Goal: Task Accomplishment & Management: Use online tool/utility

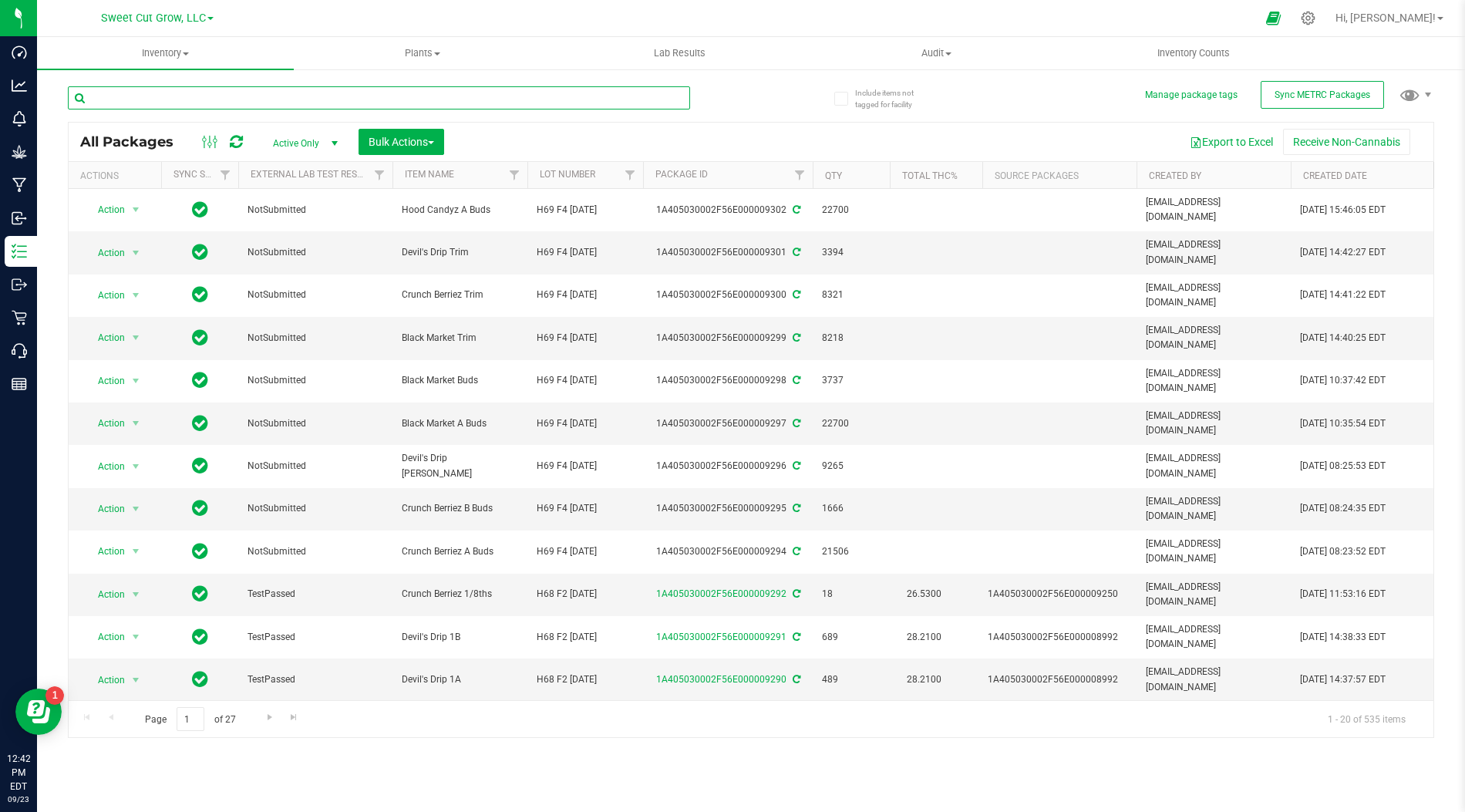
click at [256, 91] on input "text" at bounding box center [379, 97] width 622 height 23
type input "9227"
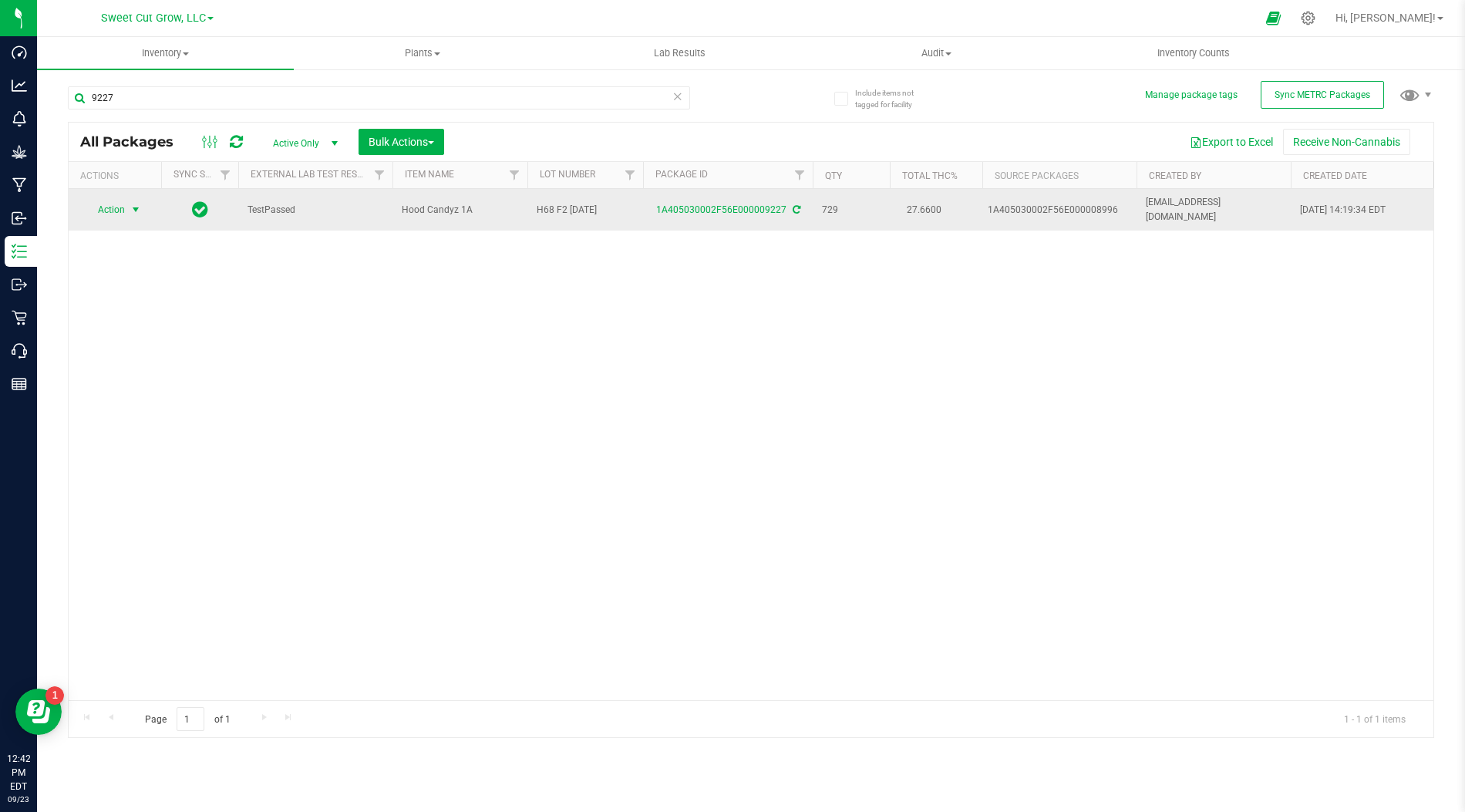
click at [131, 204] on span "select" at bounding box center [136, 210] width 12 height 12
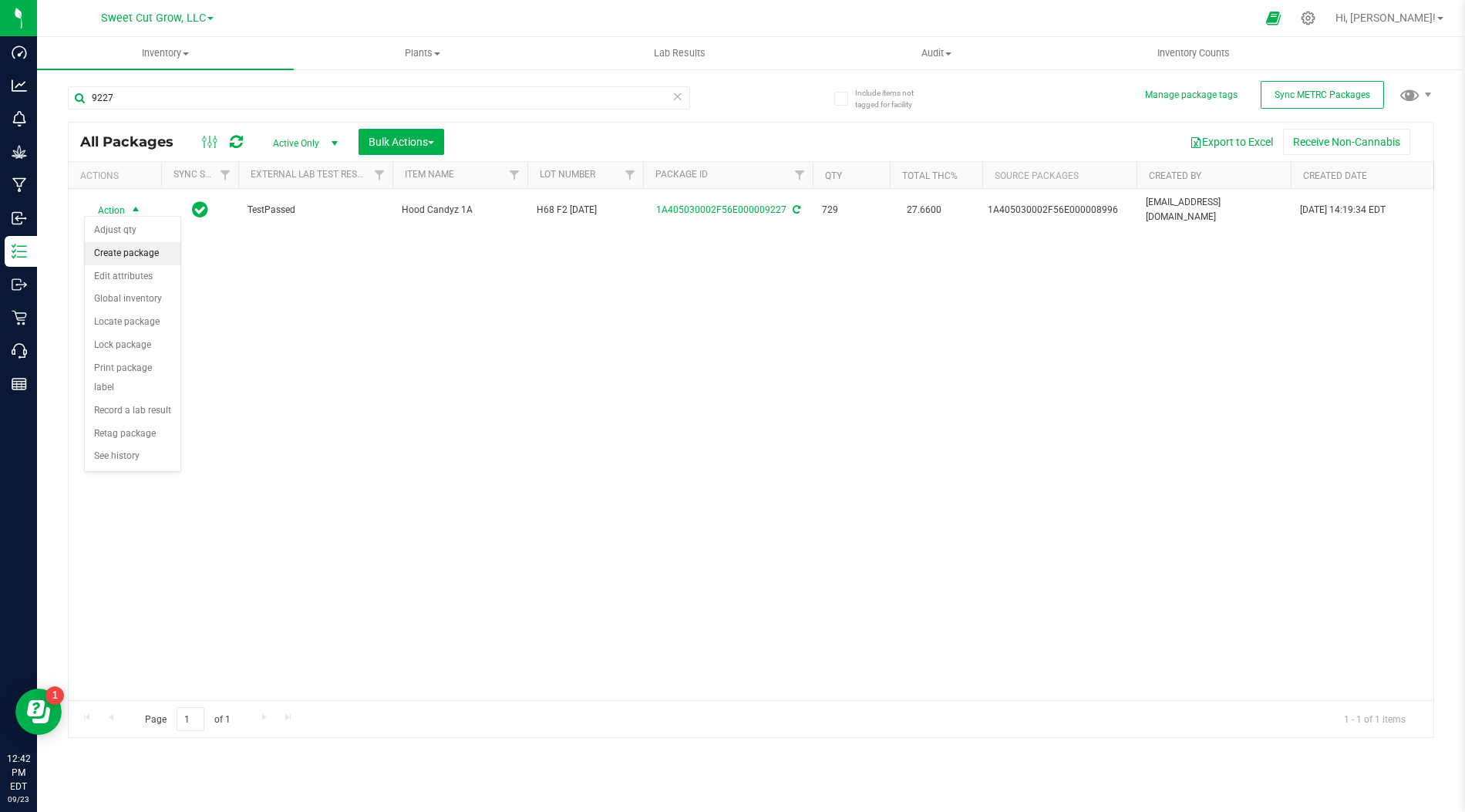
click at [149, 253] on li "Create package" at bounding box center [132, 253] width 96 height 23
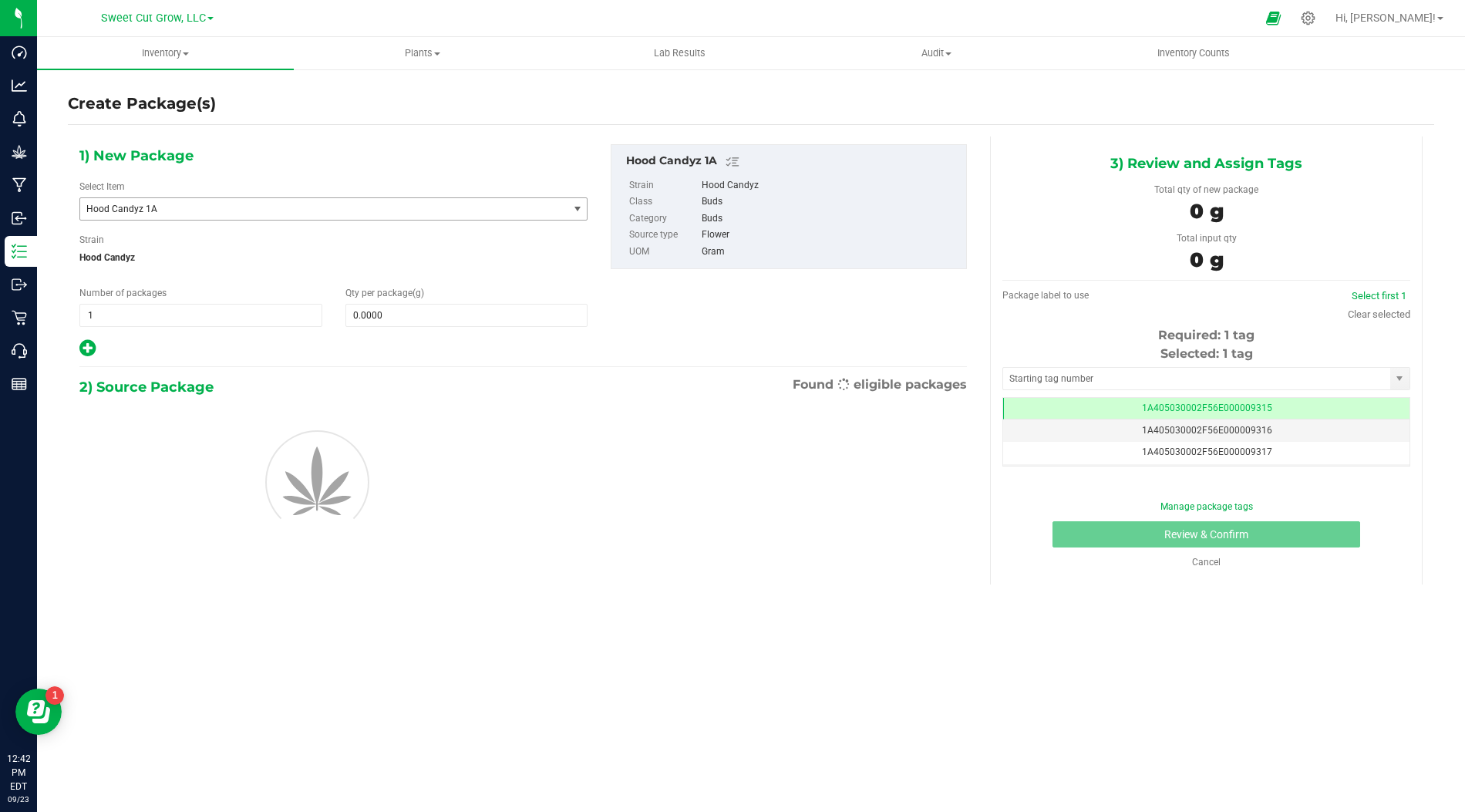
click at [367, 206] on span "Hood Candyz 1A" at bounding box center [314, 209] width 456 height 10
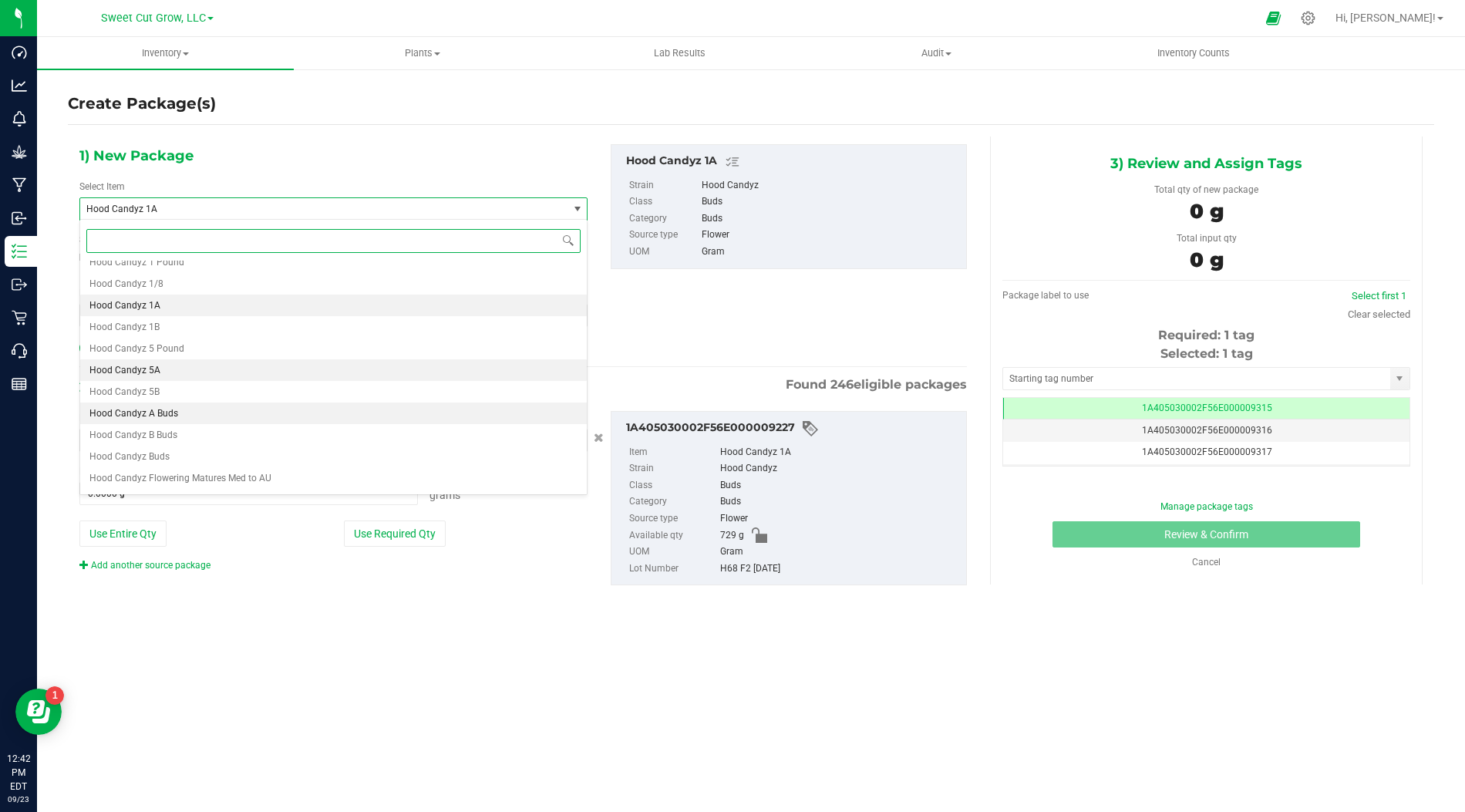
scroll to position [1362, 0]
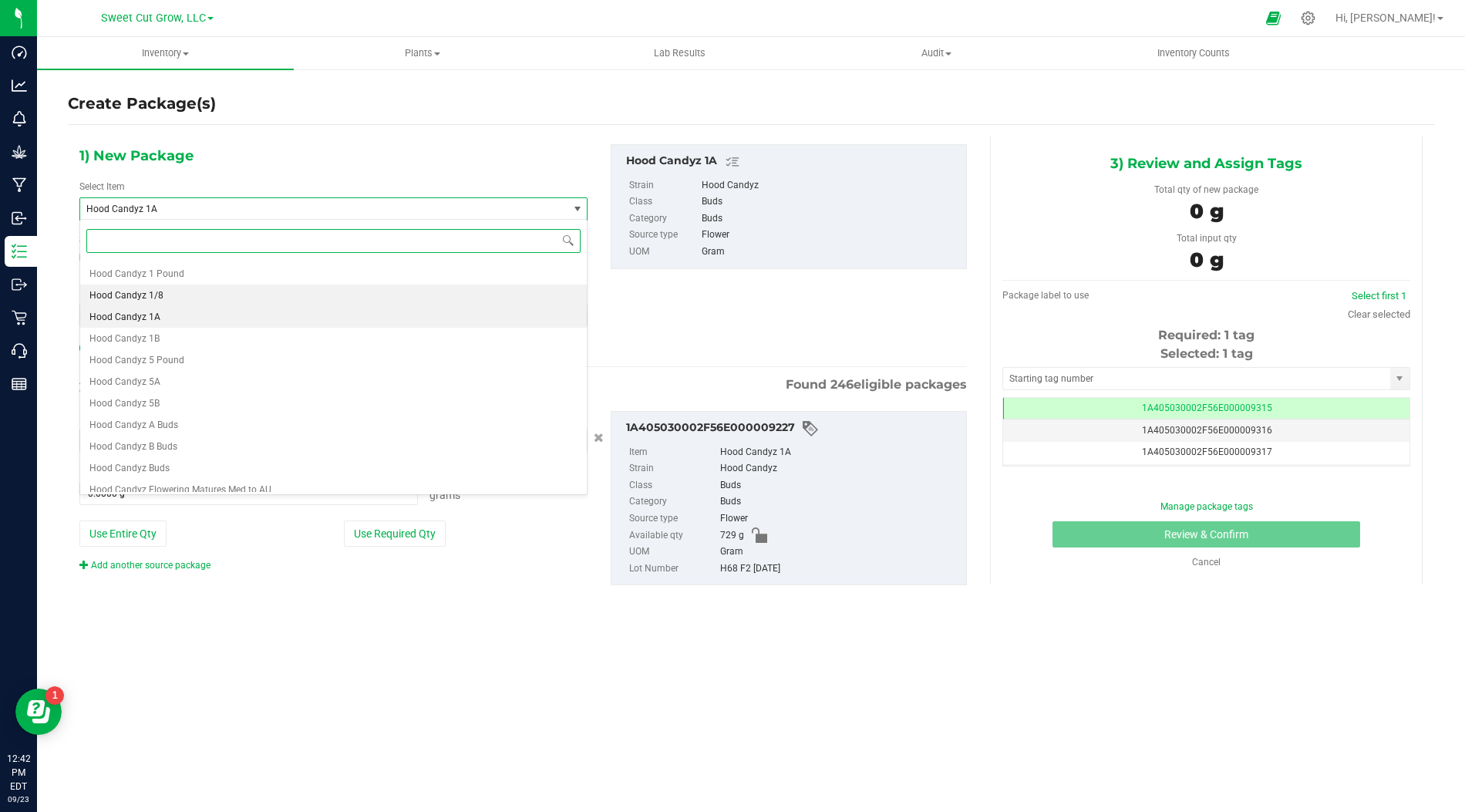
click at [218, 294] on li "Hood Candyz 1/8" at bounding box center [333, 295] width 507 height 22
type input "0"
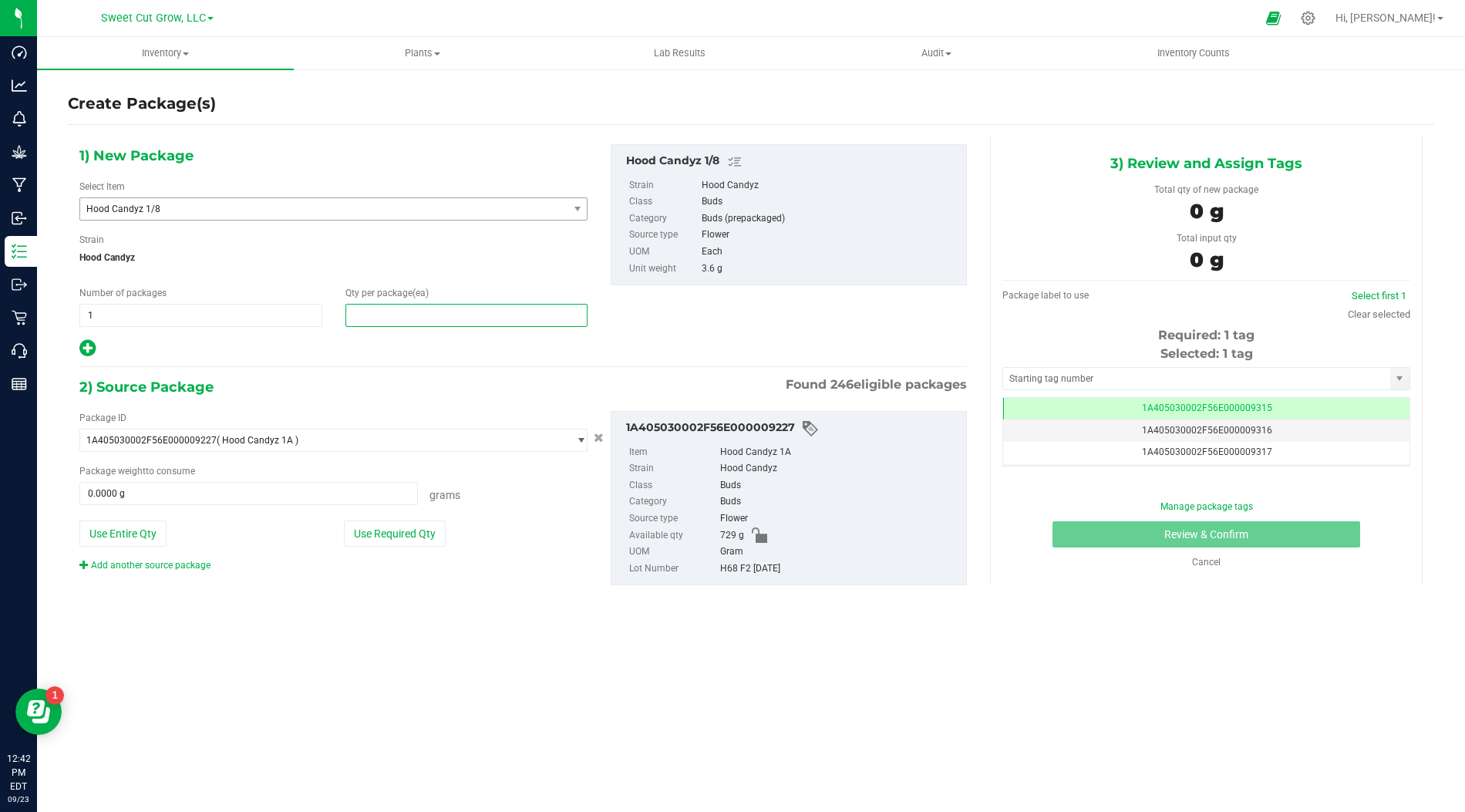
click at [397, 309] on span at bounding box center [467, 315] width 243 height 23
type input "1"
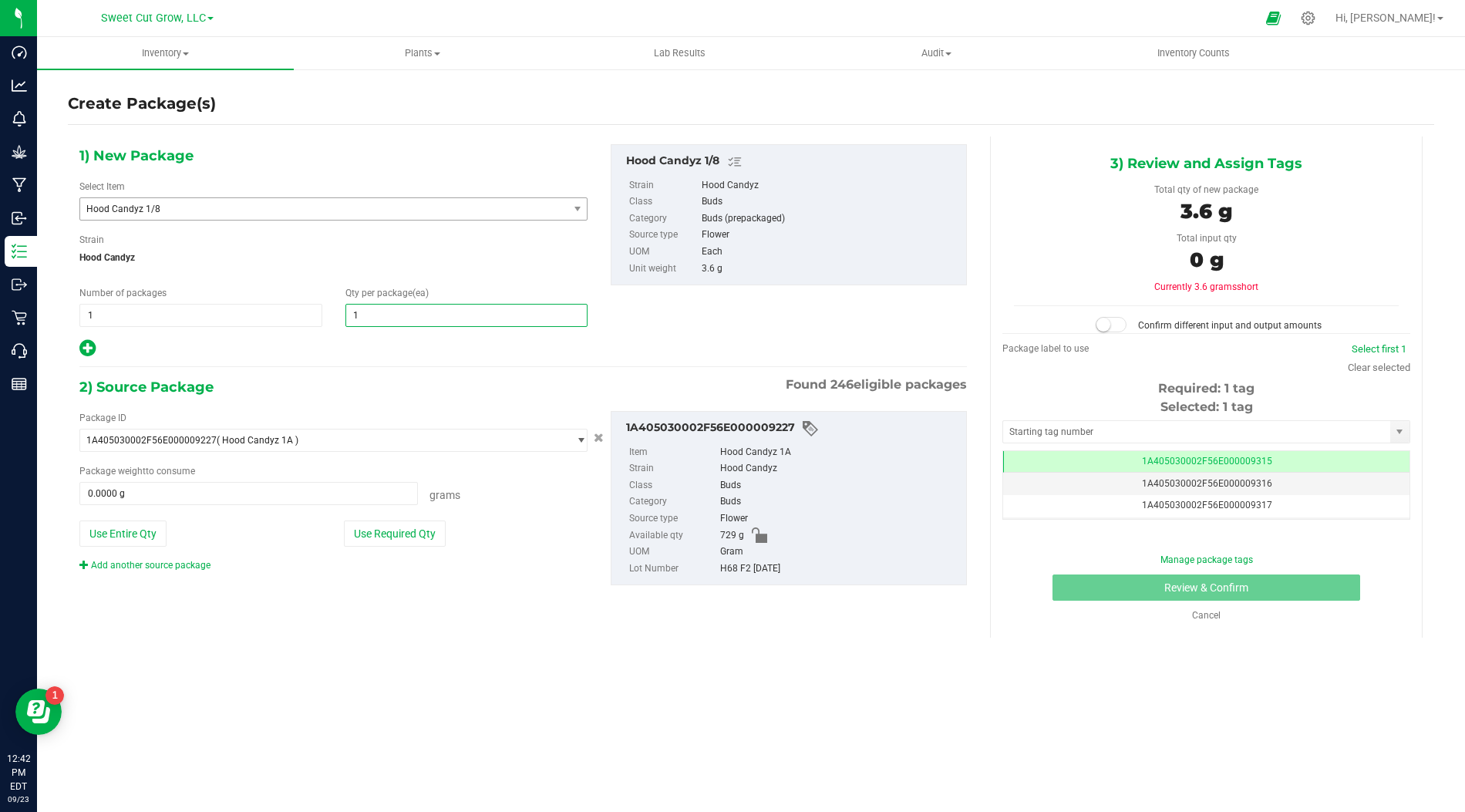
type input "1"
click at [396, 368] on div "1) New Package Select Item Hood Candyz 1/8 Don Mega 1A Don Mega 1B Don Mega 5A …" at bounding box center [523, 378] width 911 height 482
click at [400, 543] on div "Package ID 1A405030002F56E000009227 ( Hood Candyz 1A ) 1A405030002F56E000002677…" at bounding box center [333, 491] width 531 height 161
click at [409, 523] on button "Use Required Qty" at bounding box center [394, 534] width 102 height 26
type input "3.6000 g"
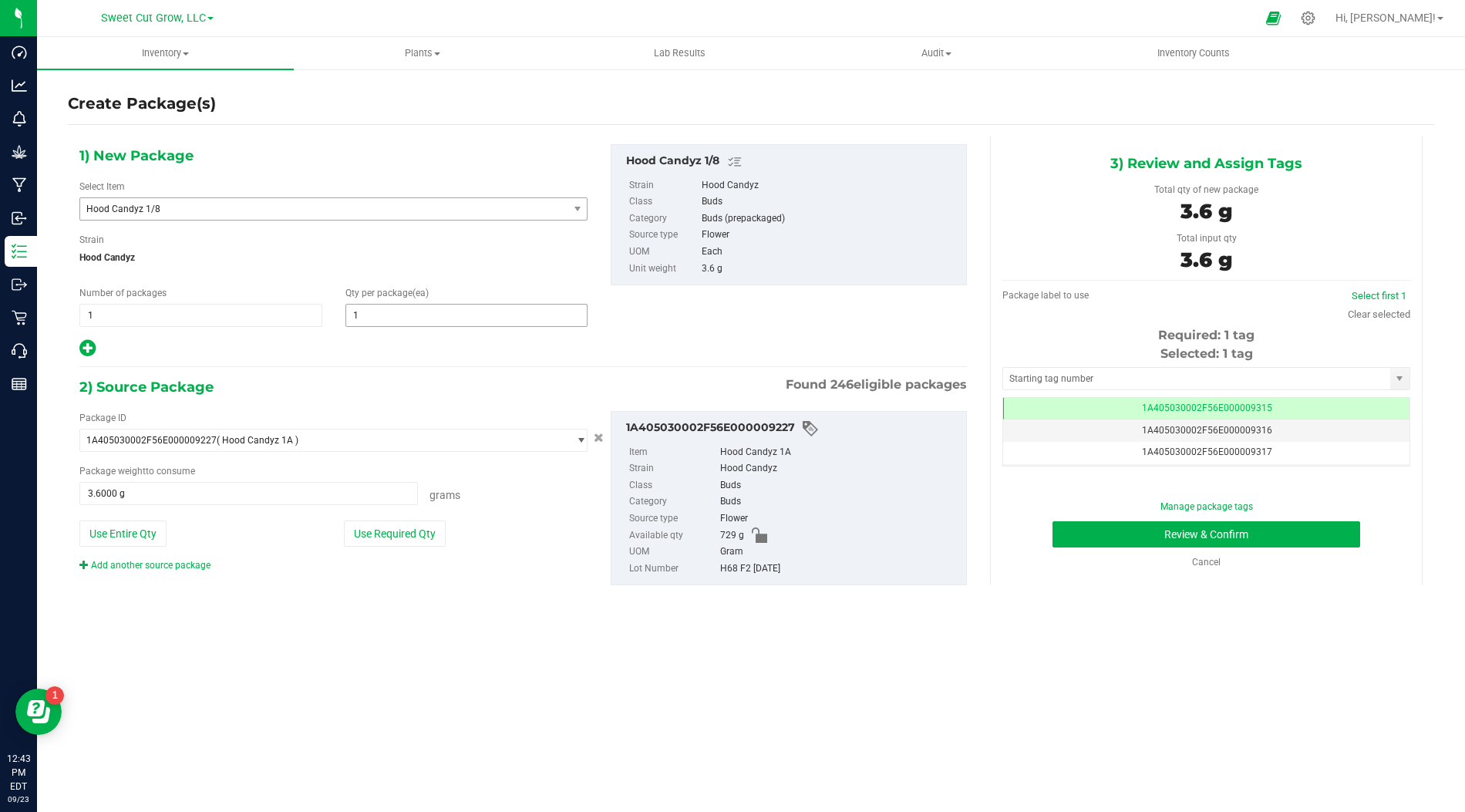
click at [394, 318] on span "1 1" at bounding box center [467, 315] width 243 height 23
click at [394, 318] on input "1" at bounding box center [467, 315] width 241 height 22
type input "2"
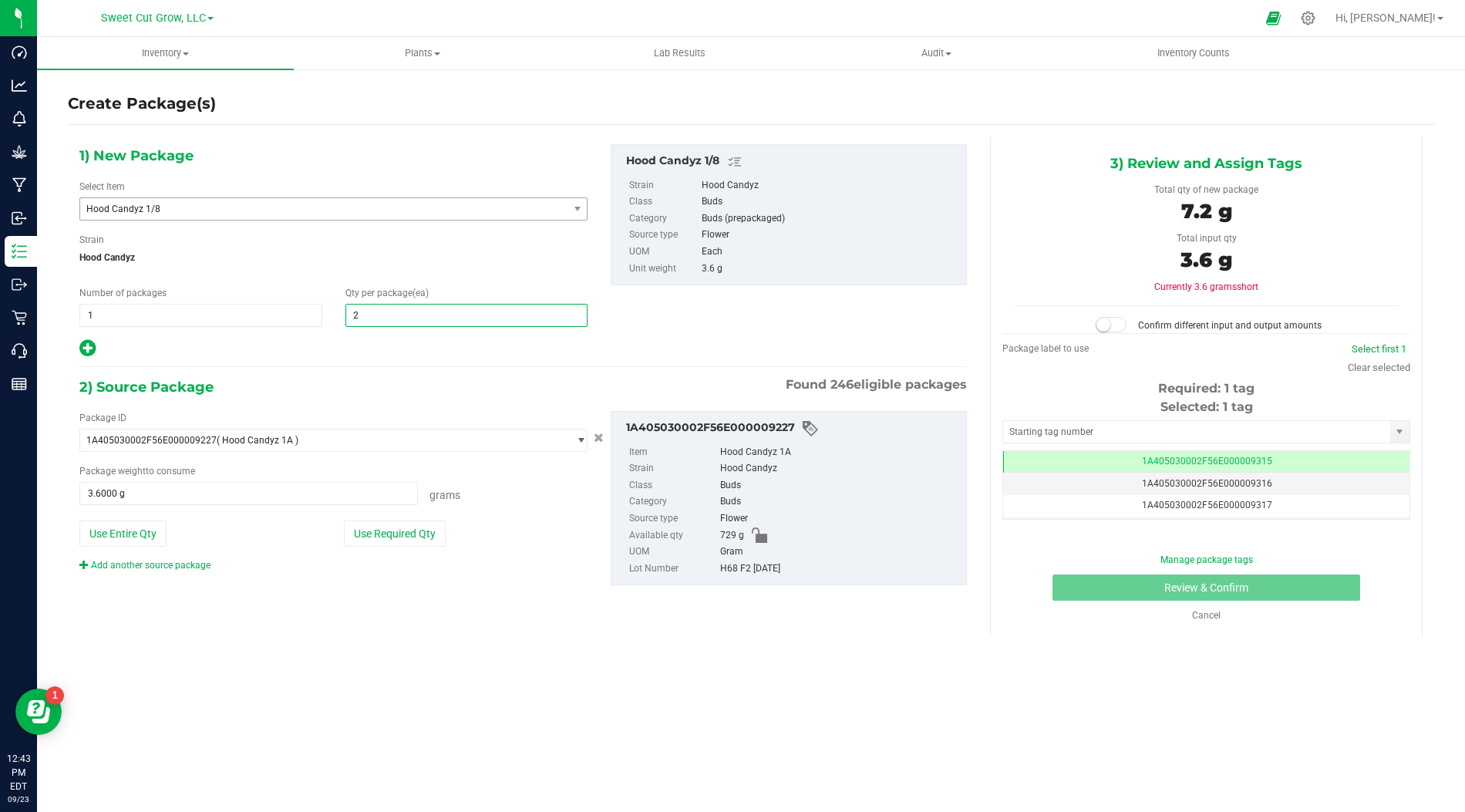
type input "2"
click at [373, 379] on div "2) Source Package Found 246 eligible packages" at bounding box center [523, 386] width 888 height 23
click at [1381, 348] on link "Select first 1" at bounding box center [1379, 348] width 55 height 11
click at [428, 523] on button "Use Required Qty" at bounding box center [394, 534] width 102 height 26
type input "7.2000 g"
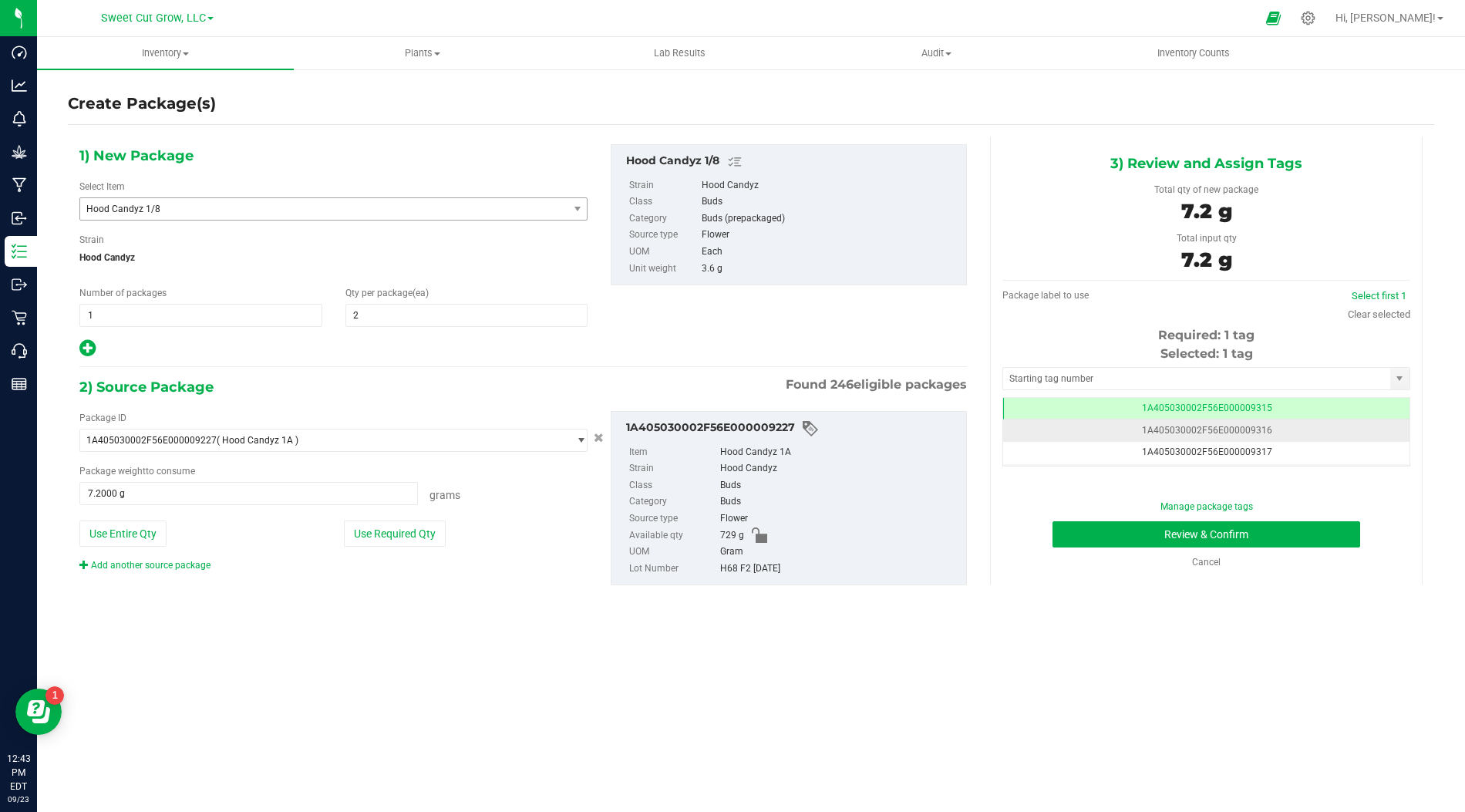
click at [1222, 430] on span "1A405030002F56E000009316" at bounding box center [1207, 430] width 131 height 10
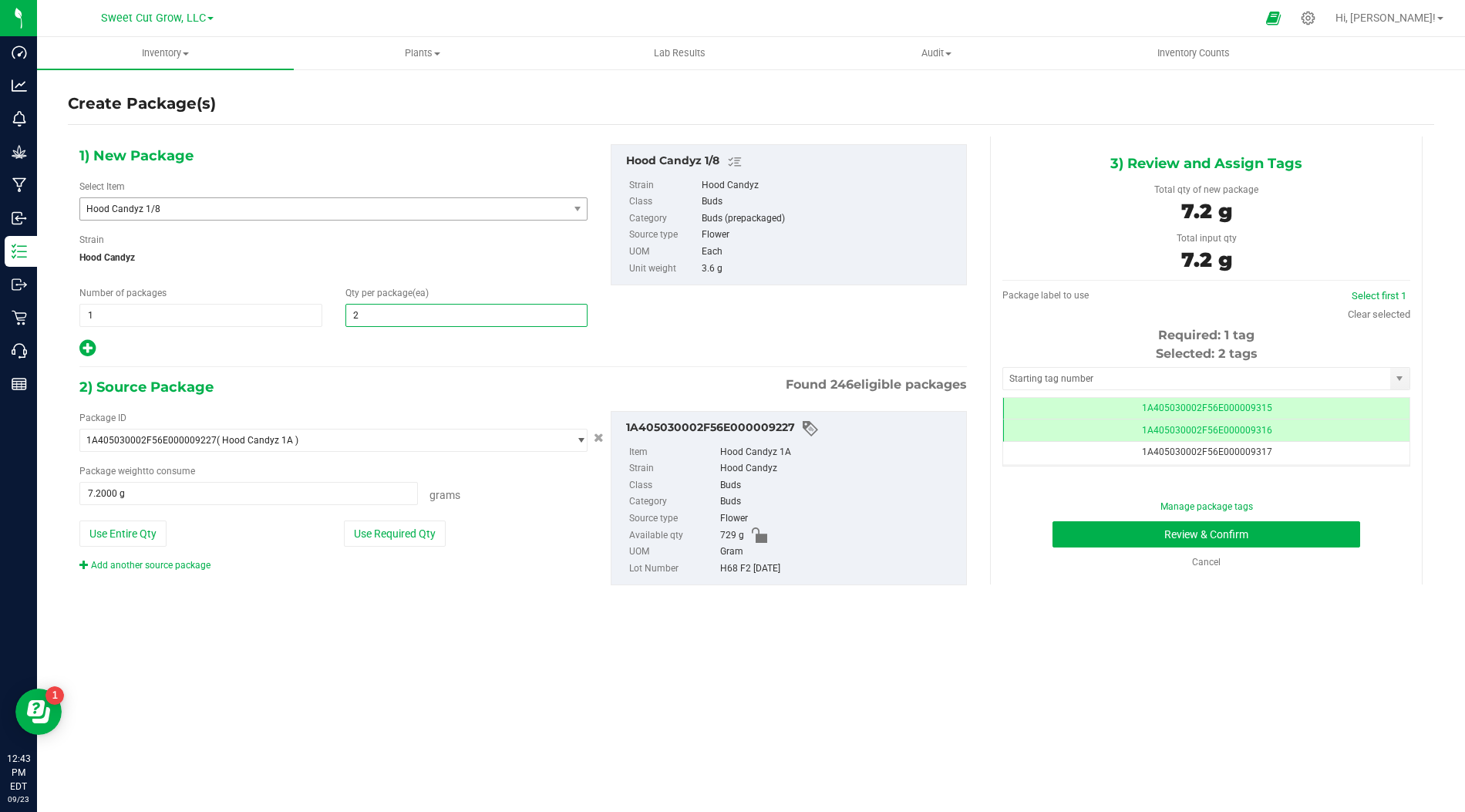
click at [413, 307] on span "2 2" at bounding box center [467, 315] width 243 height 23
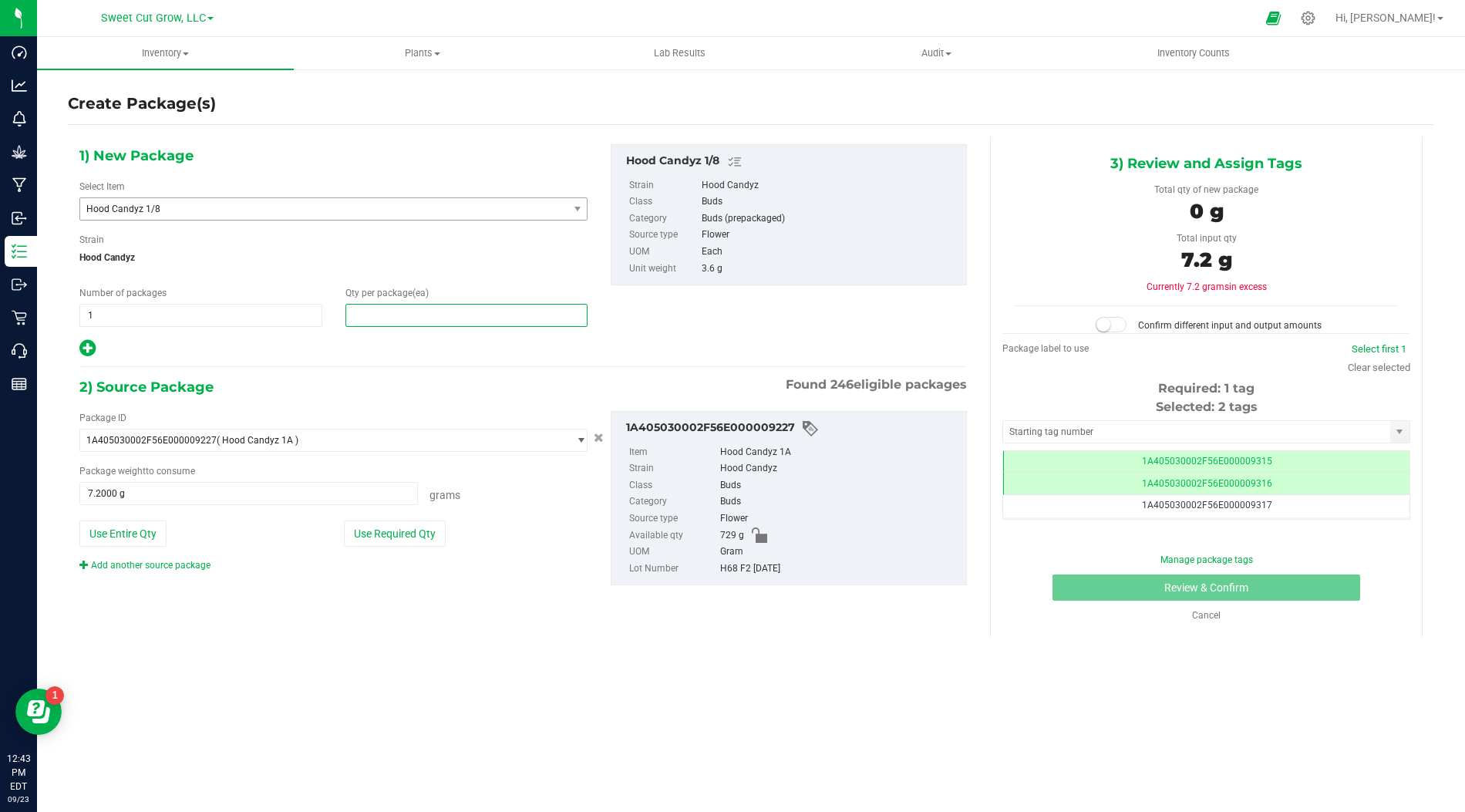
type input "1"
click at [309, 341] on div at bounding box center [333, 348] width 508 height 20
click at [108, 319] on span "1 1" at bounding box center [200, 315] width 243 height 23
click at [108, 319] on input "1" at bounding box center [200, 315] width 241 height 22
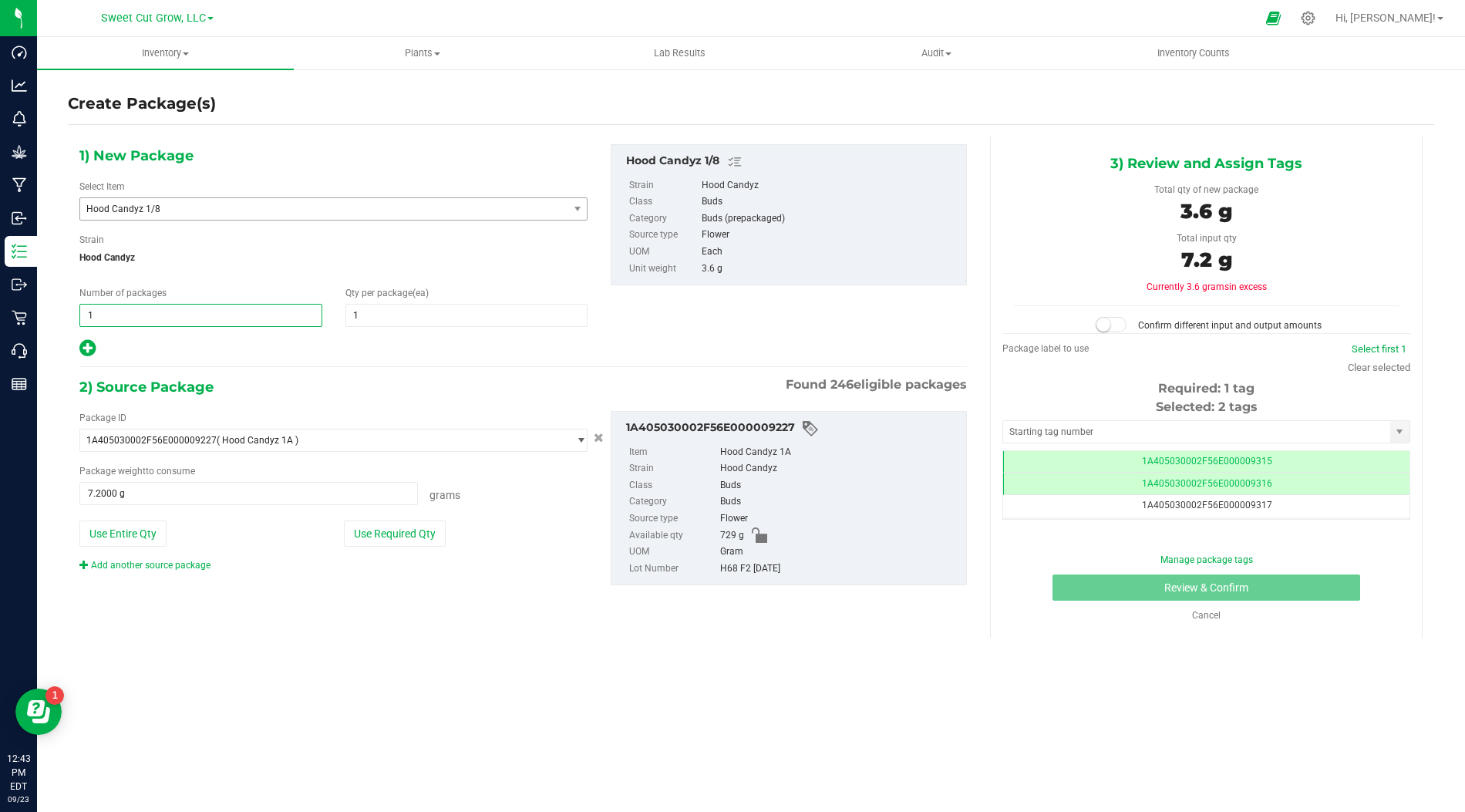
type input "2"
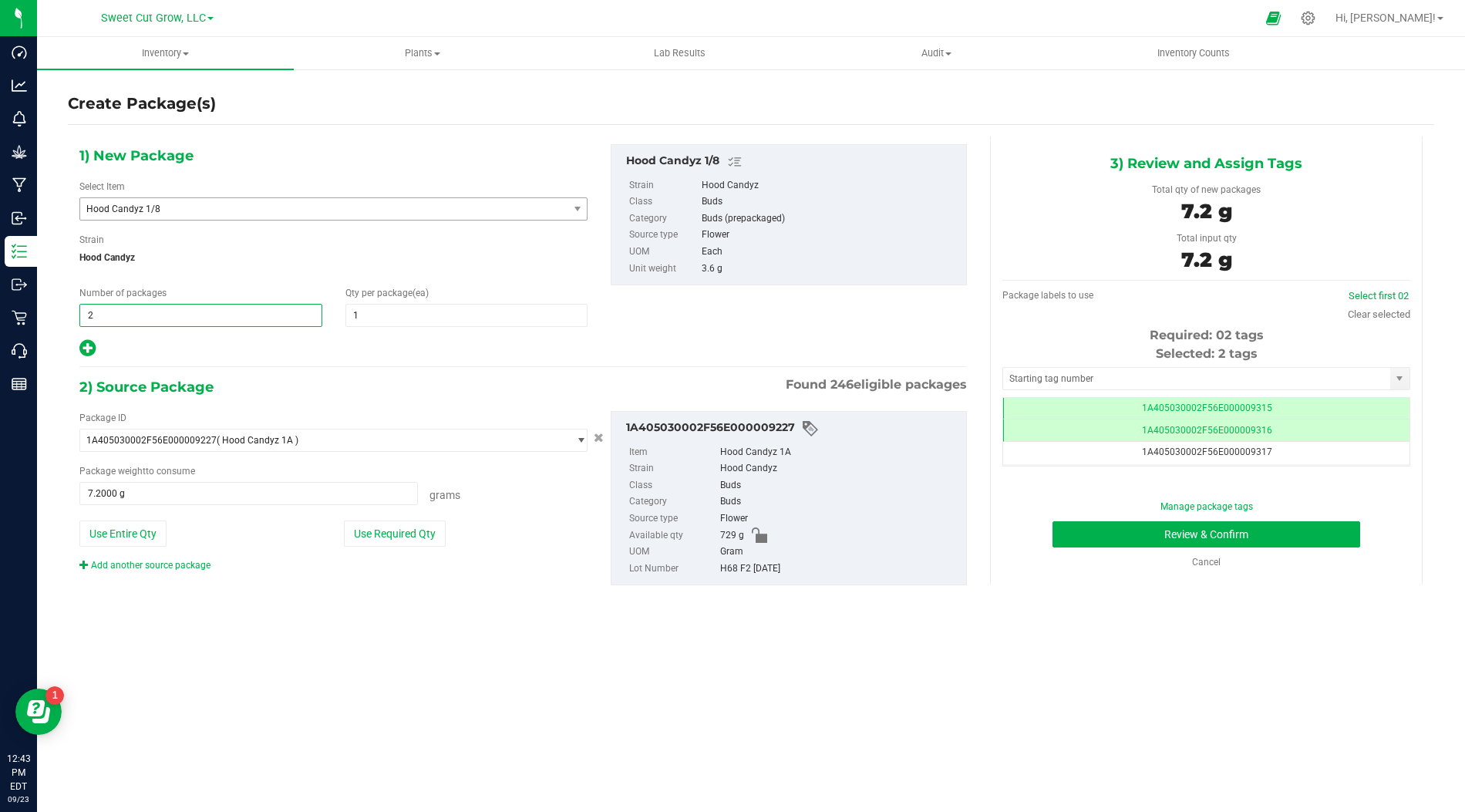
type input "2"
click at [128, 339] on div at bounding box center [333, 348] width 508 height 20
click at [419, 527] on button "Use Required Qty" at bounding box center [394, 534] width 102 height 26
click at [1179, 537] on button "Review & Confirm" at bounding box center [1206, 534] width 307 height 26
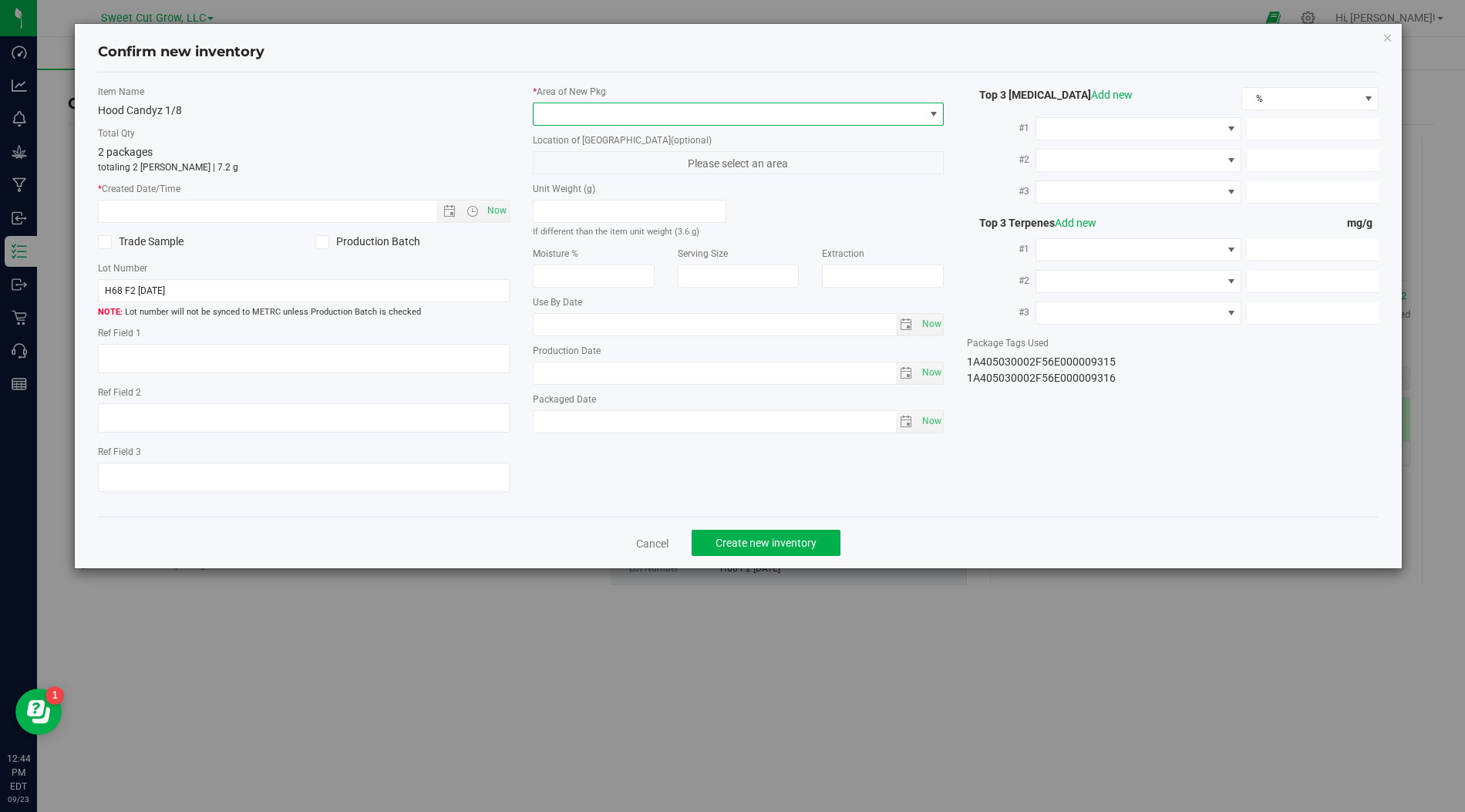
click at [931, 116] on span at bounding box center [934, 114] width 12 height 12
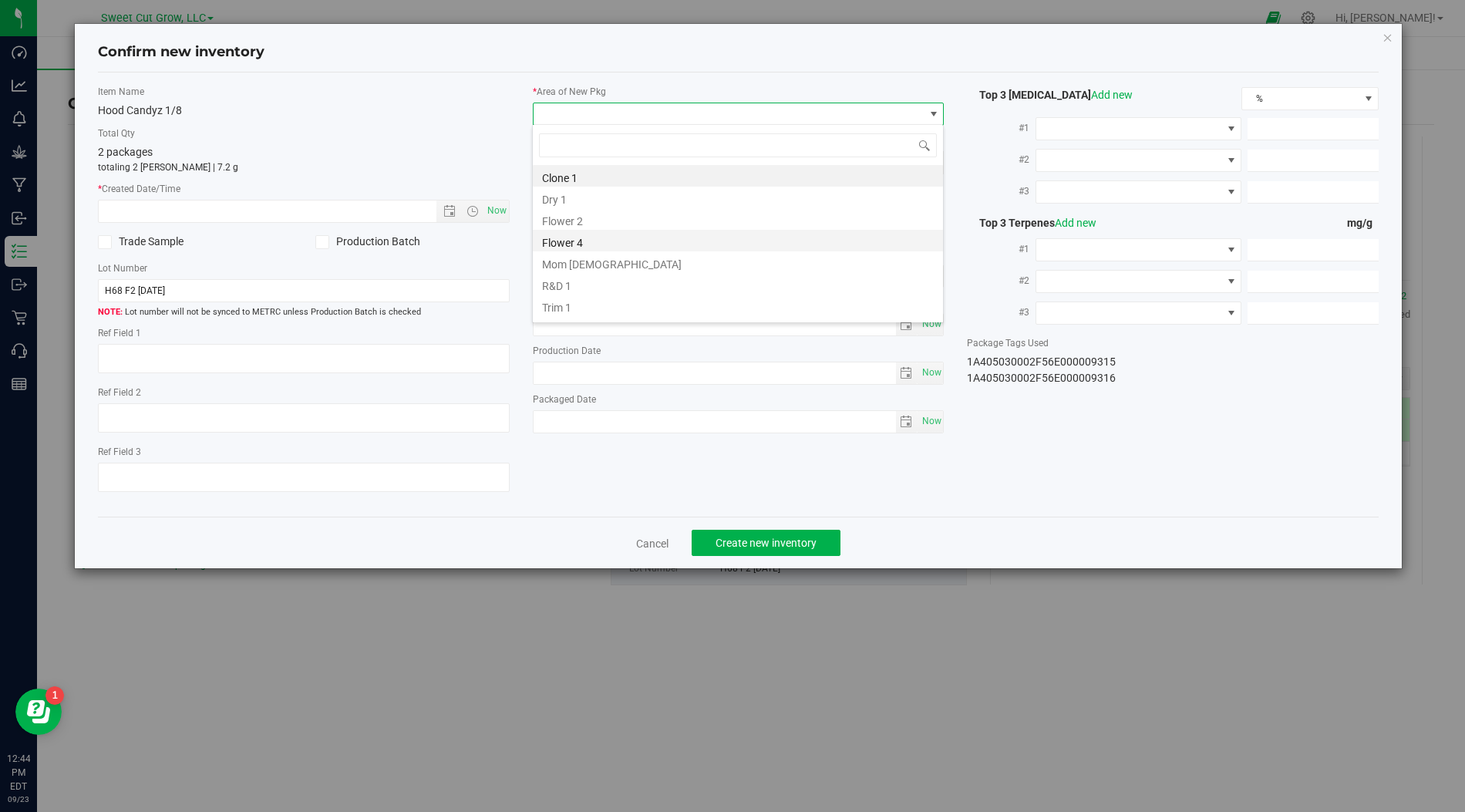
scroll to position [17, 0]
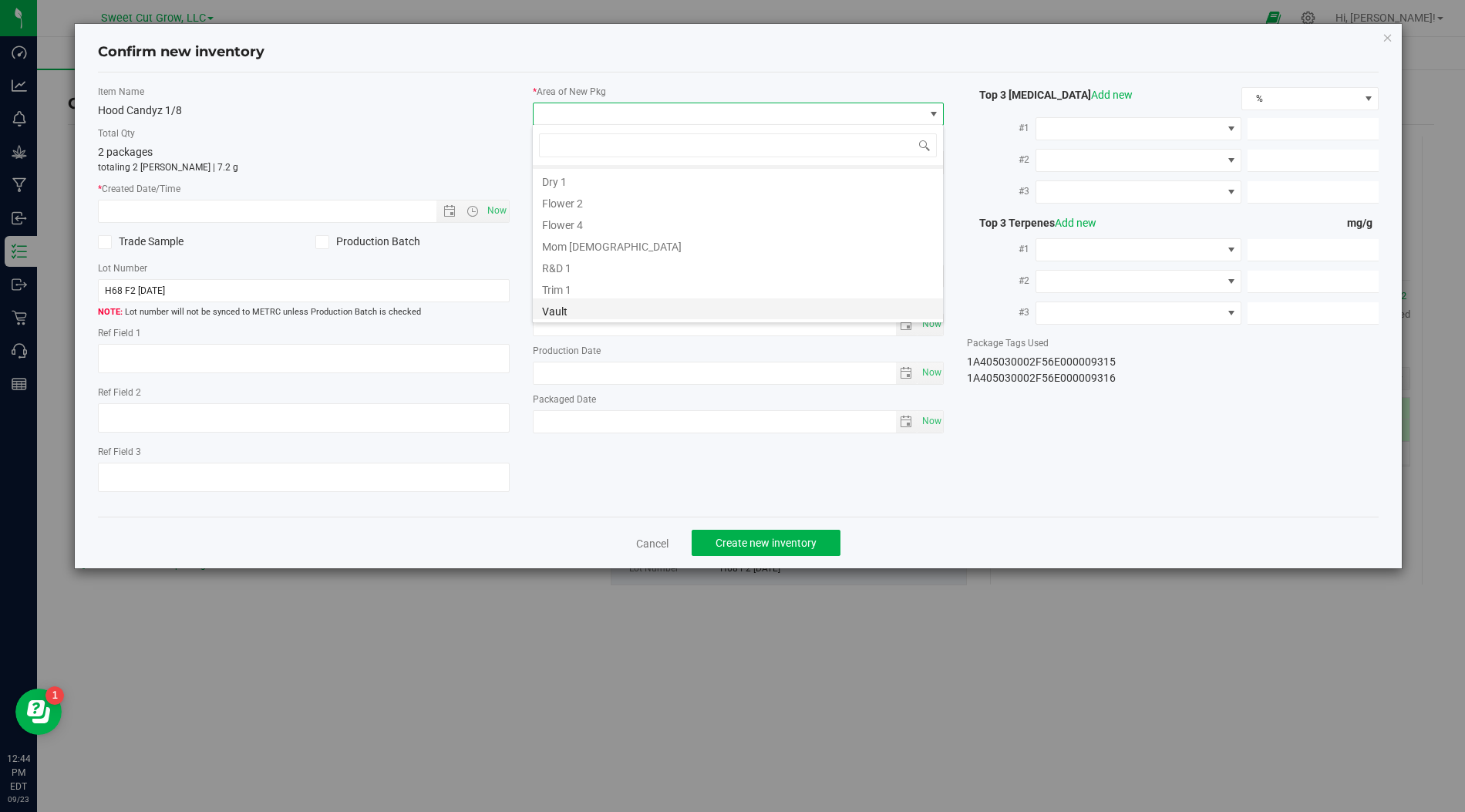
click at [584, 311] on li "Vault" at bounding box center [737, 309] width 410 height 22
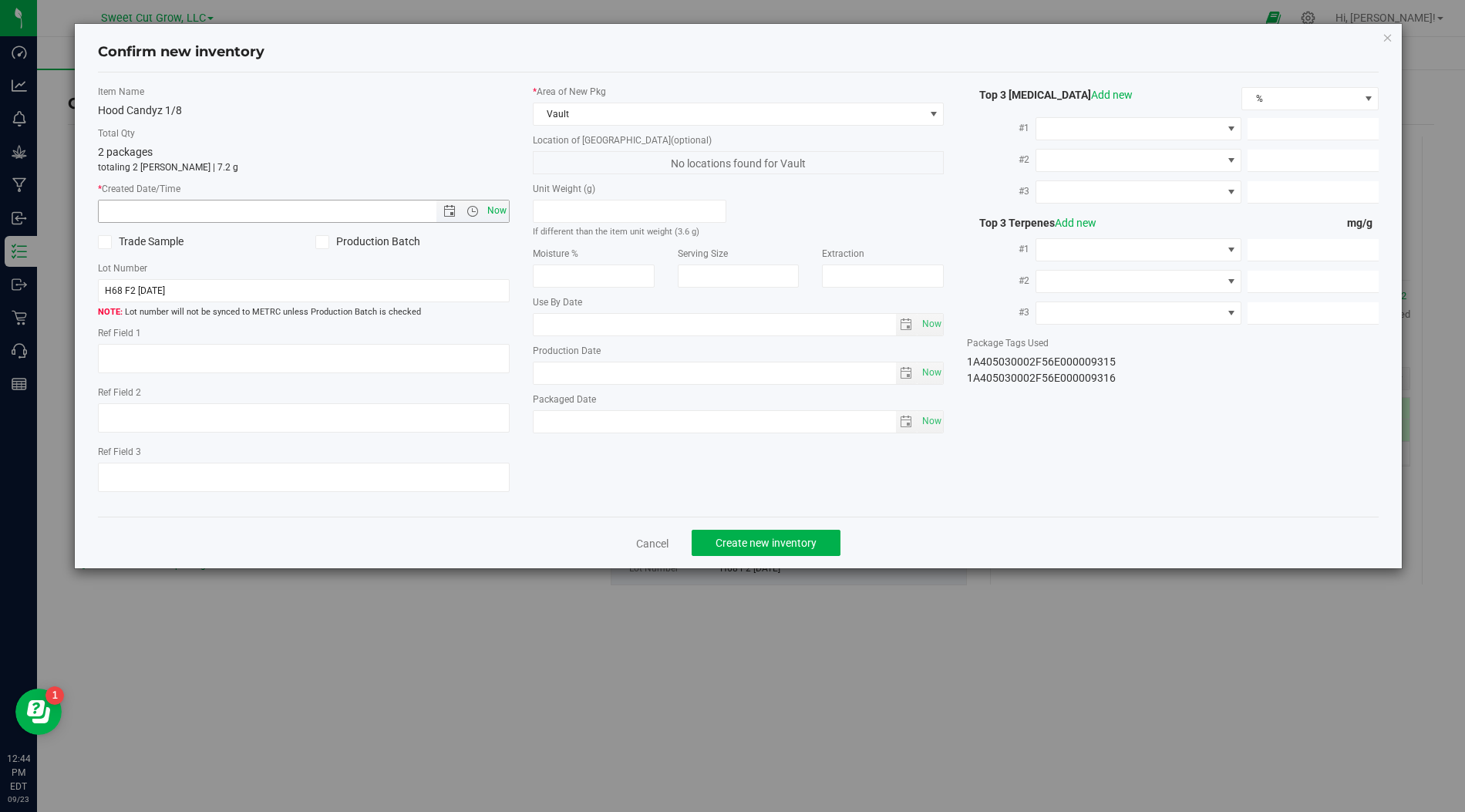
click at [498, 215] on span "Now" at bounding box center [496, 211] width 26 height 23
type input "[DATE] 12:44 PM"
click at [780, 537] on span "Create new inventory" at bounding box center [766, 543] width 101 height 12
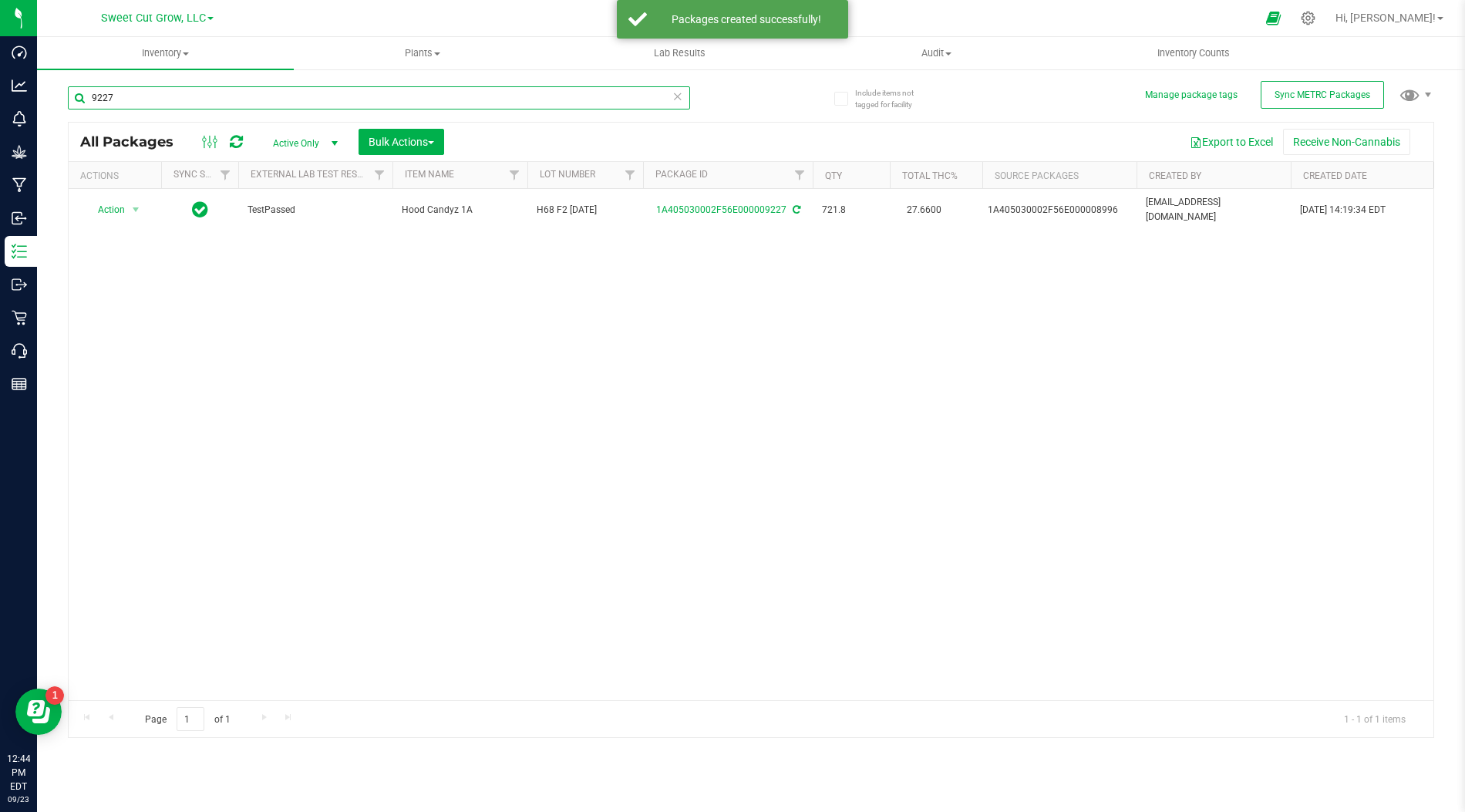
click at [296, 97] on input "9227" at bounding box center [379, 97] width 622 height 23
type input "9147"
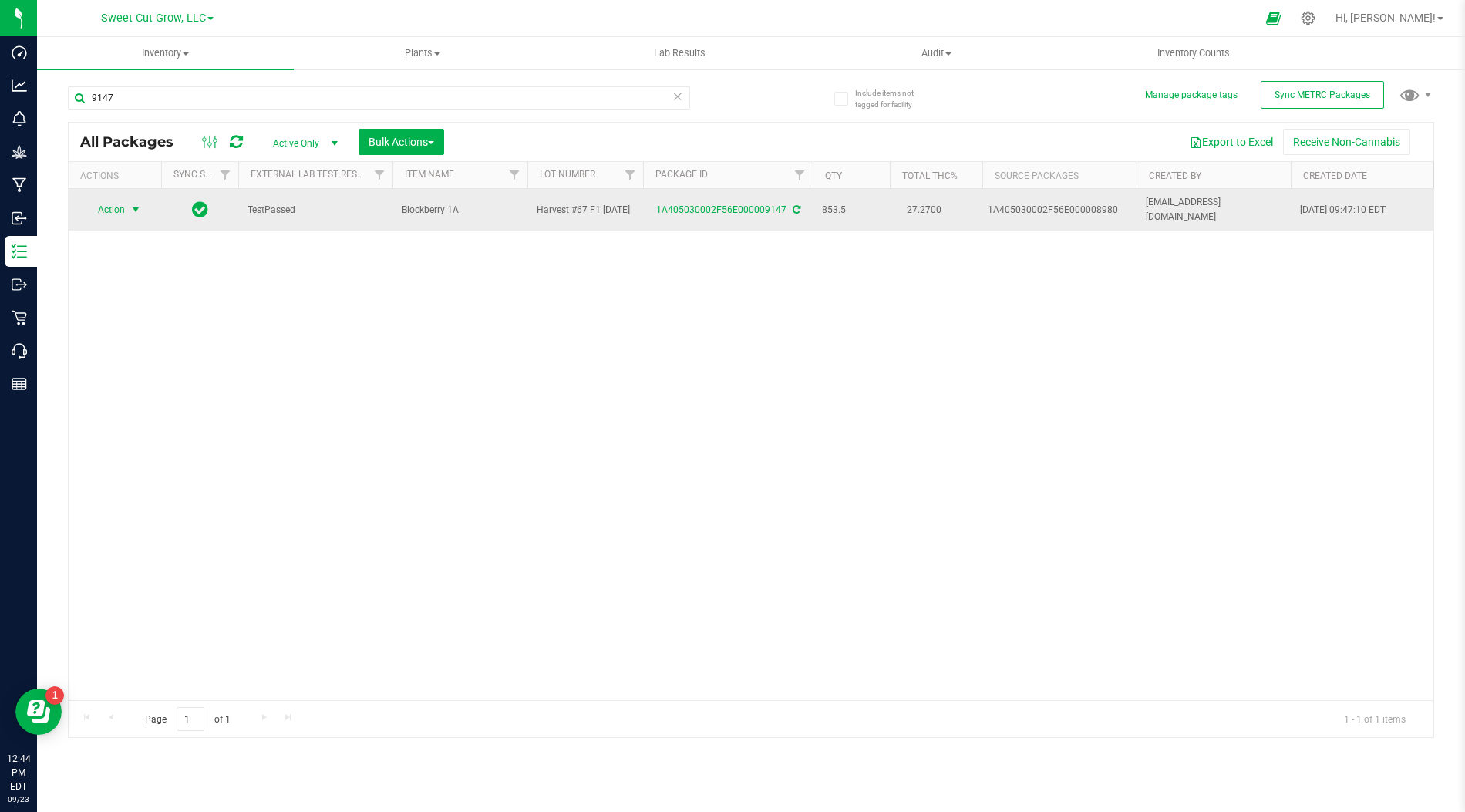
click at [132, 204] on span "select" at bounding box center [136, 210] width 12 height 12
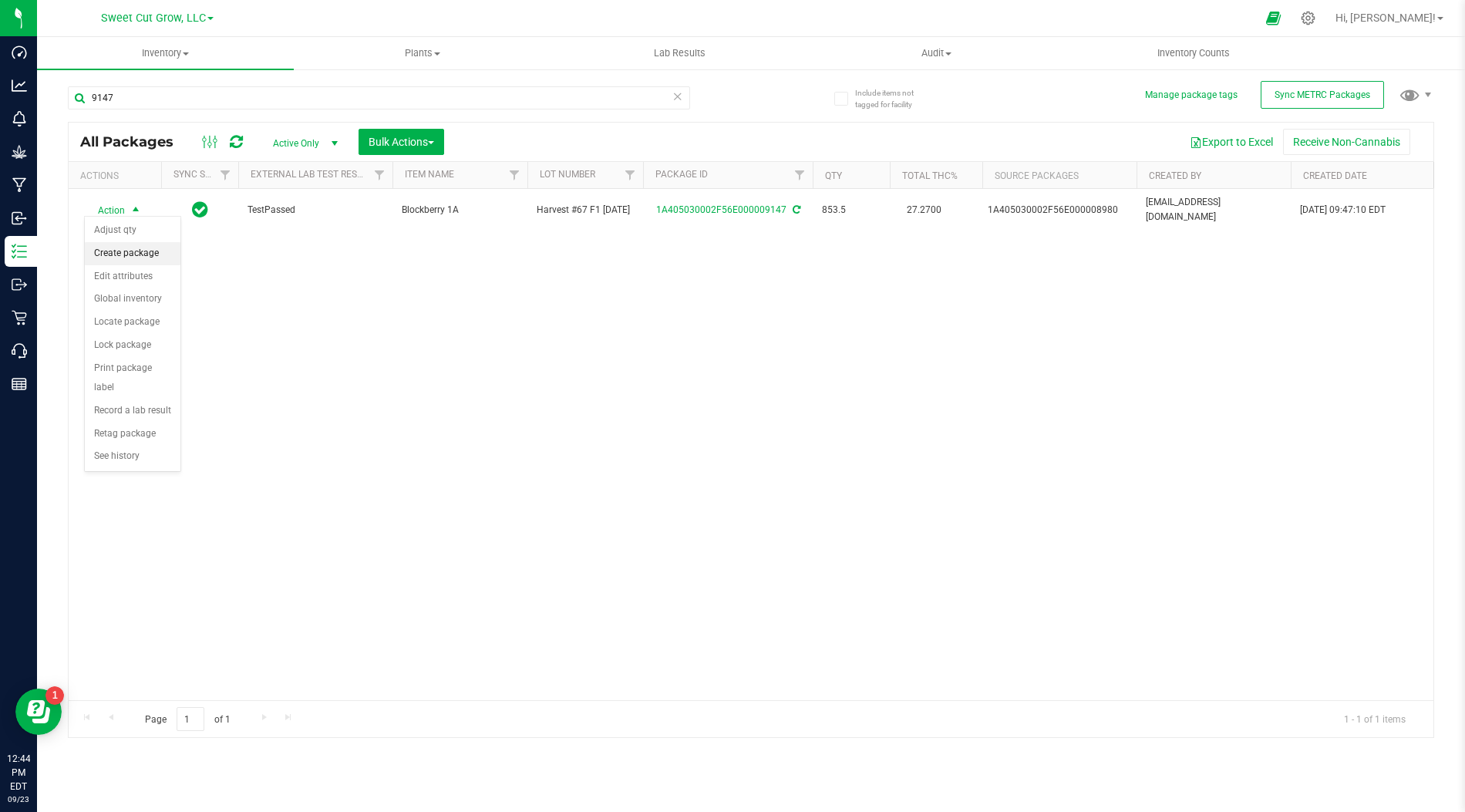
click at [131, 260] on li "Create package" at bounding box center [132, 253] width 96 height 23
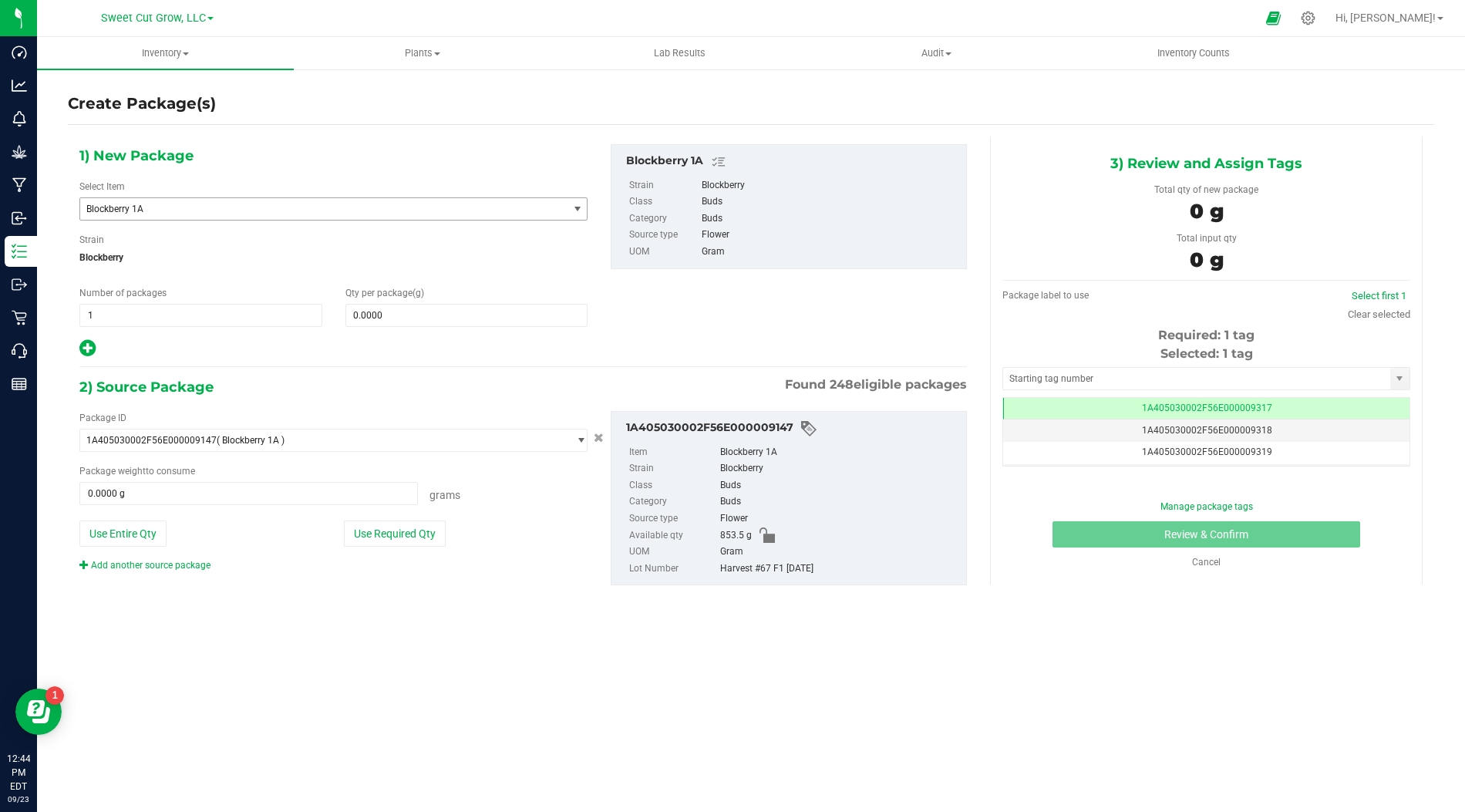
click at [207, 201] on span "Blockberry 1A" at bounding box center [324, 209] width 487 height 22
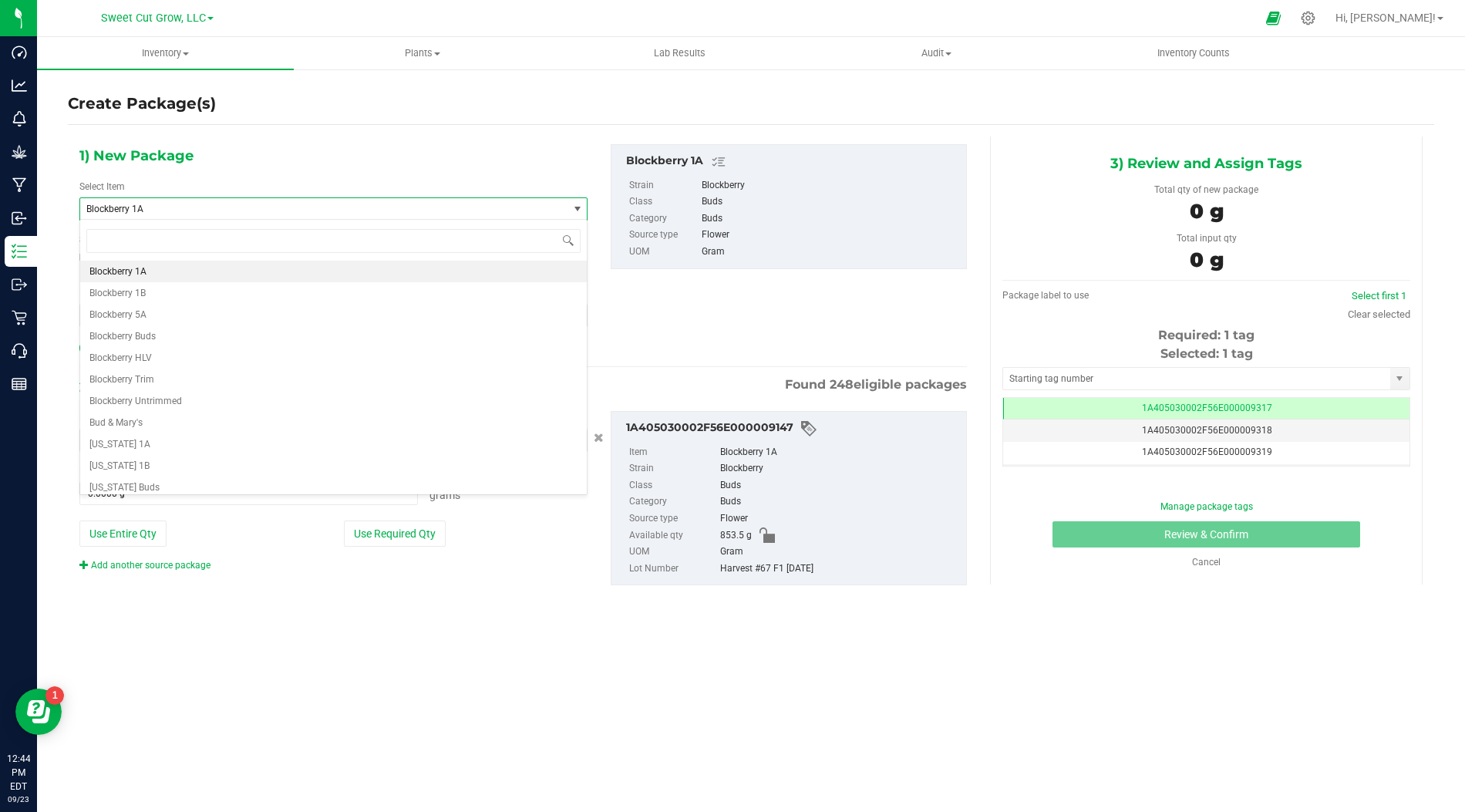
click at [239, 171] on div "1) New Package Select Item Blockberry 1A Banana Daddy Pre-Roll 1g Black Market …" at bounding box center [333, 252] width 531 height 214
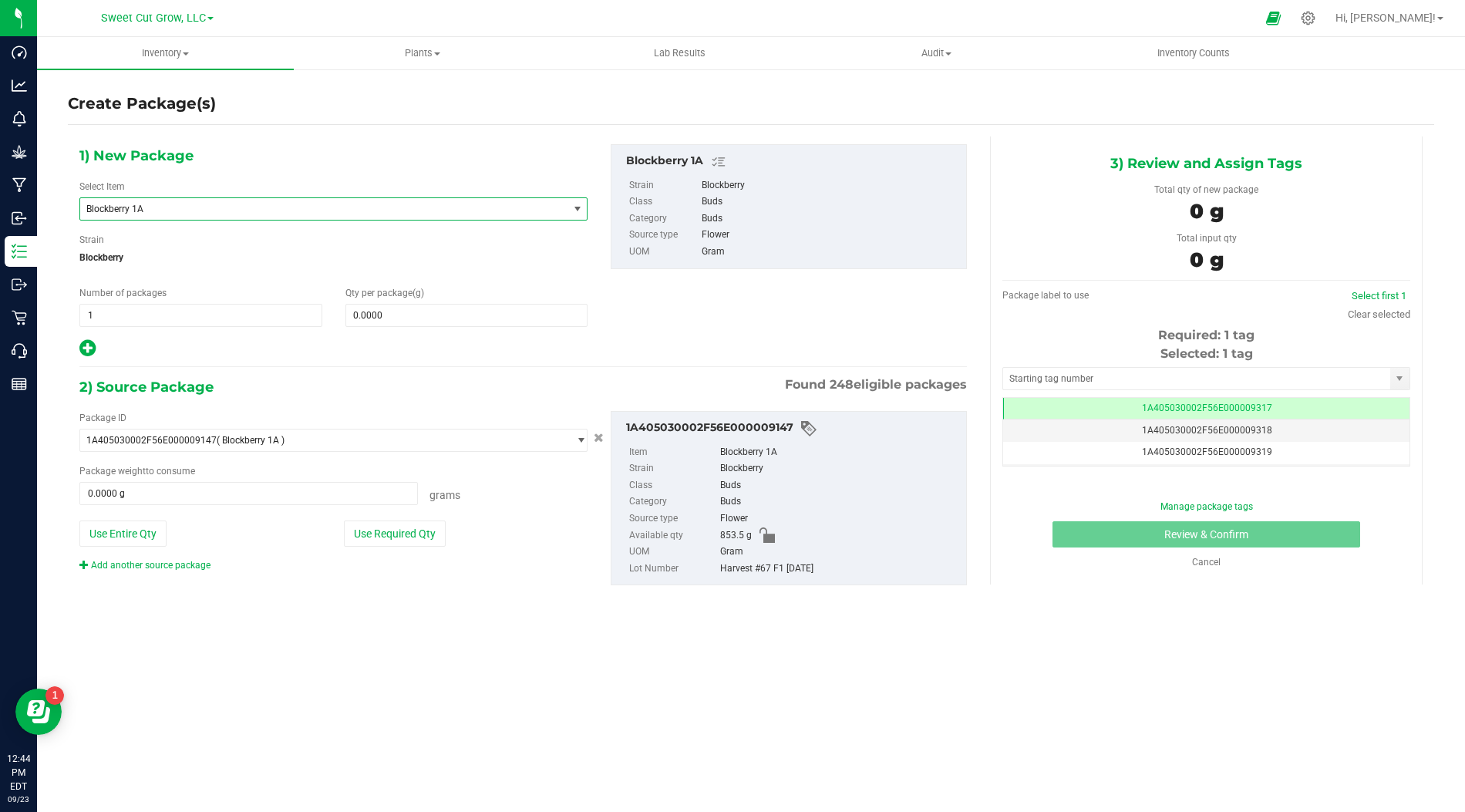
click at [232, 204] on span "Blockberry 1A" at bounding box center [314, 209] width 456 height 10
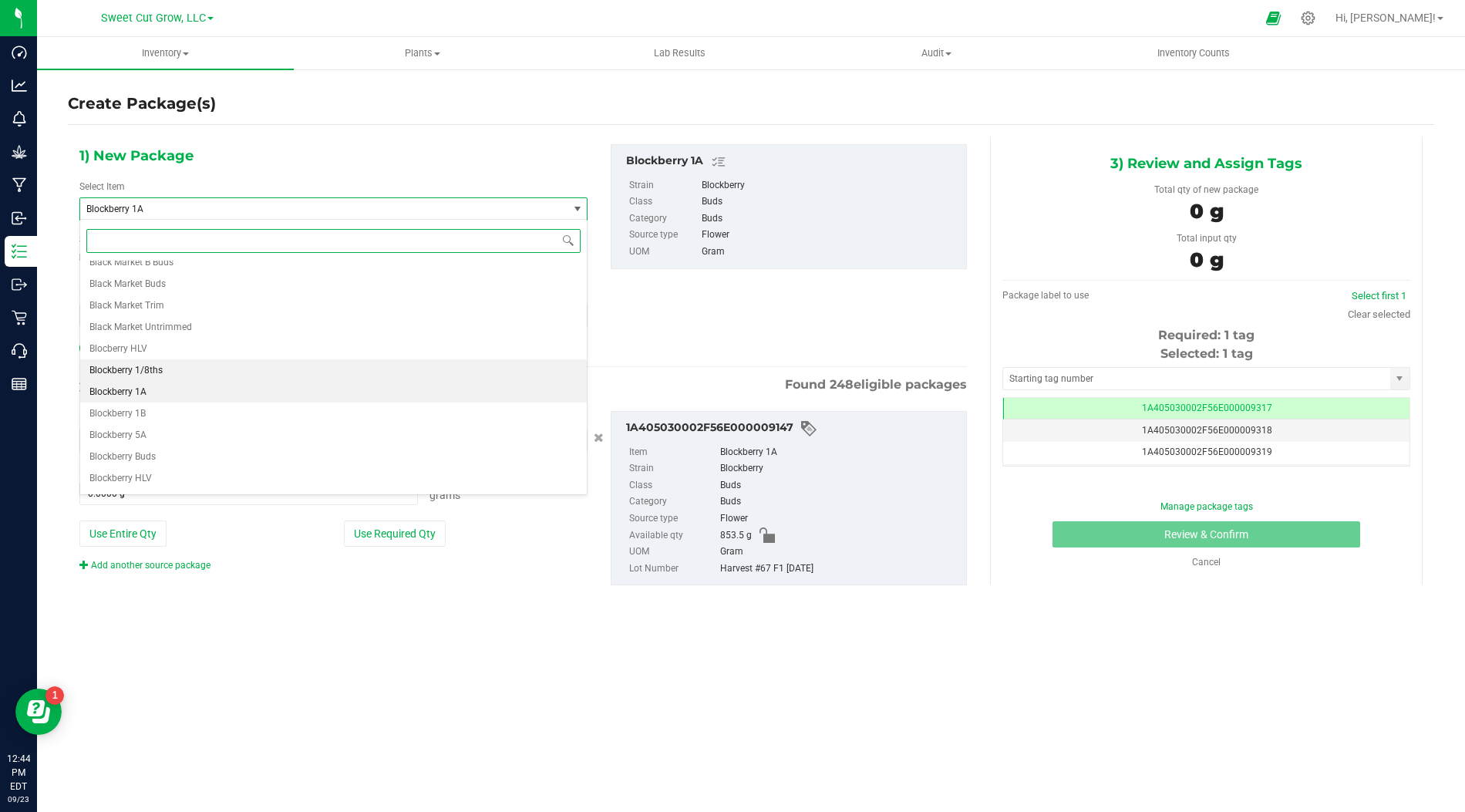
click at [198, 369] on li "Blockberry 1/8ths" at bounding box center [333, 370] width 507 height 22
type input "0"
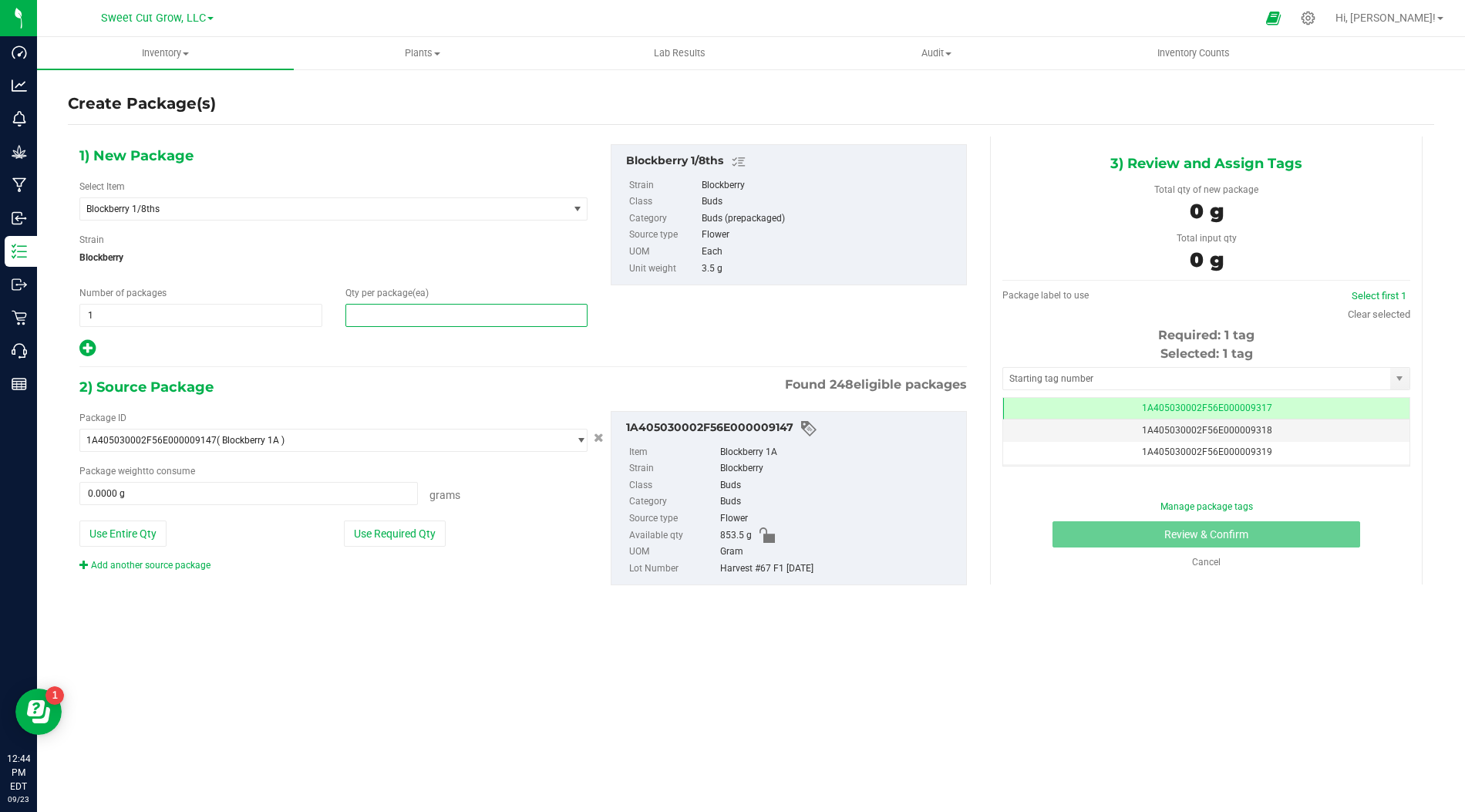
click at [409, 313] on span at bounding box center [467, 315] width 243 height 23
click at [409, 313] on input "text" at bounding box center [467, 315] width 241 height 22
type input "1"
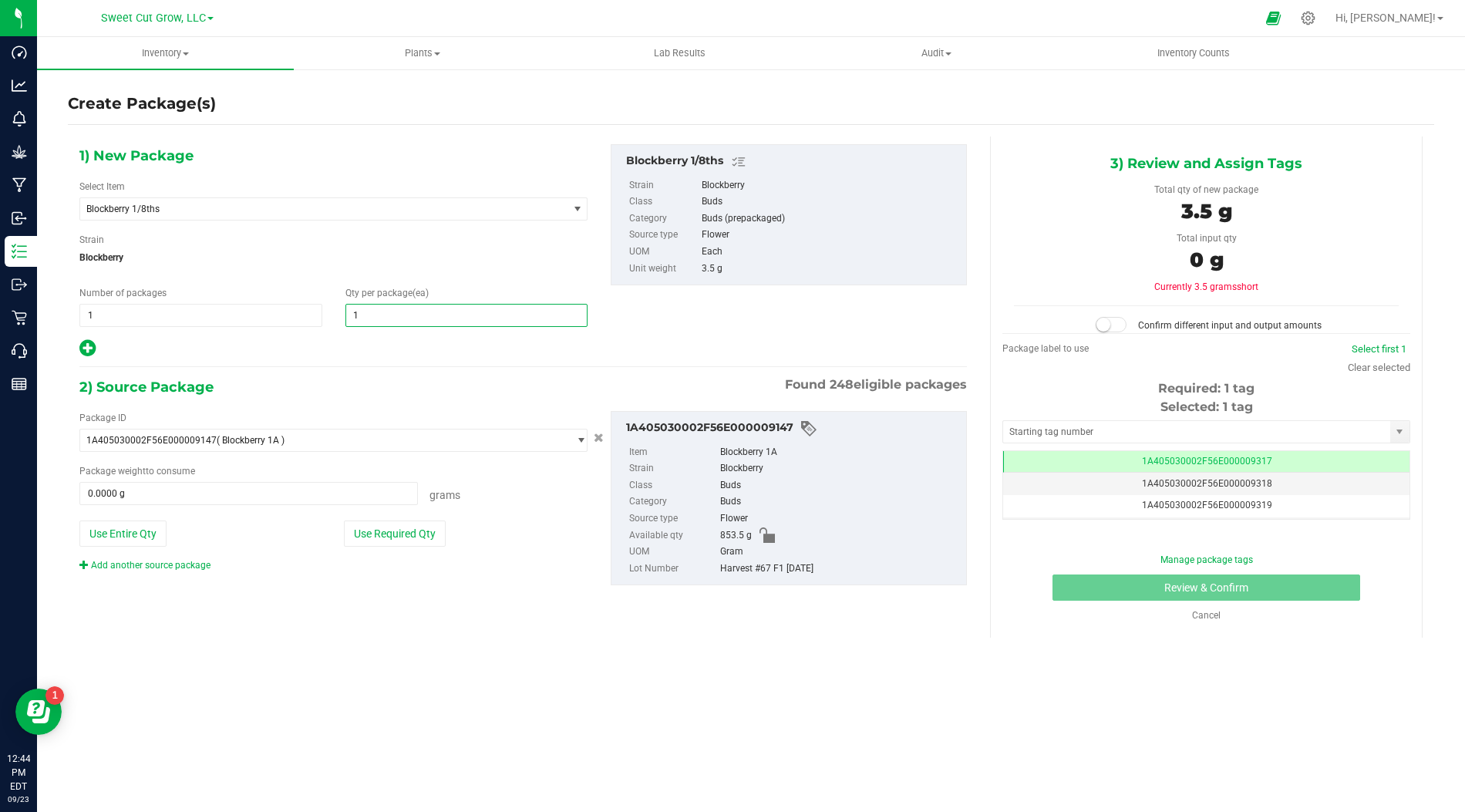
type input "1"
click at [355, 359] on div "1) New Package Select Item Blockberry 1/8ths Banana Daddy Pre-Roll 1g Black Mar…" at bounding box center [523, 378] width 911 height 482
click at [276, 311] on span "1 1" at bounding box center [200, 315] width 243 height 23
click at [276, 311] on input "1" at bounding box center [200, 315] width 241 height 22
type input "2"
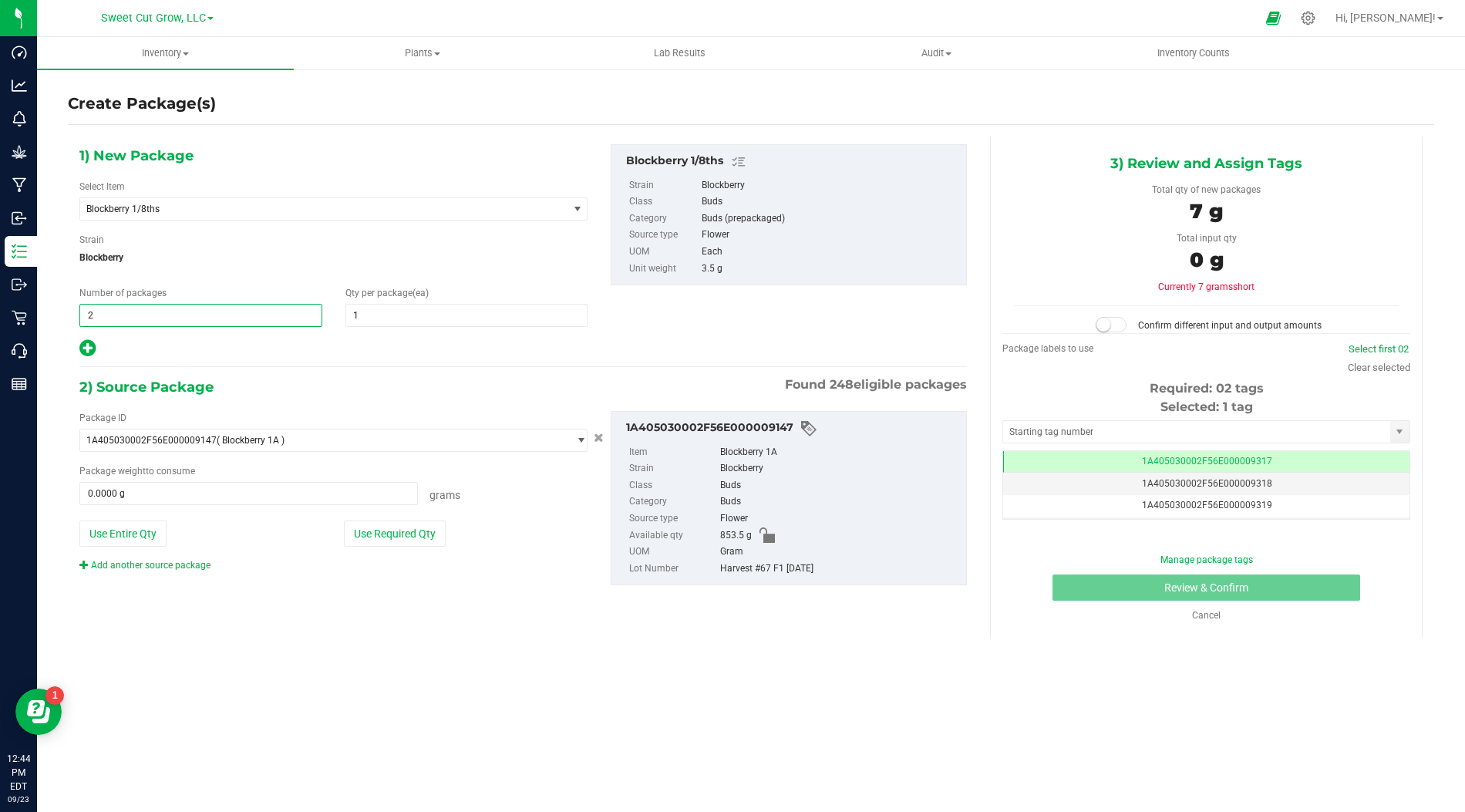
type input "2"
click at [148, 343] on div at bounding box center [333, 348] width 508 height 20
click at [367, 524] on button "Use Required Qty" at bounding box center [394, 534] width 102 height 26
type input "7.0000 g"
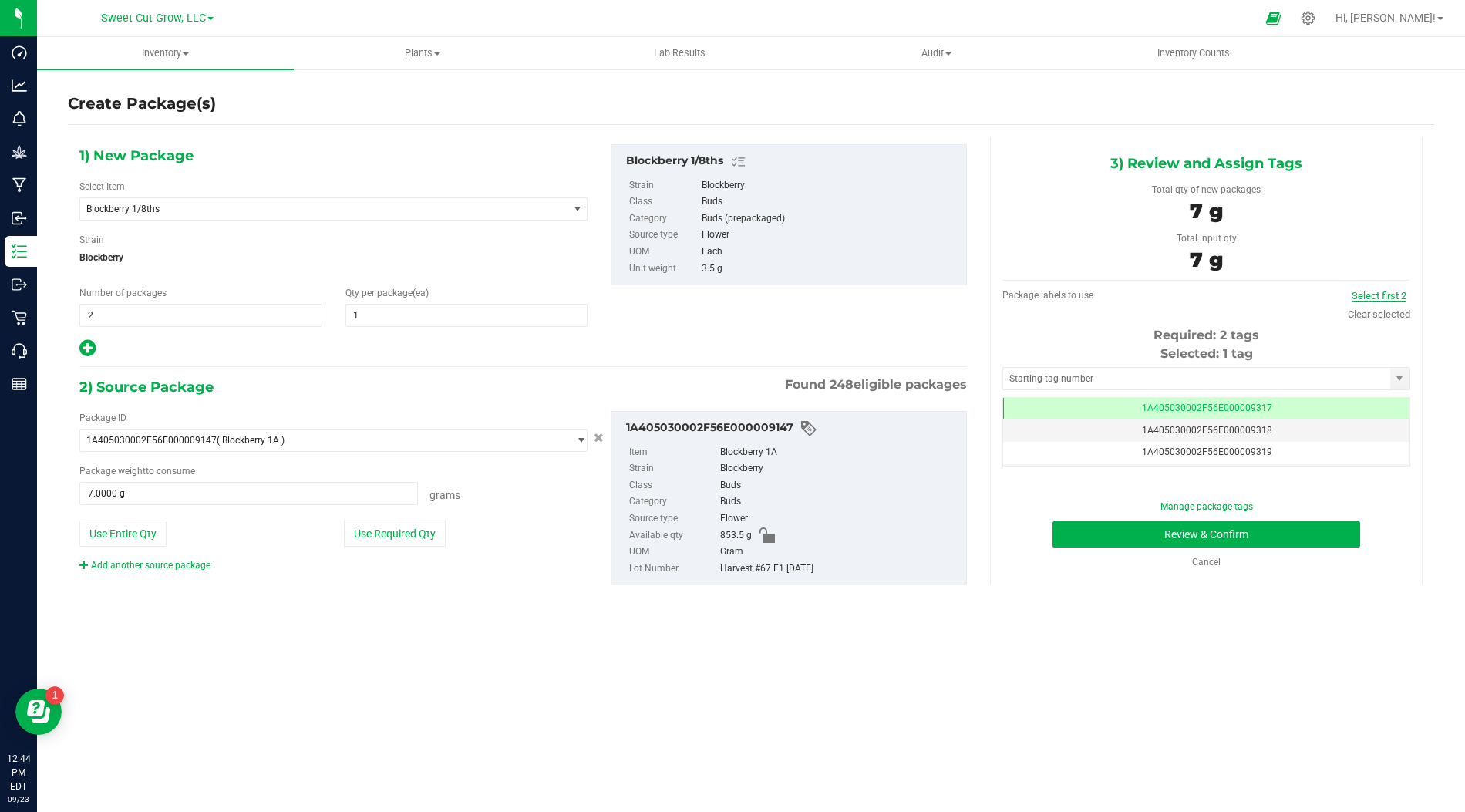
click at [1381, 292] on link "Select first 2" at bounding box center [1379, 295] width 55 height 11
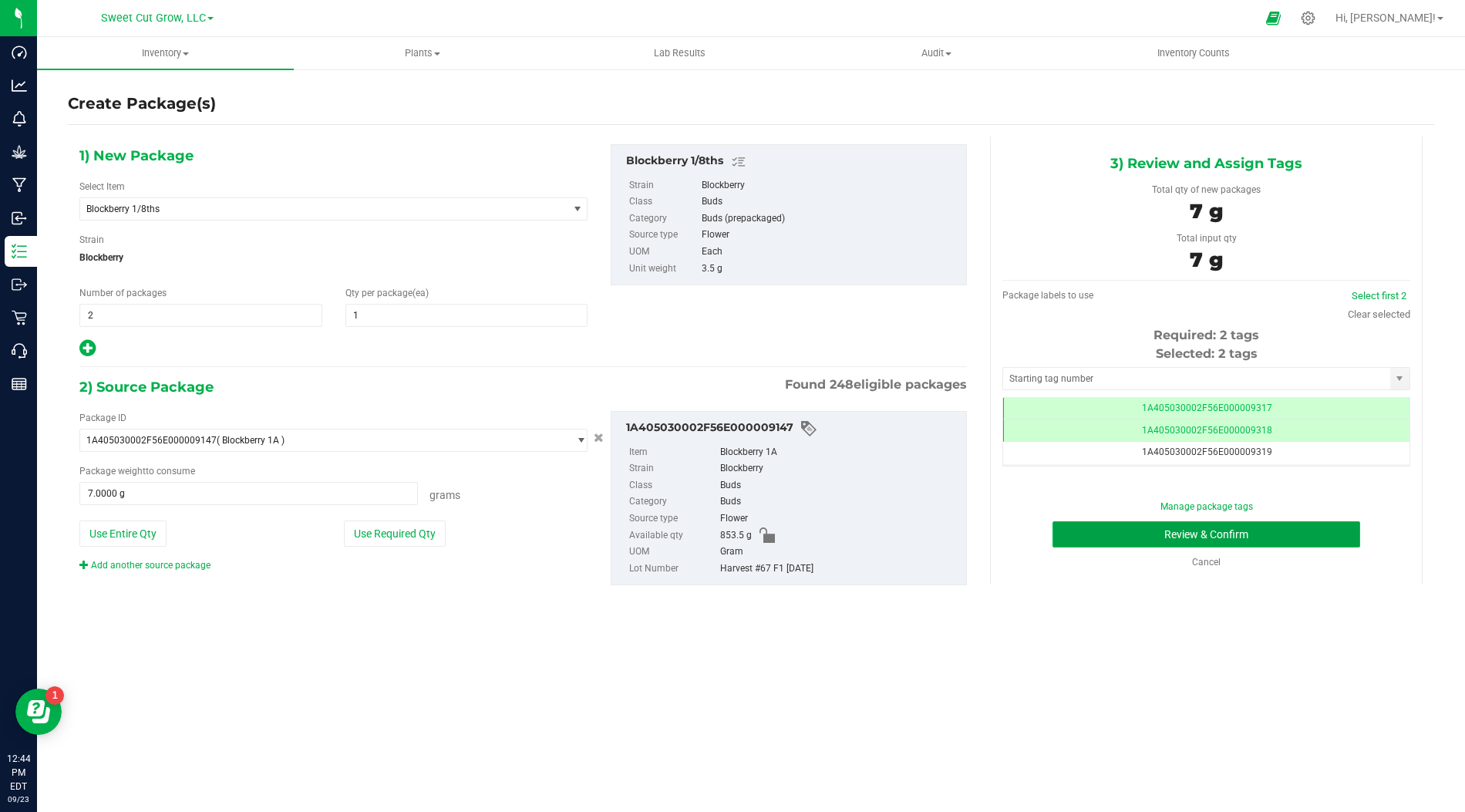
click at [1216, 531] on button "Review & Confirm" at bounding box center [1206, 534] width 307 height 26
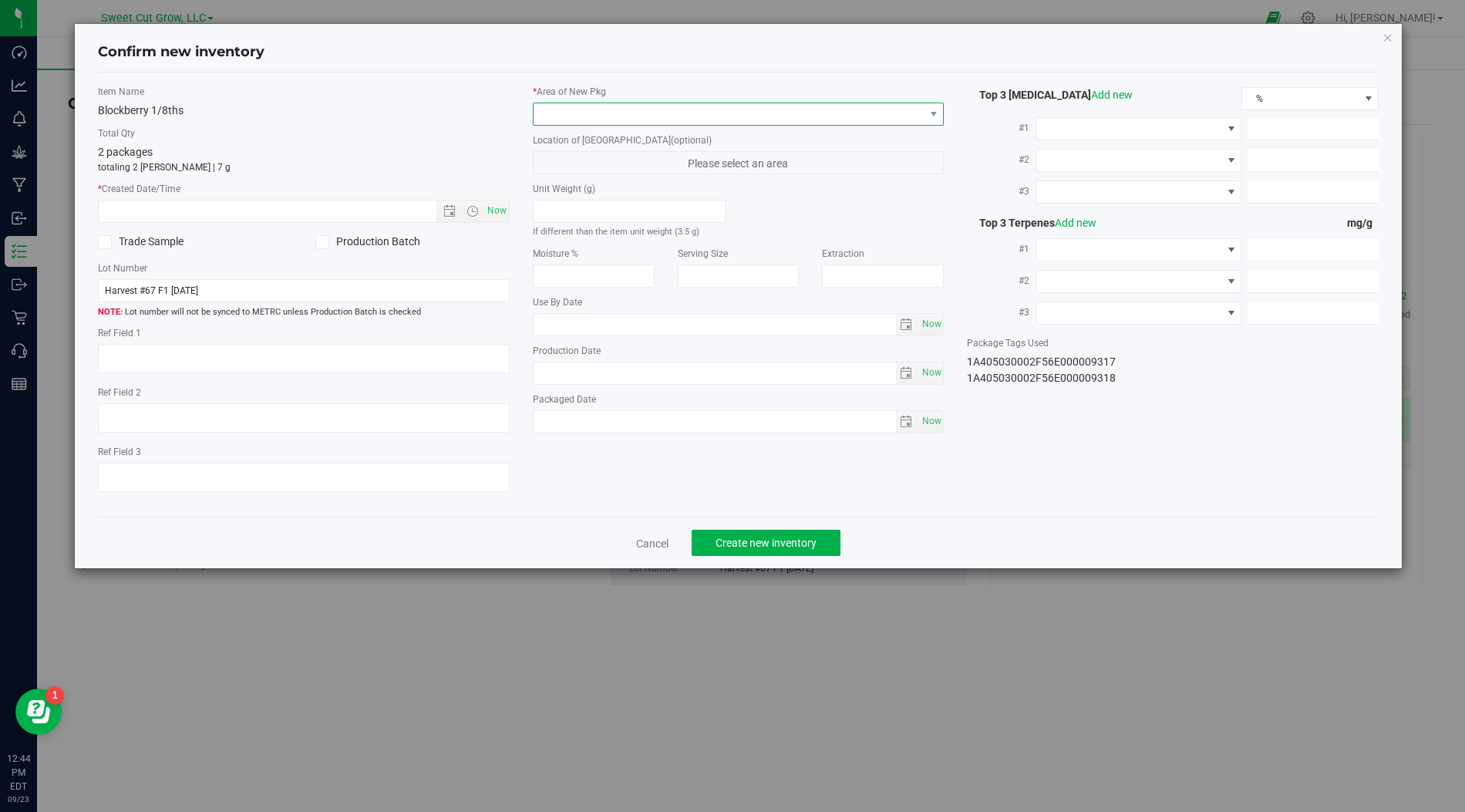
click at [862, 120] on span at bounding box center [729, 114] width 391 height 22
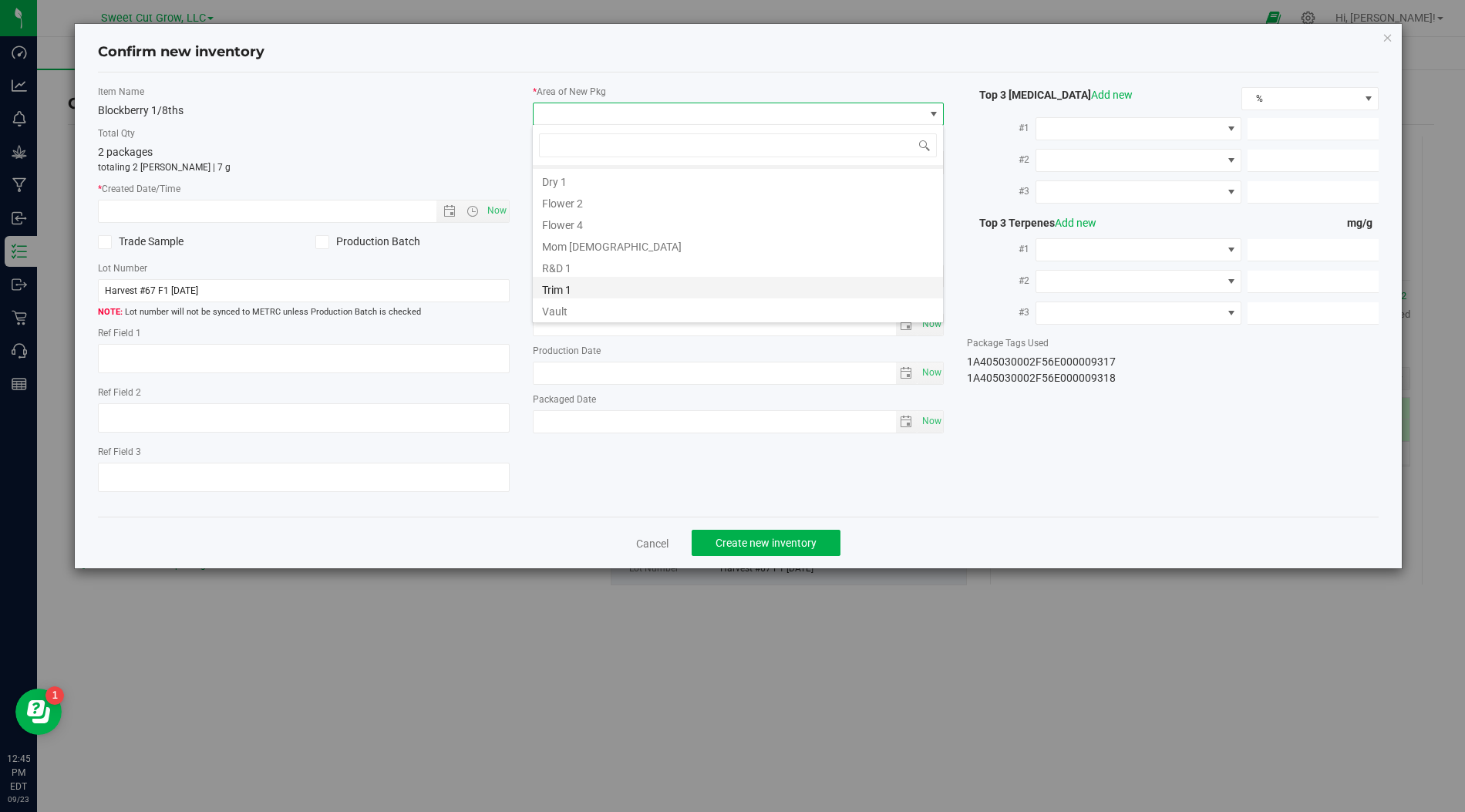
click at [722, 292] on li "Trim 1" at bounding box center [737, 287] width 410 height 22
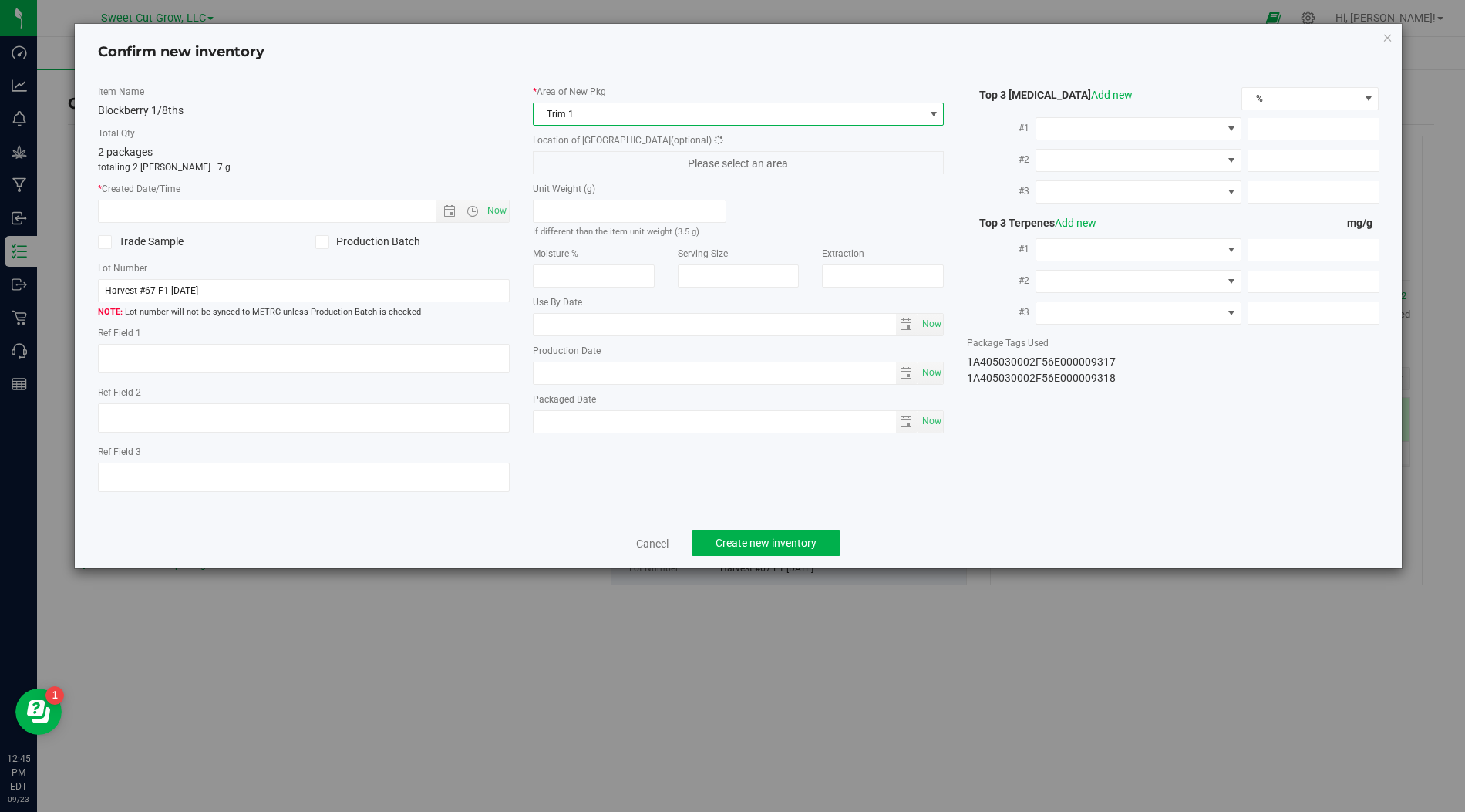
click at [745, 115] on span "Trim 1" at bounding box center [729, 114] width 391 height 22
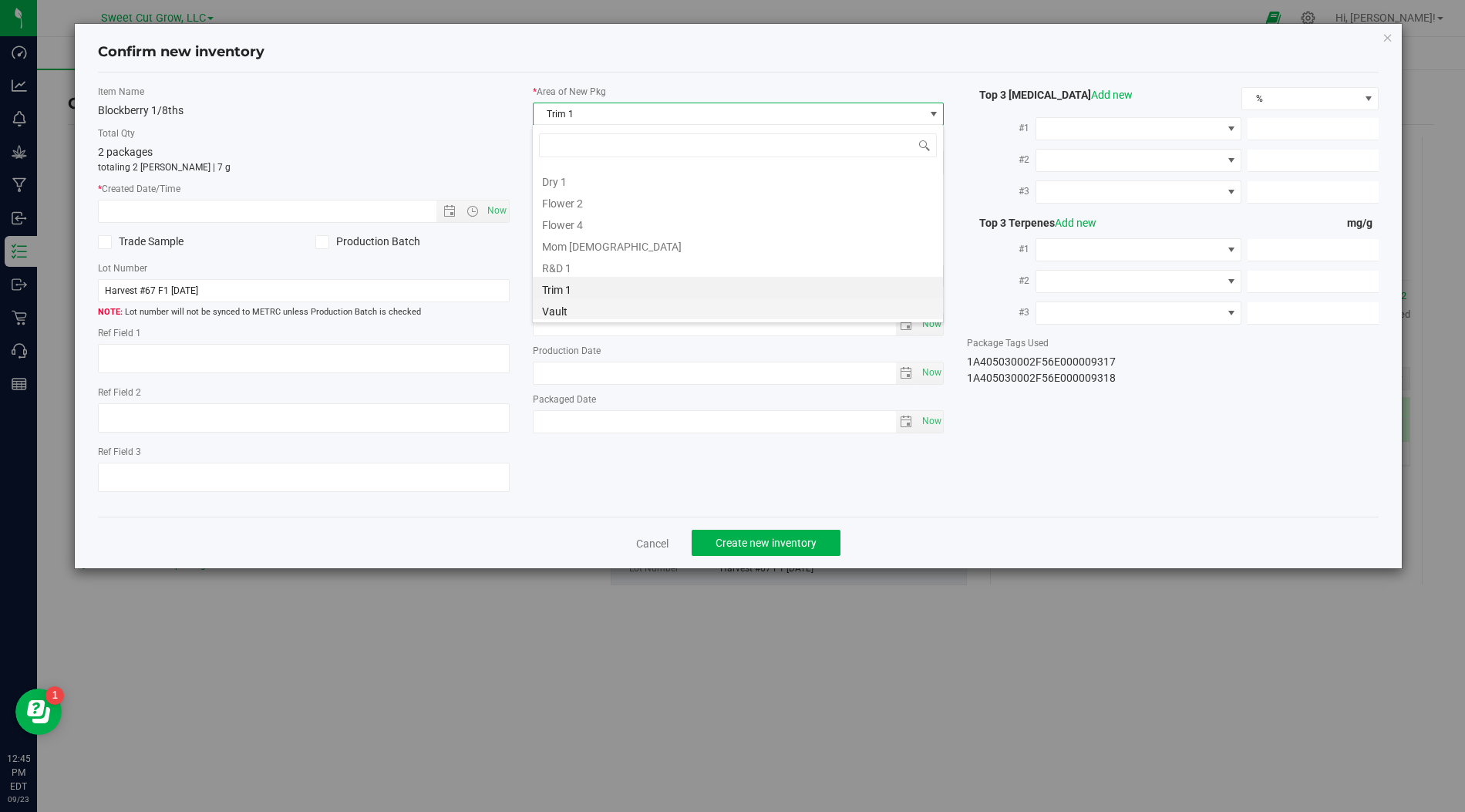
click at [663, 306] on li "Vault" at bounding box center [737, 309] width 410 height 22
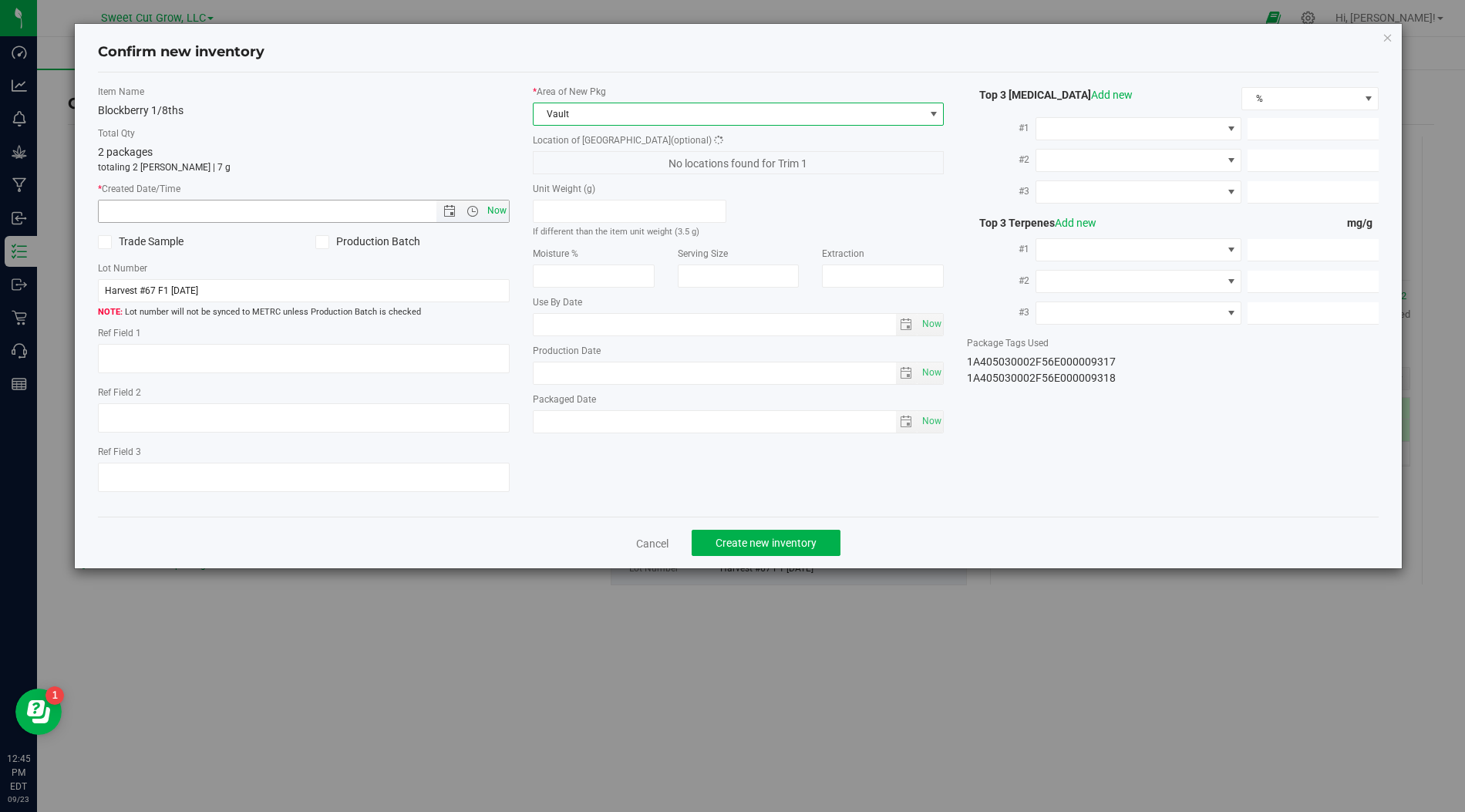
click at [507, 211] on span "Now" at bounding box center [496, 211] width 26 height 23
type input "[DATE] 12:45 PM"
click at [735, 539] on span "Create new inventory" at bounding box center [766, 543] width 101 height 12
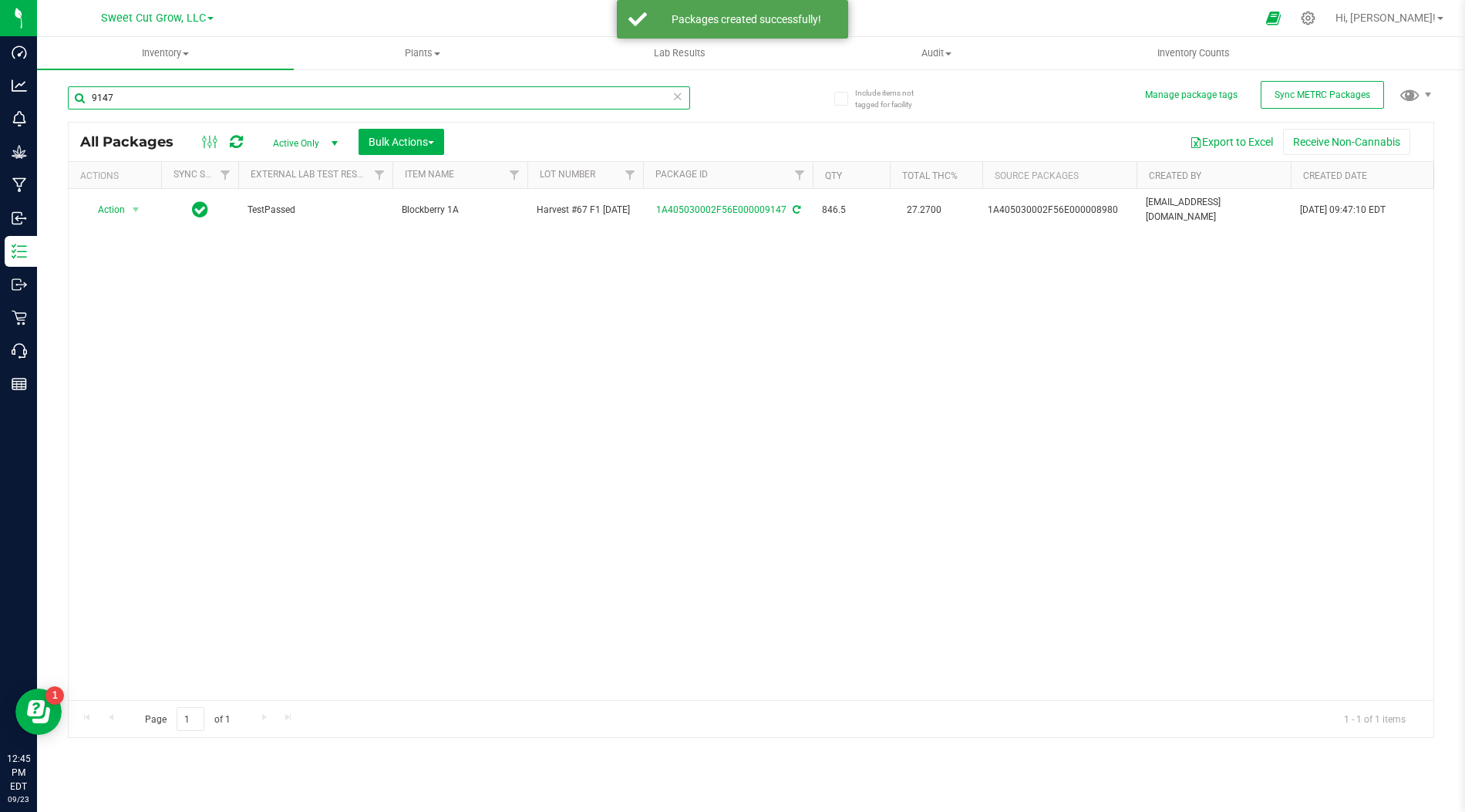
click at [185, 104] on input "9147" at bounding box center [379, 97] width 622 height 23
type input "9279"
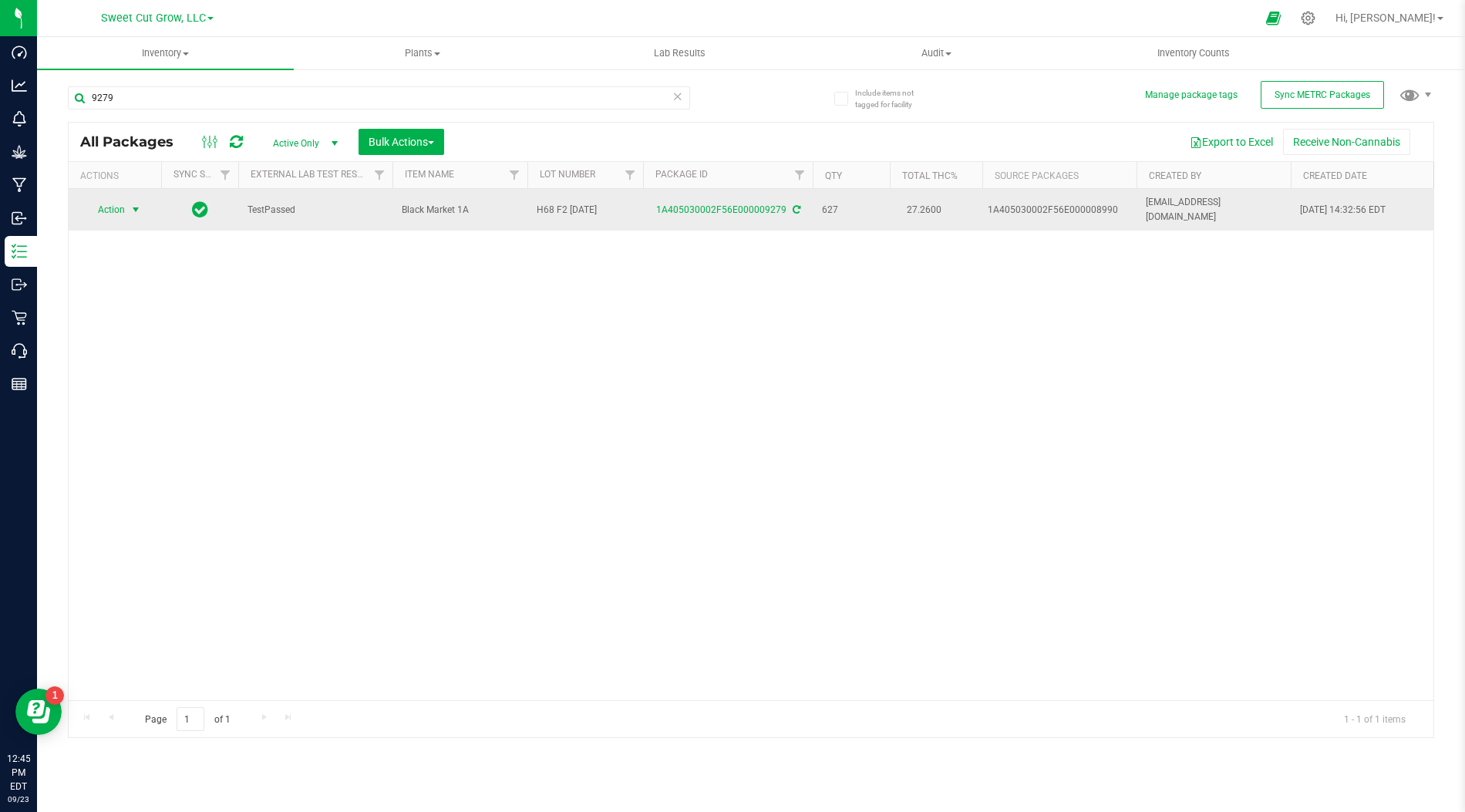
click at [140, 199] on span "select" at bounding box center [136, 210] width 19 height 22
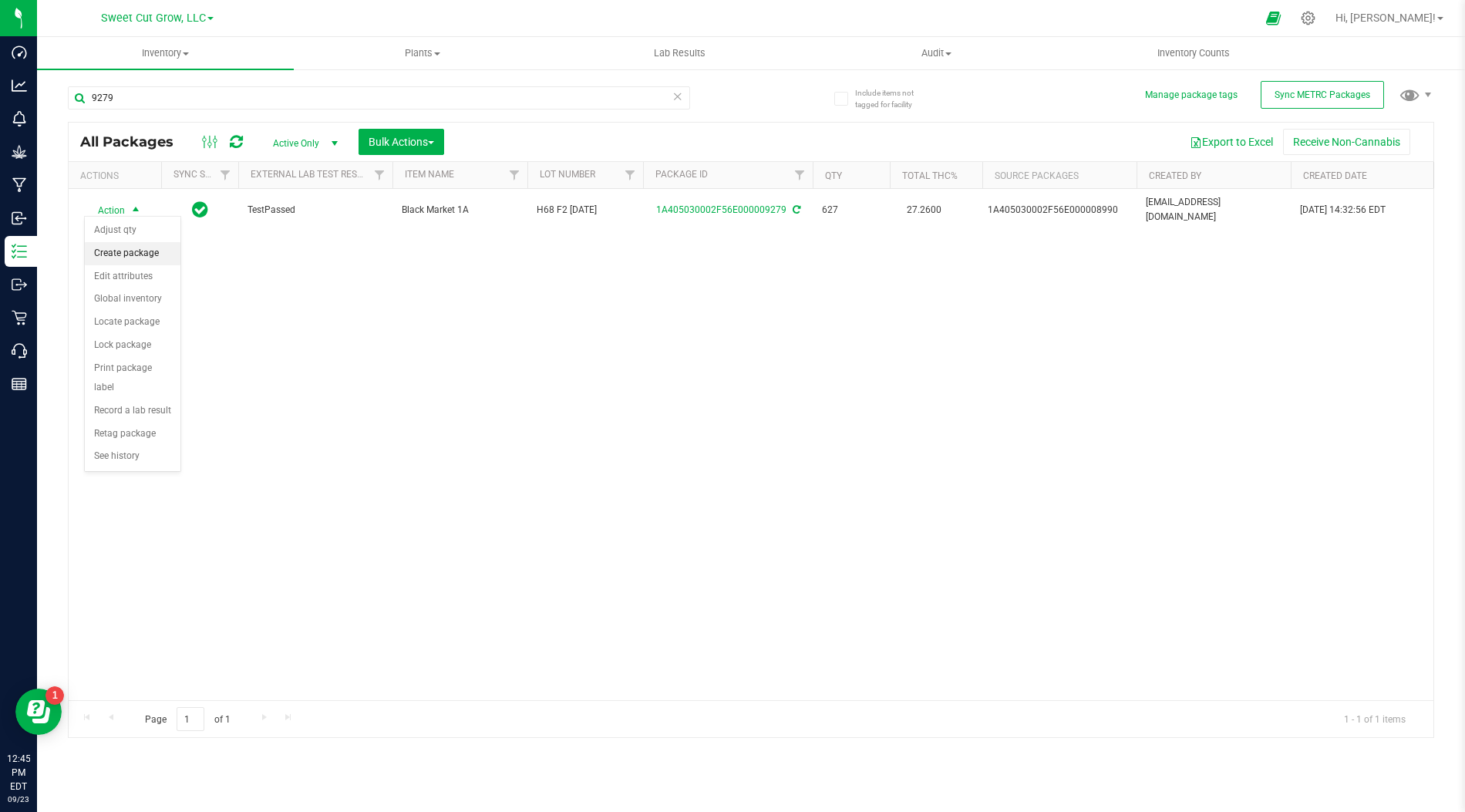
click at [132, 251] on li "Create package" at bounding box center [132, 253] width 96 height 23
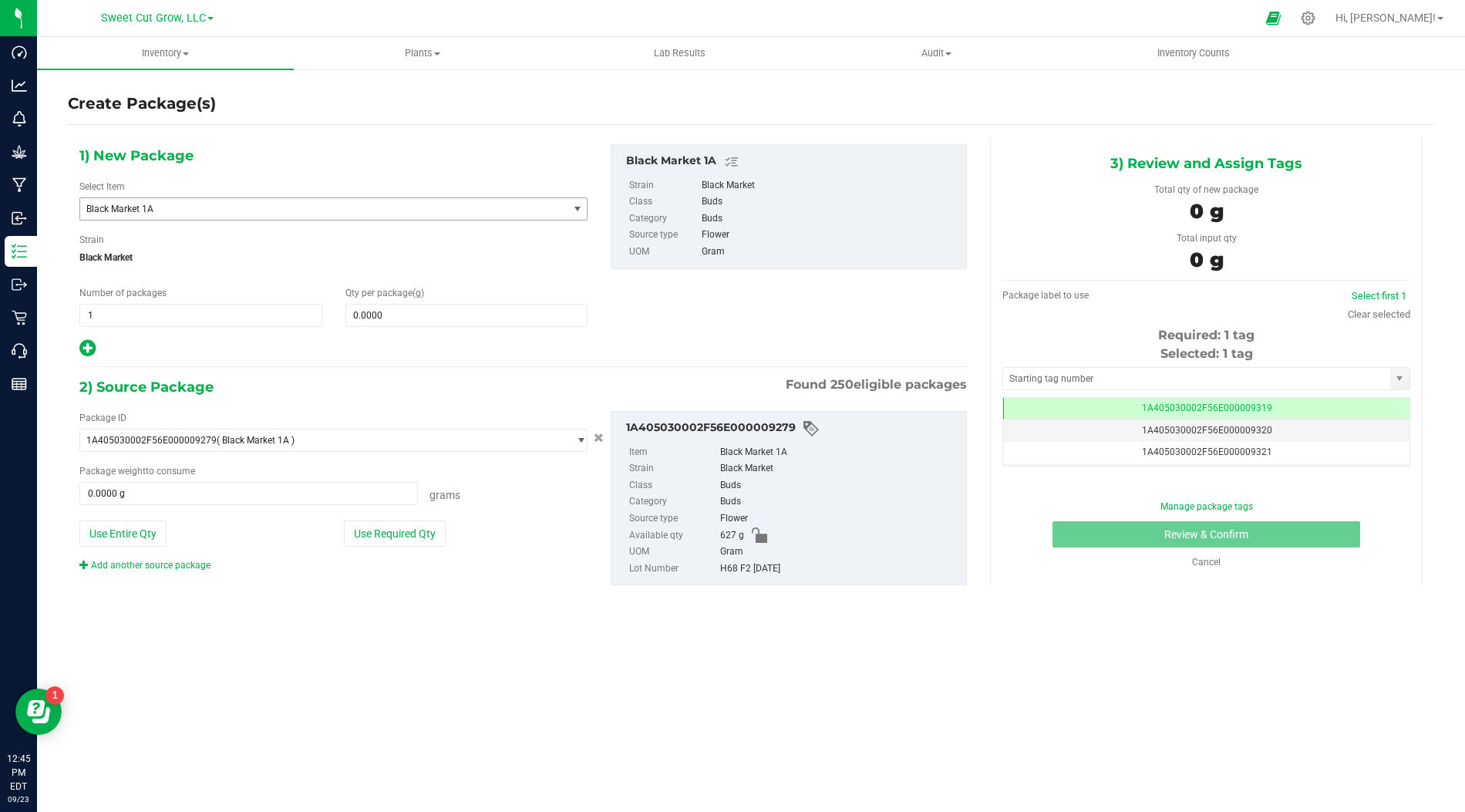
click at [322, 204] on span "Black Market 1A" at bounding box center [314, 209] width 456 height 10
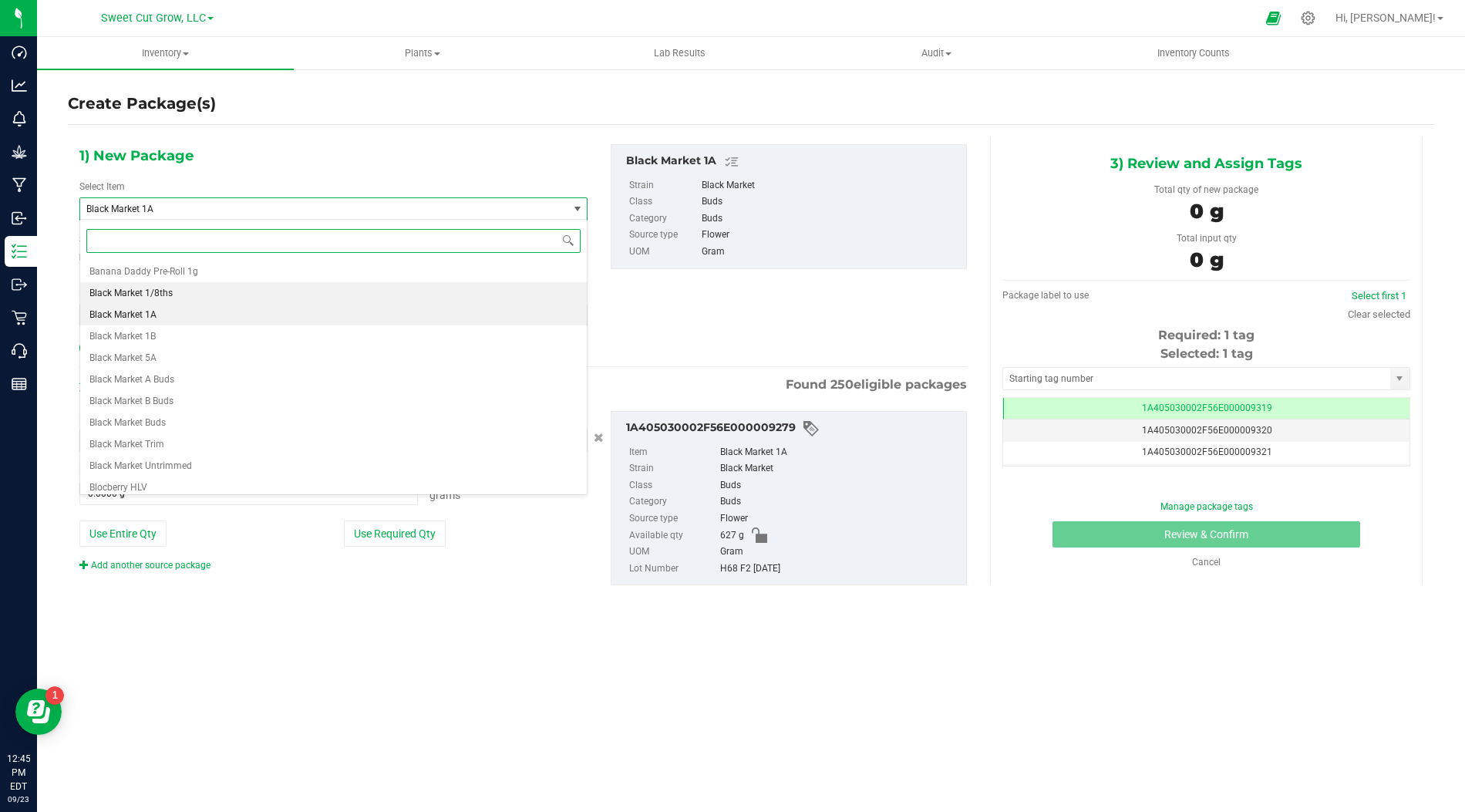
click at [267, 296] on li "Black Market 1/8ths" at bounding box center [333, 292] width 507 height 22
type input "0"
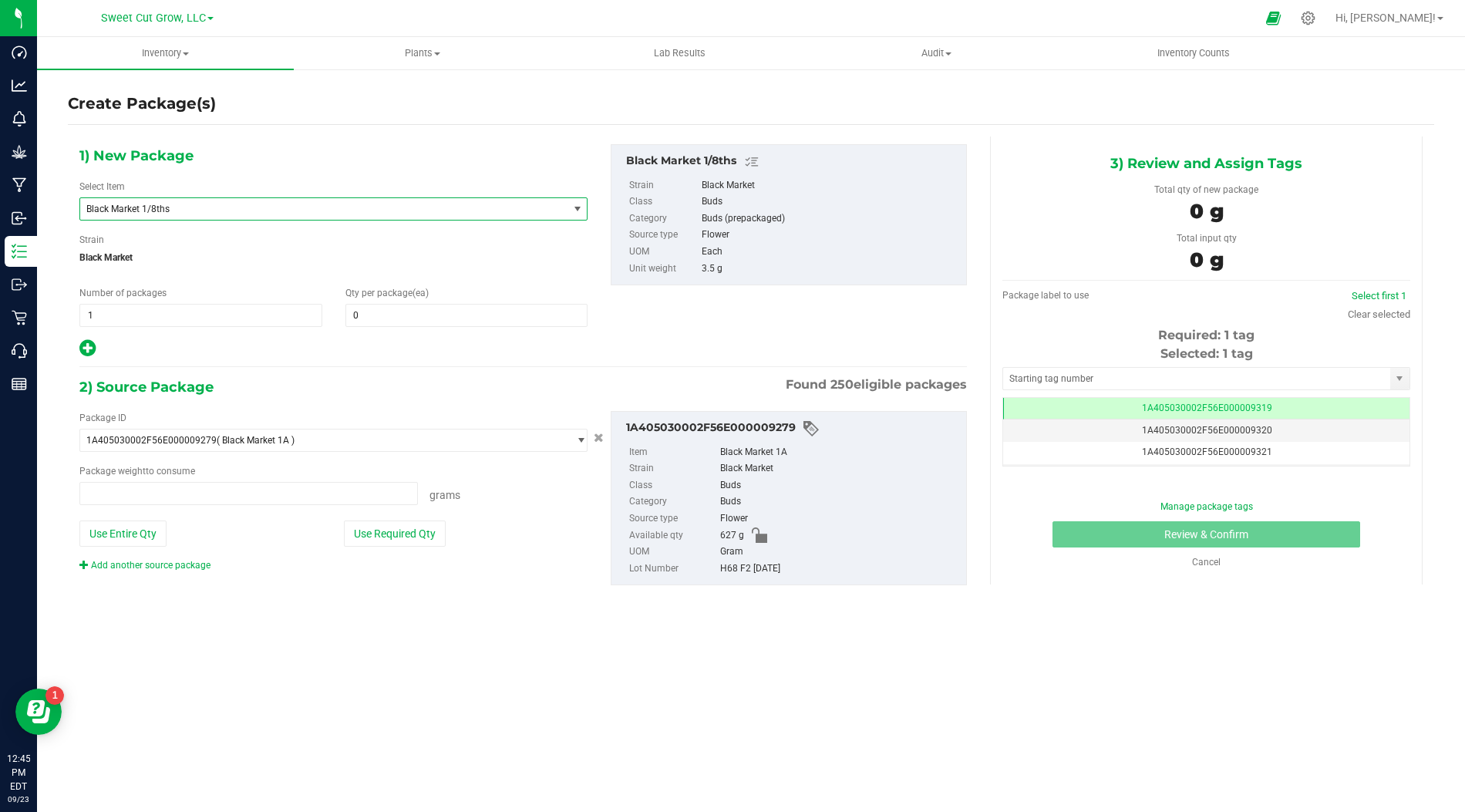
type input "0.0000 g"
click at [455, 312] on span at bounding box center [467, 315] width 243 height 23
type input "1"
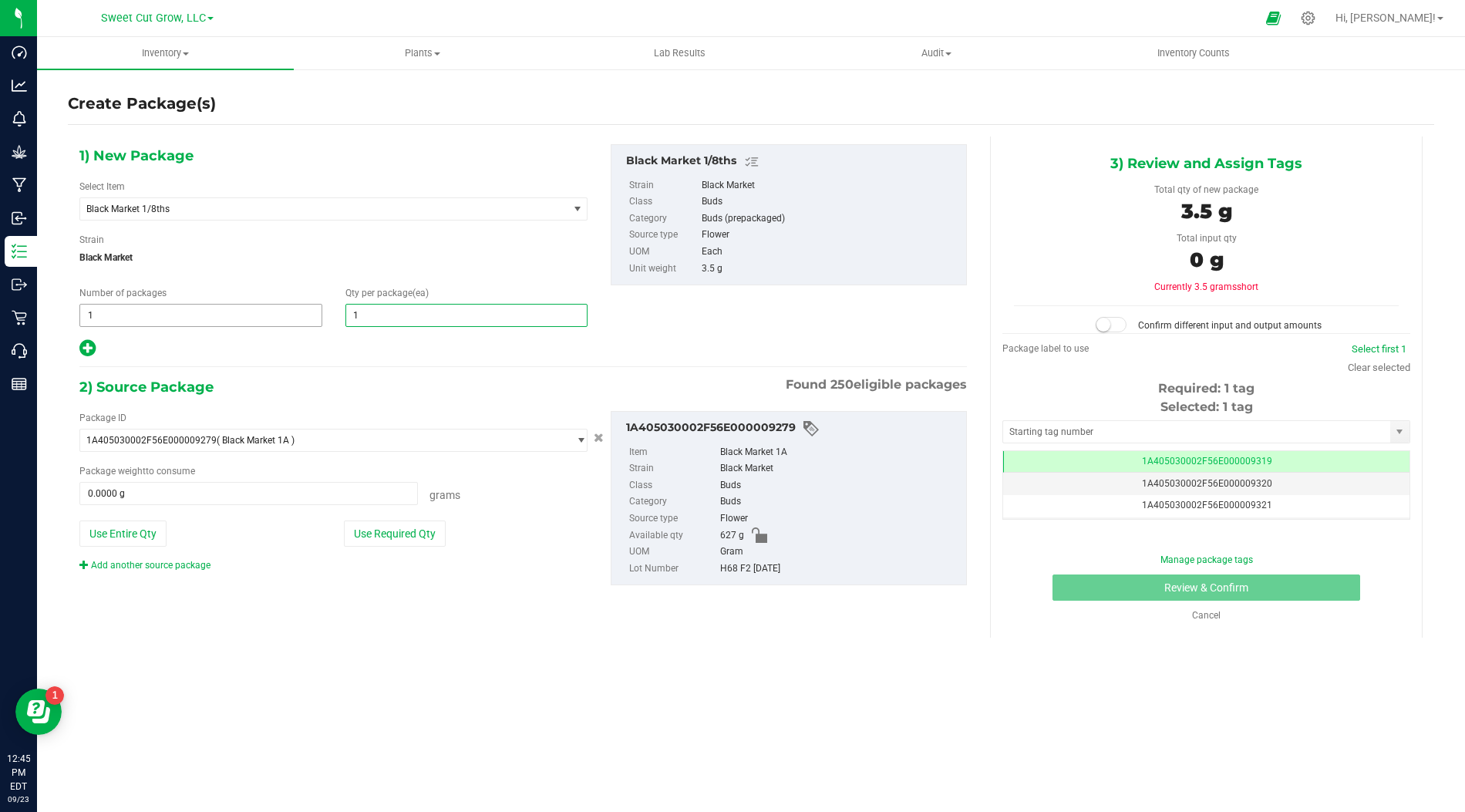
type input "1"
click at [239, 312] on span "1 1" at bounding box center [200, 315] width 243 height 23
click at [239, 312] on input "1" at bounding box center [200, 315] width 241 height 22
type input "2"
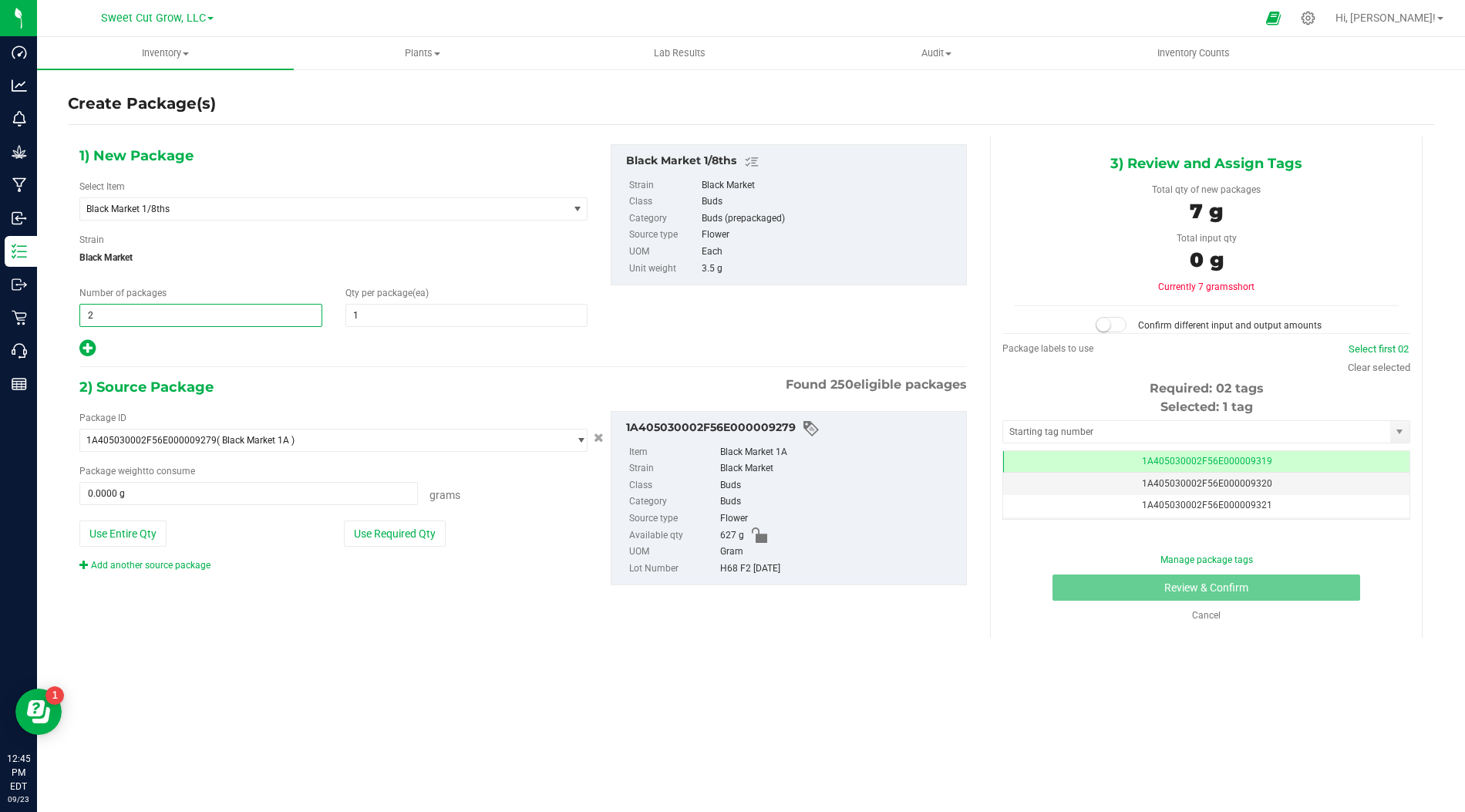
click at [348, 339] on div at bounding box center [333, 348] width 508 height 20
click at [401, 524] on button "Use Required Qty" at bounding box center [394, 534] width 102 height 26
type input "7.0000 g"
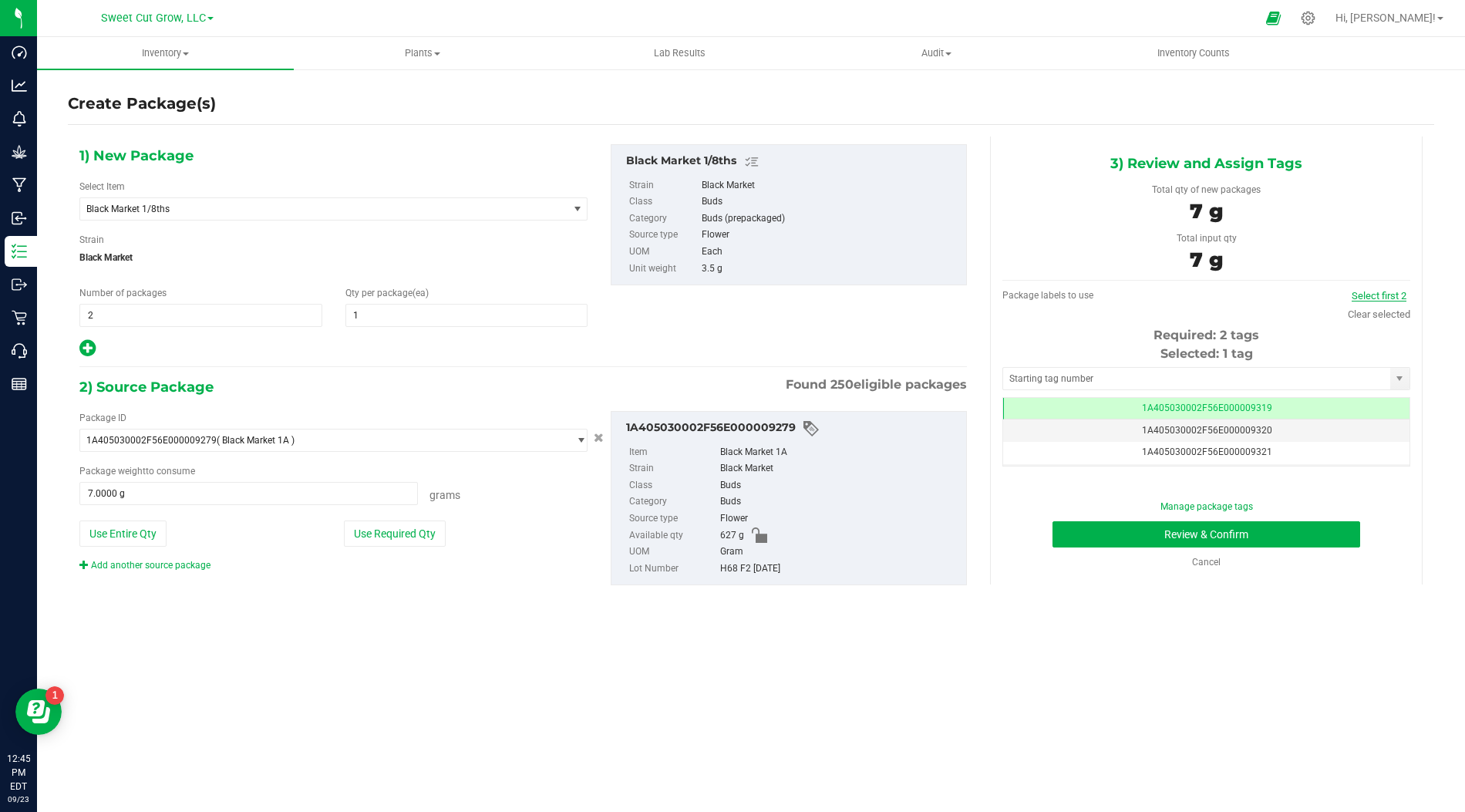
click at [1378, 293] on link "Select first 2" at bounding box center [1379, 295] width 55 height 11
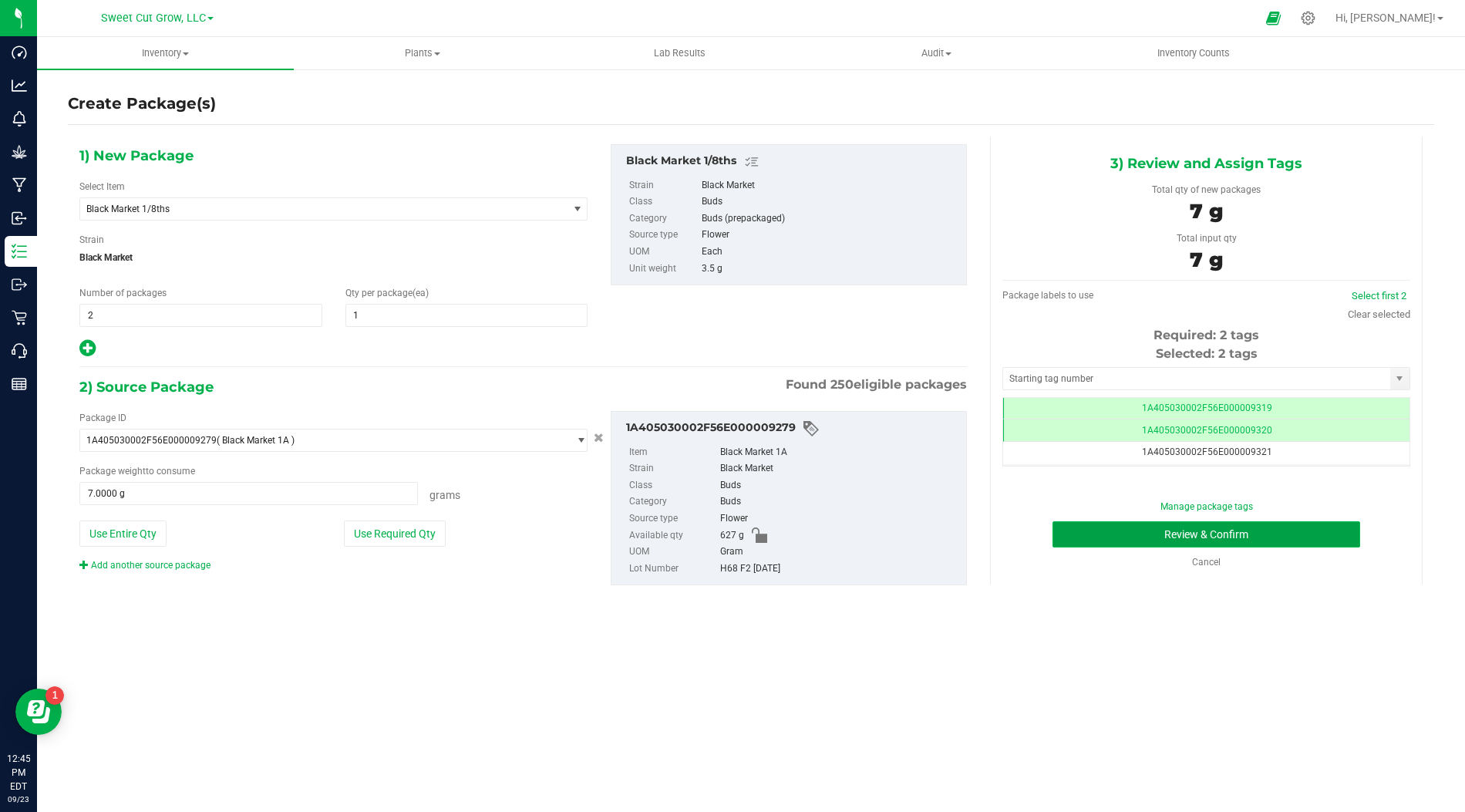
click at [1142, 523] on button "Review & Confirm" at bounding box center [1206, 534] width 307 height 26
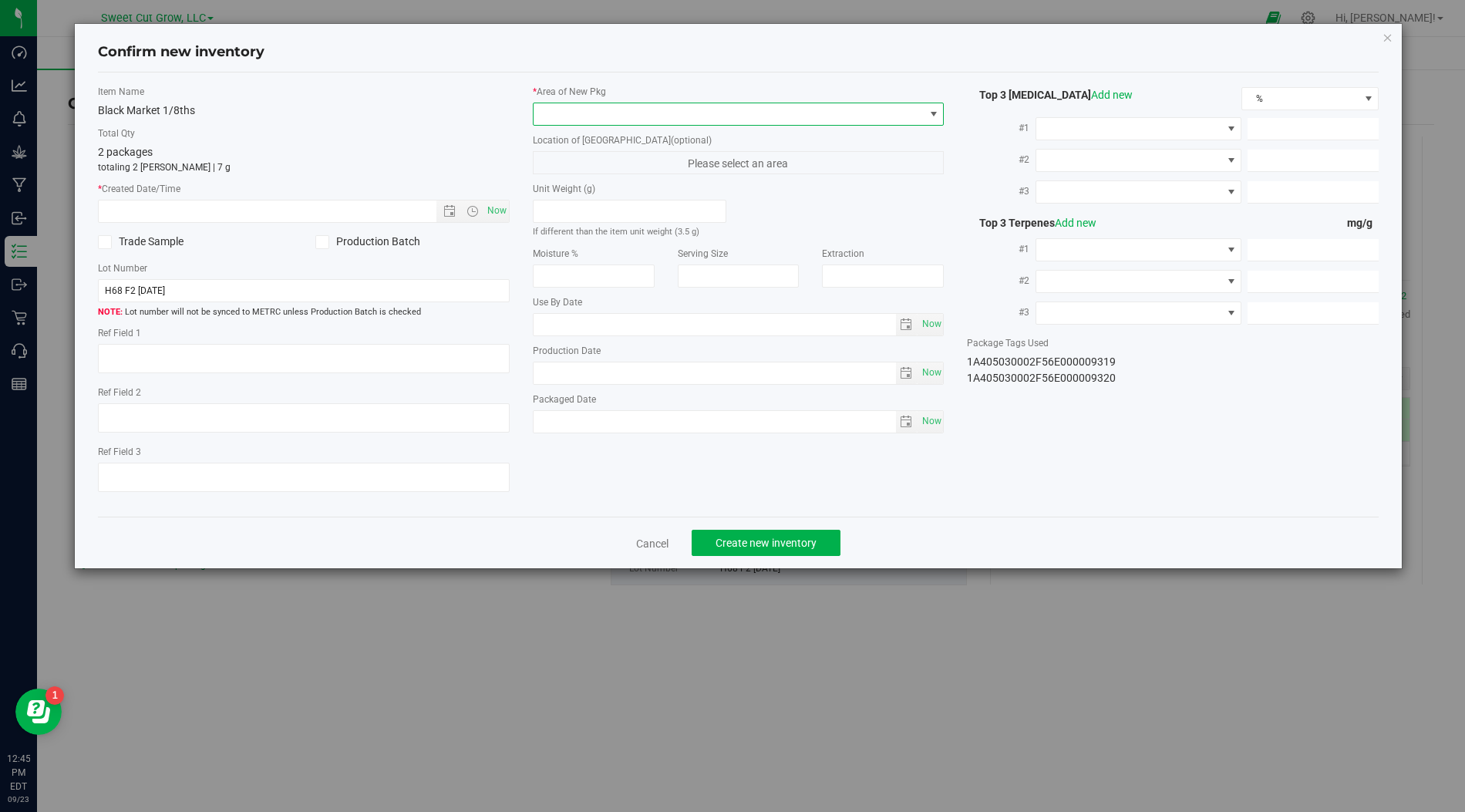
click at [783, 111] on span at bounding box center [729, 114] width 391 height 22
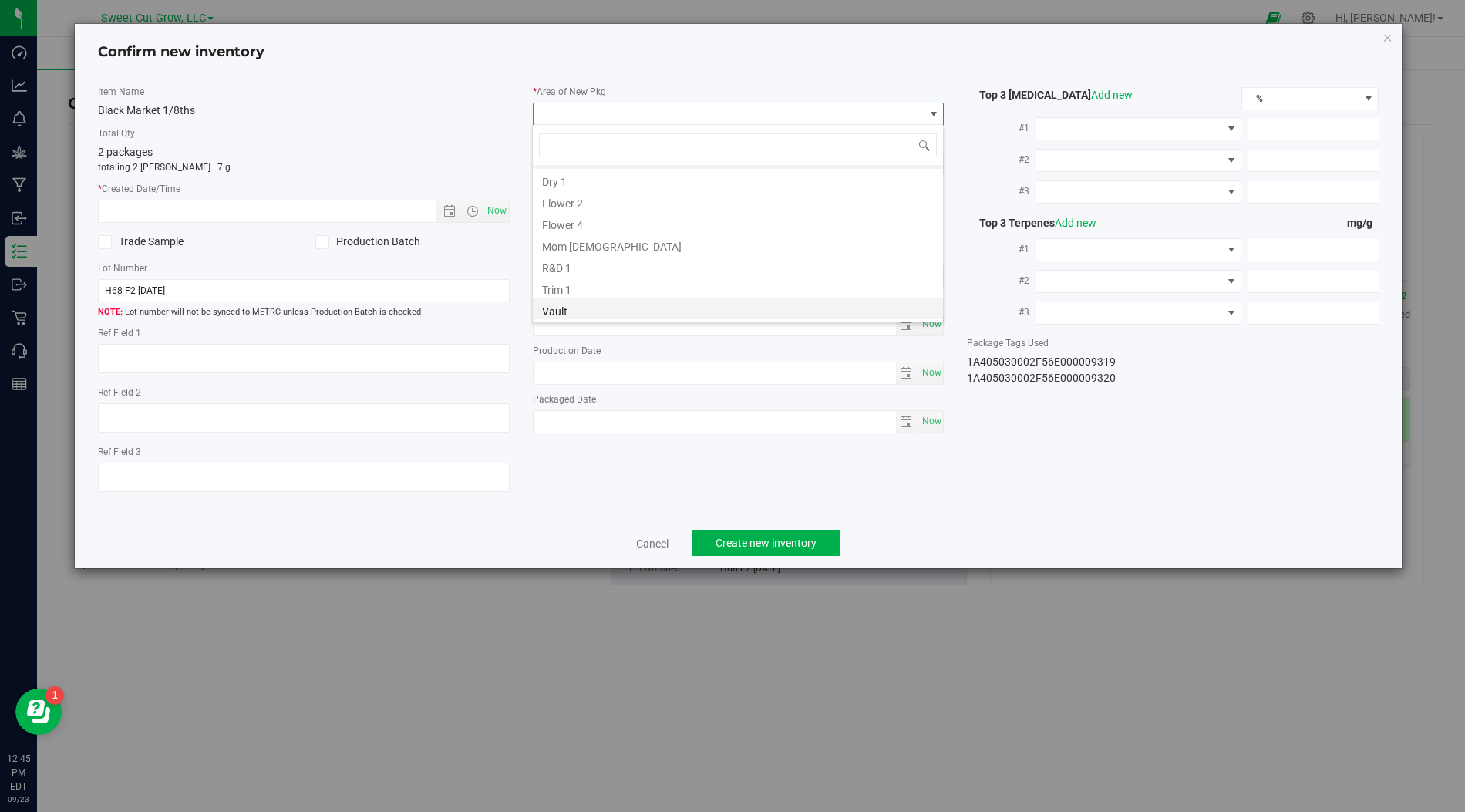
click at [594, 307] on li "Vault" at bounding box center [737, 309] width 410 height 22
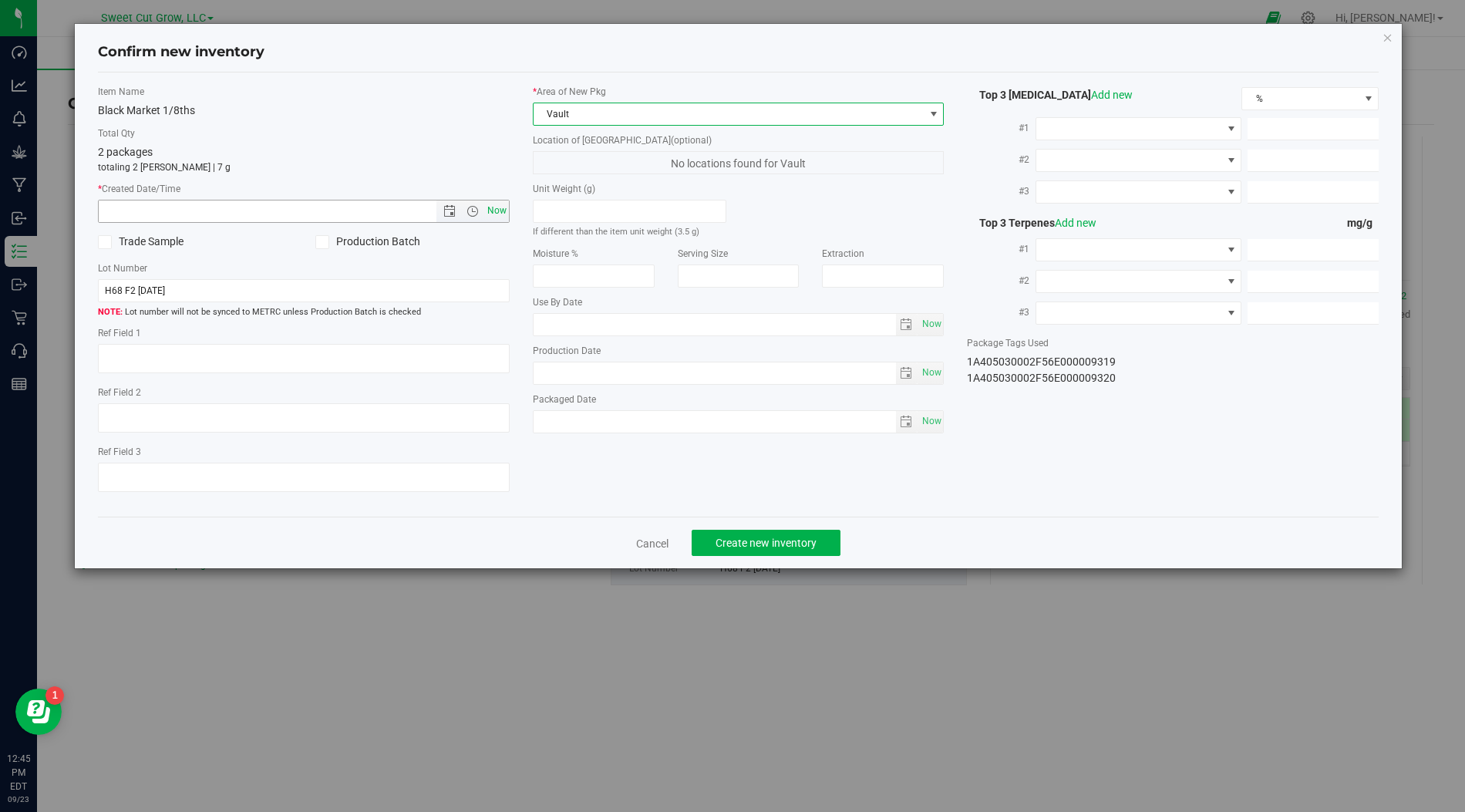
click at [497, 211] on span "Now" at bounding box center [496, 211] width 26 height 23
type input "[DATE] 12:45 PM"
click at [758, 542] on span "Create new inventory" at bounding box center [766, 543] width 101 height 12
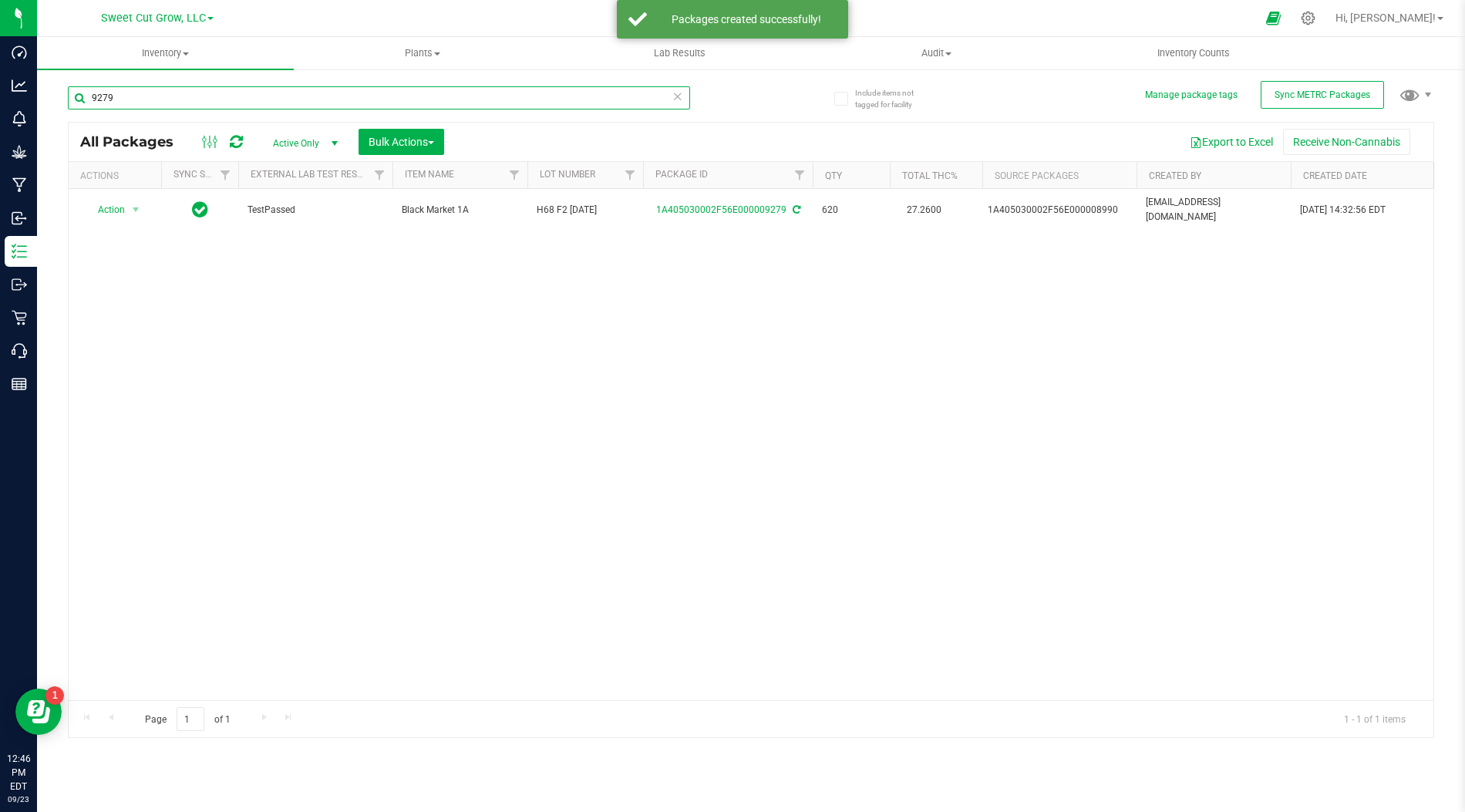
click at [230, 107] on input "9279" at bounding box center [379, 97] width 622 height 23
type input "9290"
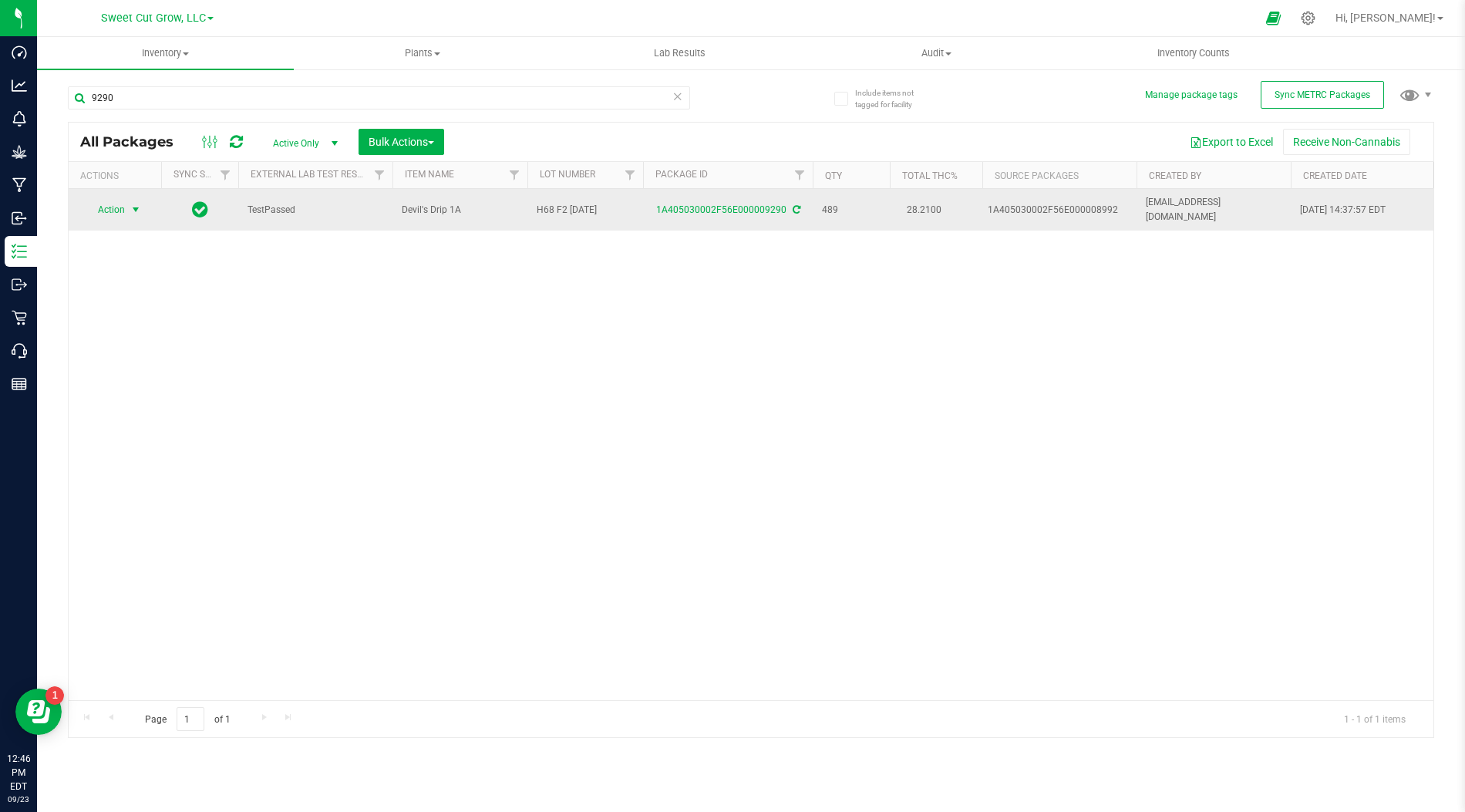
click at [124, 200] on span "Action" at bounding box center [115, 210] width 62 height 22
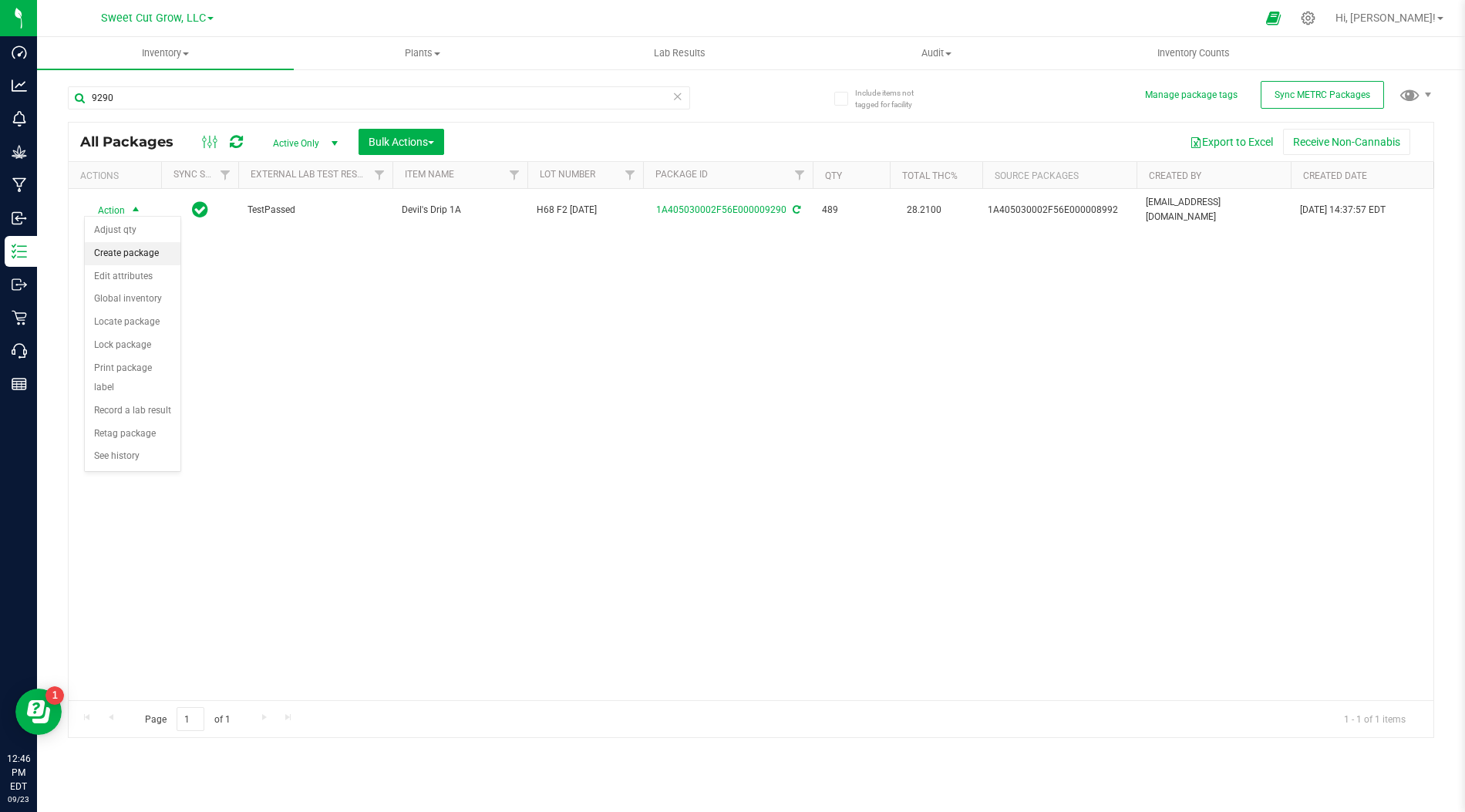
click at [129, 258] on li "Create package" at bounding box center [132, 253] width 96 height 23
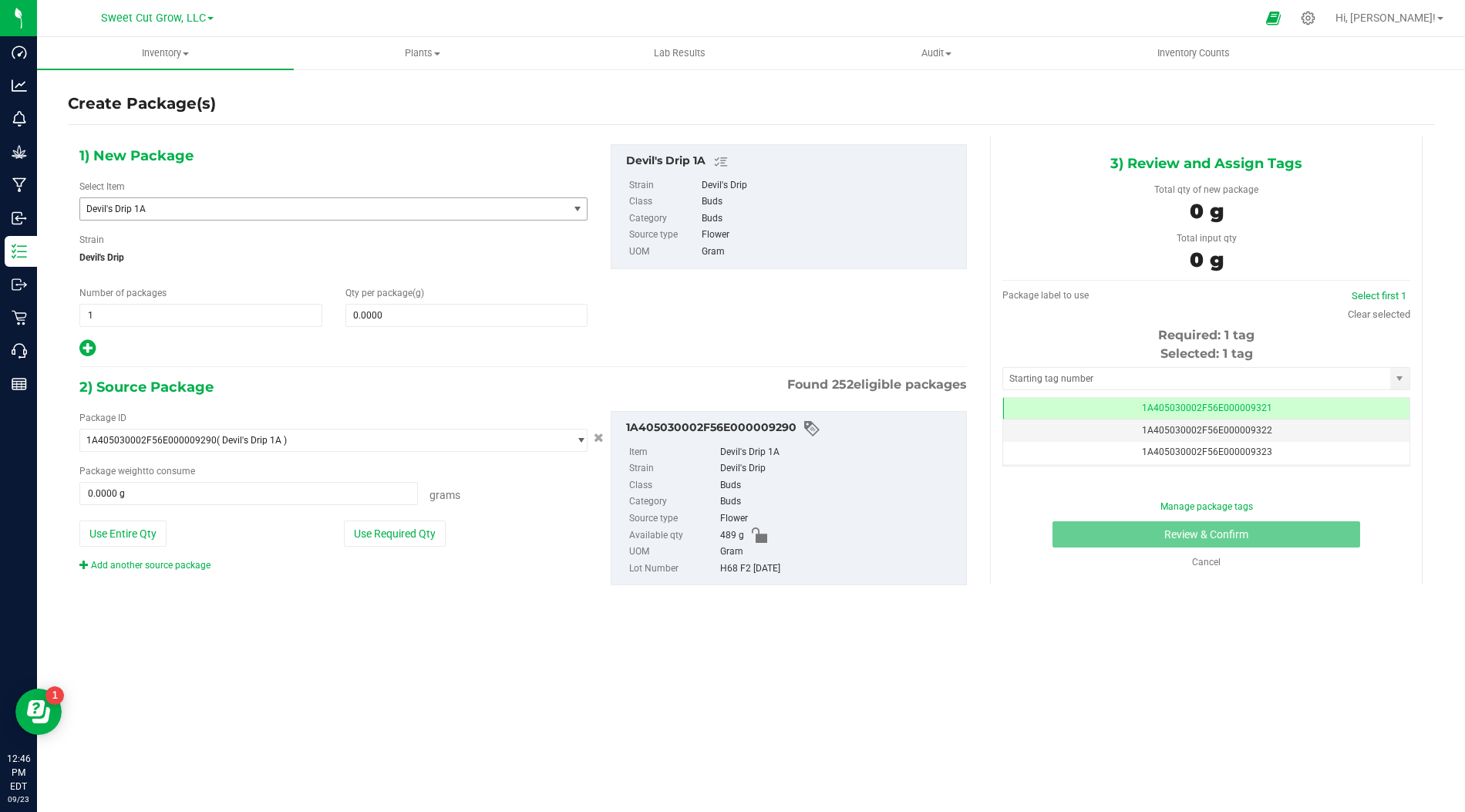
click at [205, 212] on span "Devil's Drip 1A" at bounding box center [314, 209] width 456 height 10
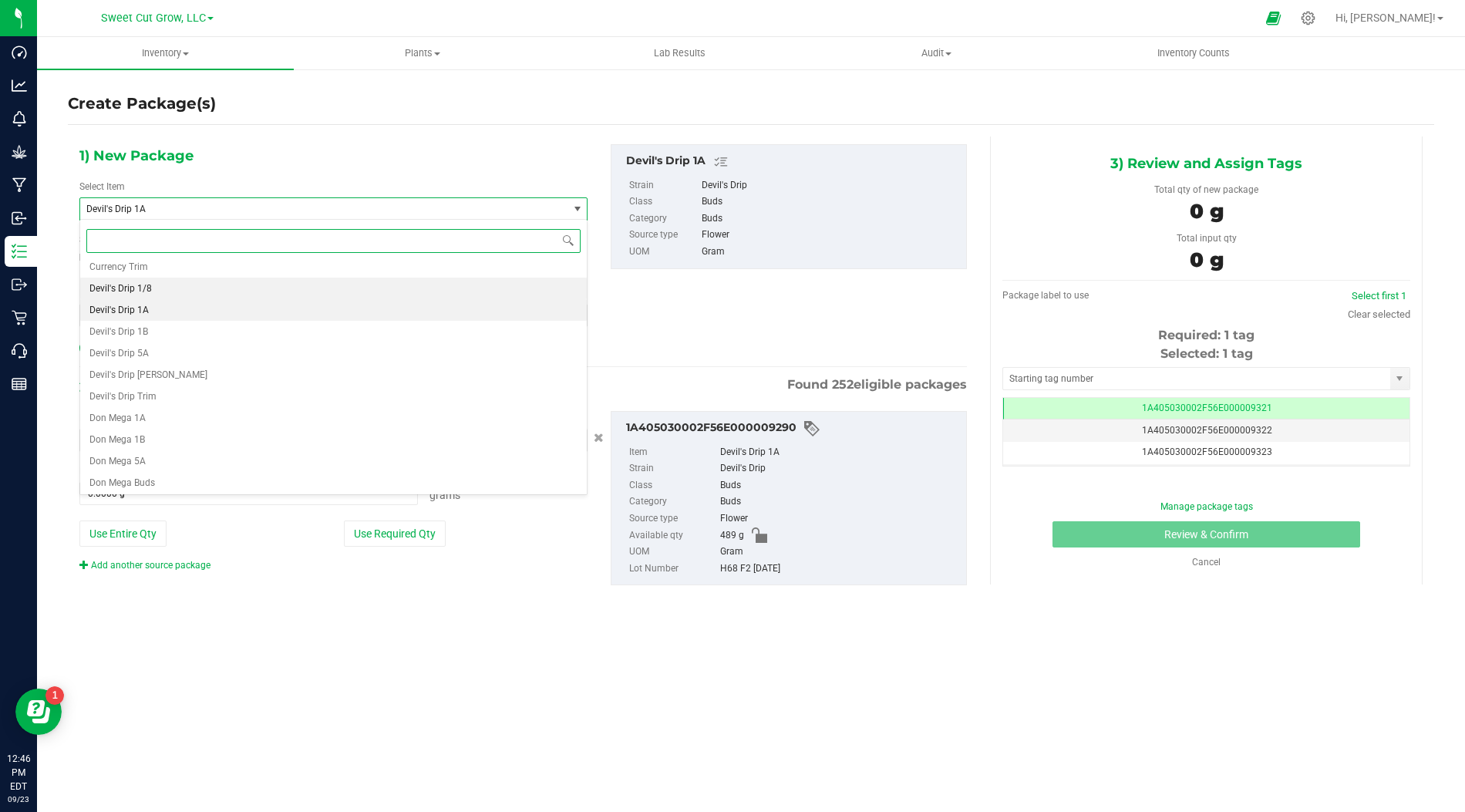
click at [185, 283] on li "Devil's Drip 1/8" at bounding box center [333, 288] width 507 height 22
type input "0"
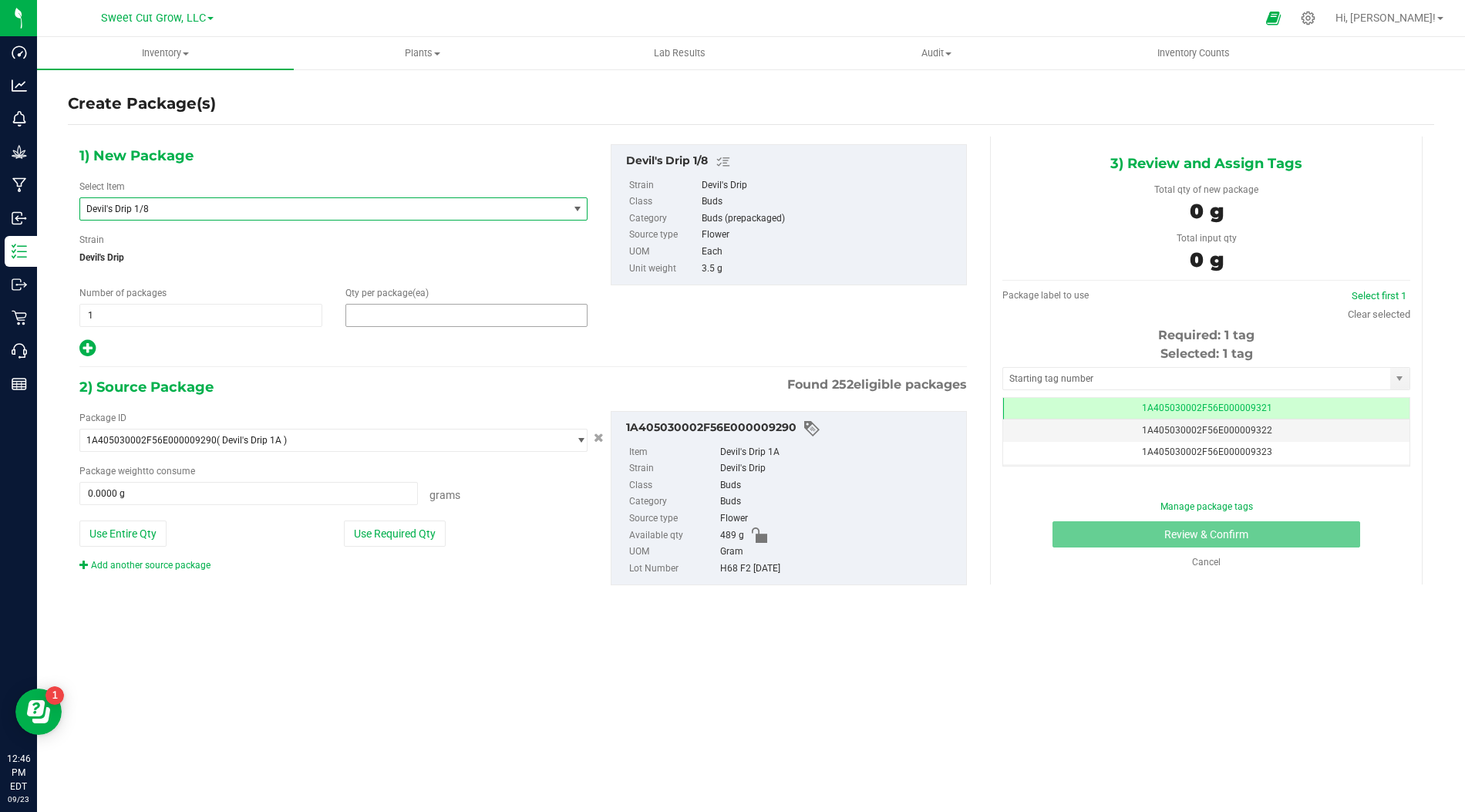
click at [380, 316] on span at bounding box center [467, 315] width 243 height 23
click at [380, 316] on input "text" at bounding box center [467, 315] width 241 height 22
type input "1"
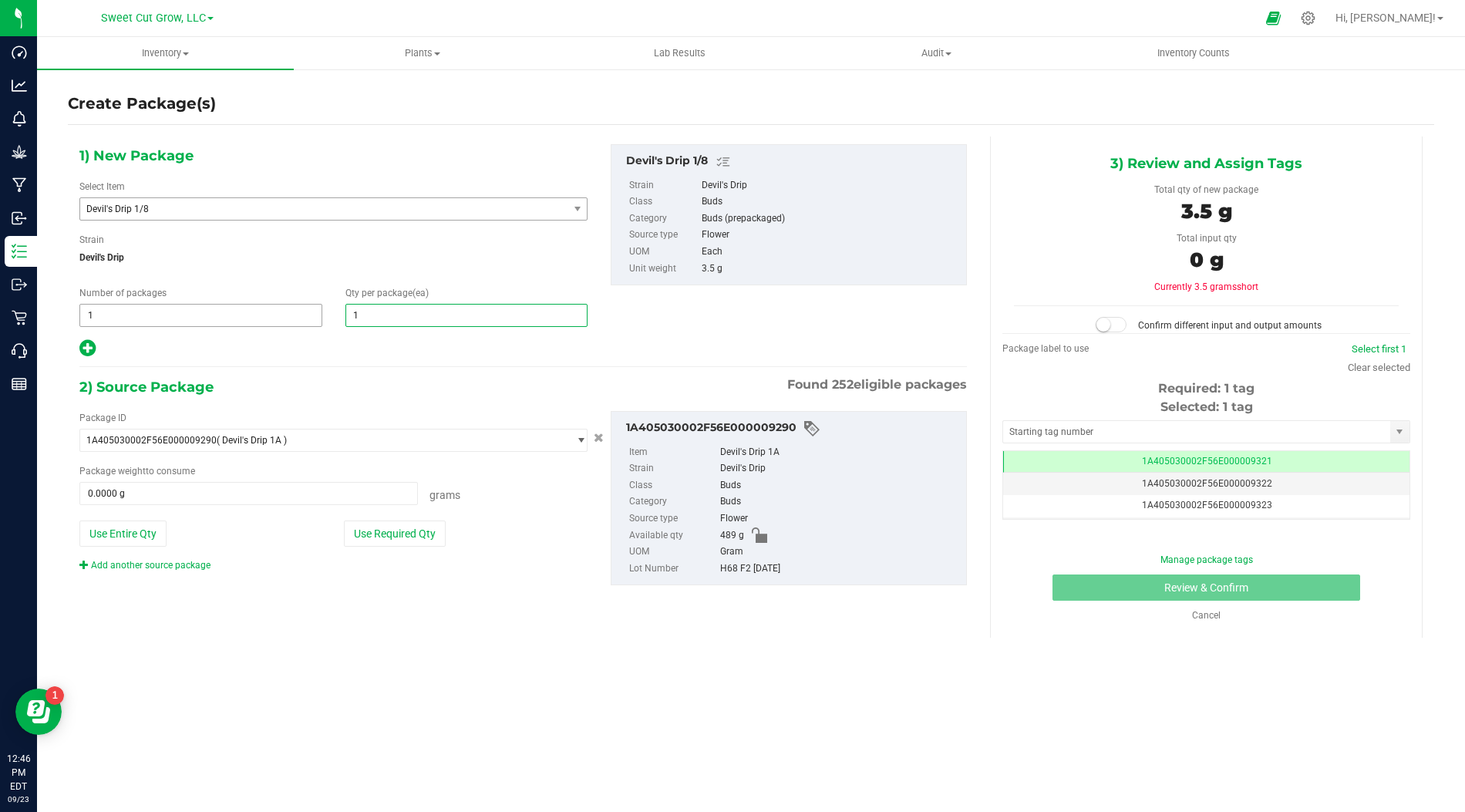
type input "1"
click at [292, 319] on span "1 1" at bounding box center [200, 315] width 243 height 23
click at [292, 319] on input "1" at bounding box center [200, 315] width 241 height 22
type input "2"
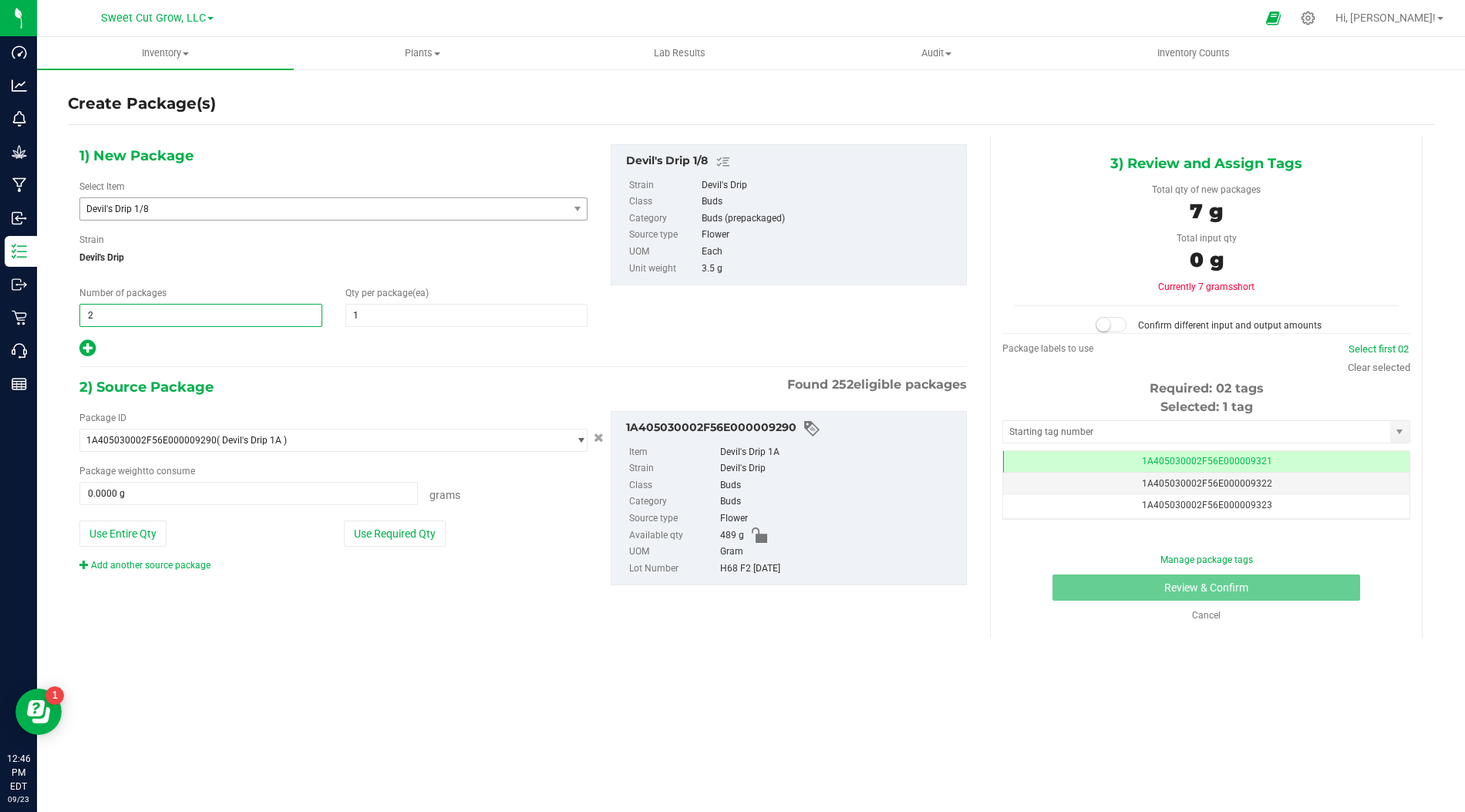
click at [359, 353] on div at bounding box center [333, 348] width 508 height 20
click at [369, 540] on button "Use Required Qty" at bounding box center [394, 534] width 102 height 26
type input "7.0000 g"
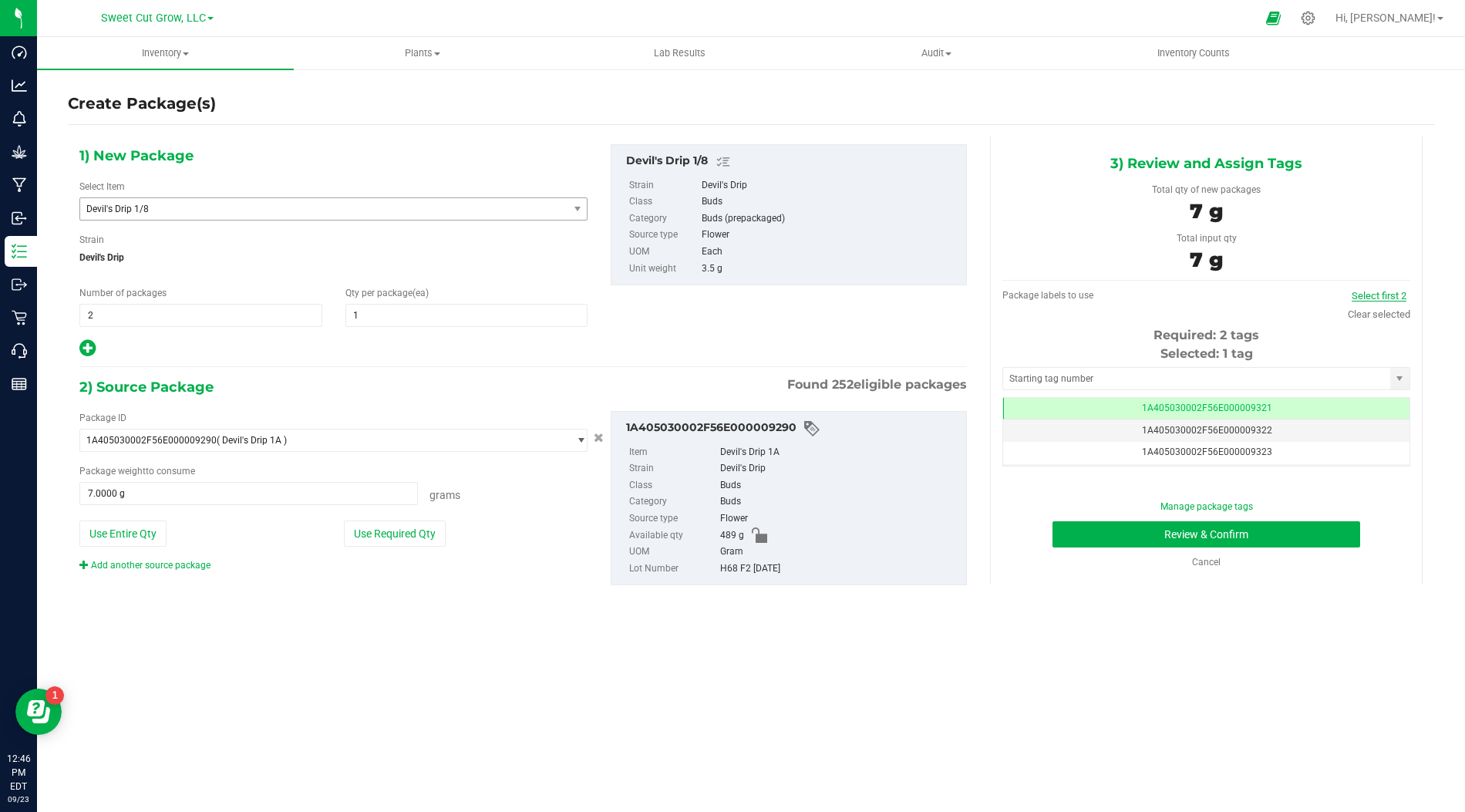
click at [1392, 290] on link "Select first 2" at bounding box center [1379, 295] width 55 height 11
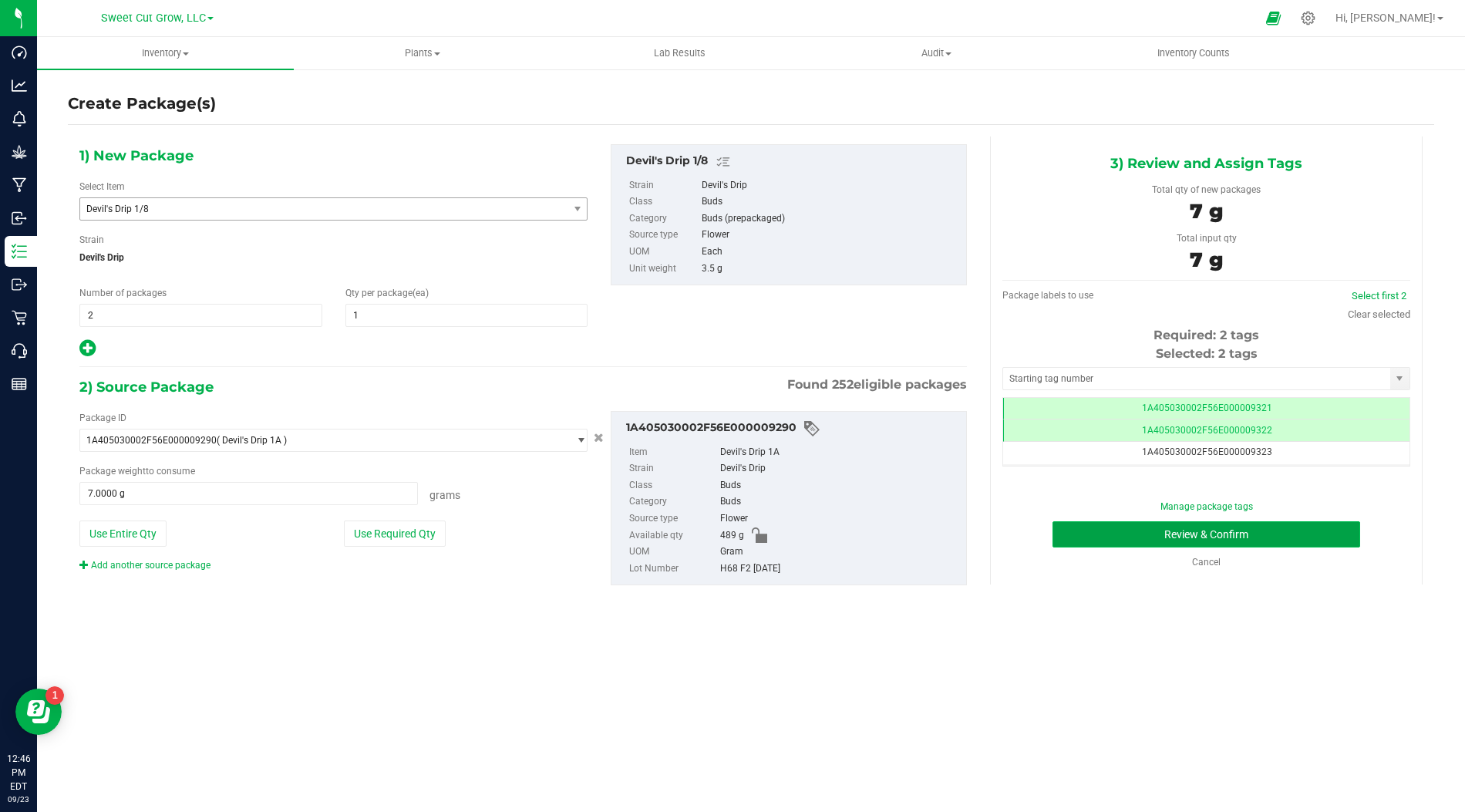
click at [1162, 529] on button "Review & Confirm" at bounding box center [1206, 534] width 307 height 26
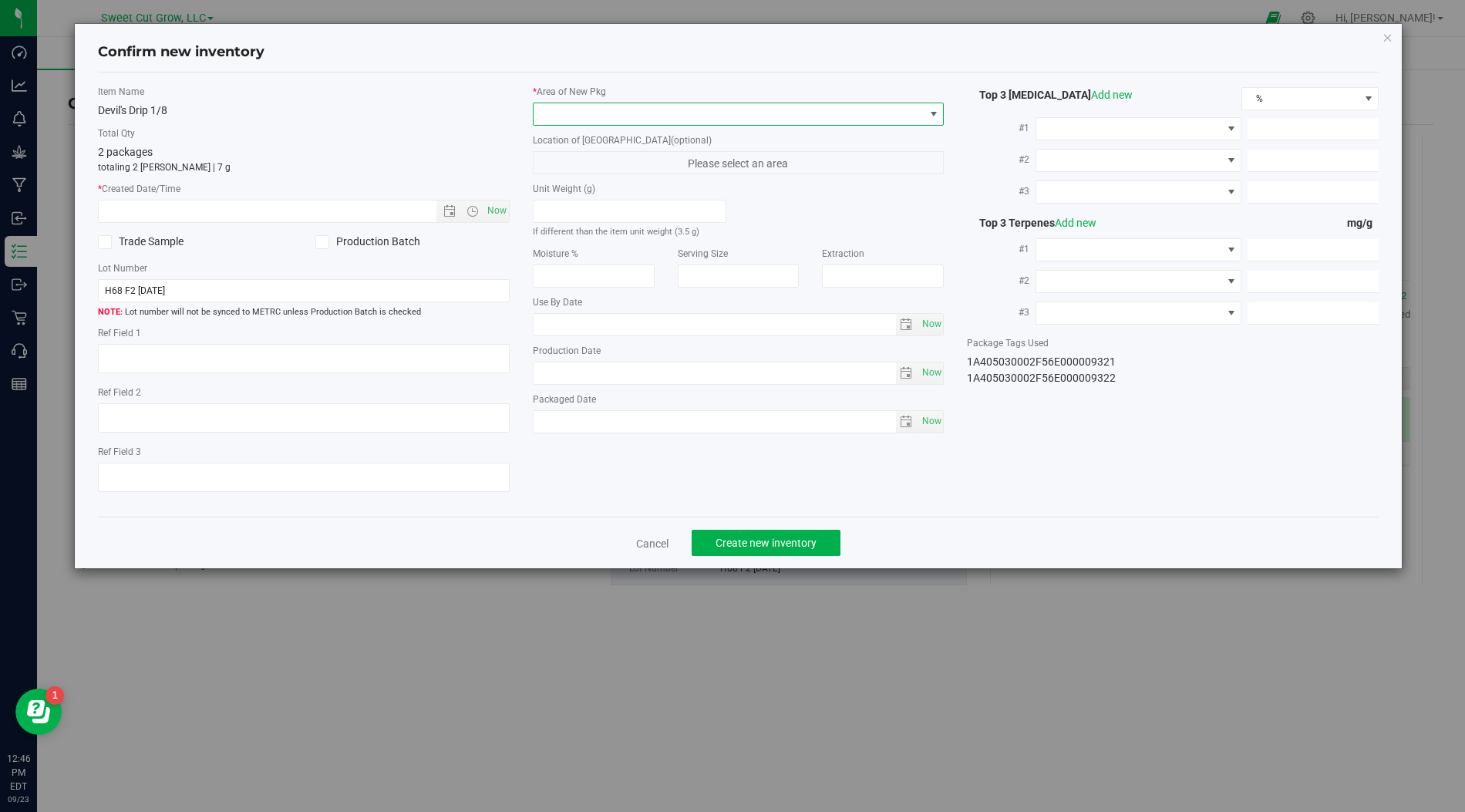
click at [823, 117] on span at bounding box center [729, 114] width 391 height 22
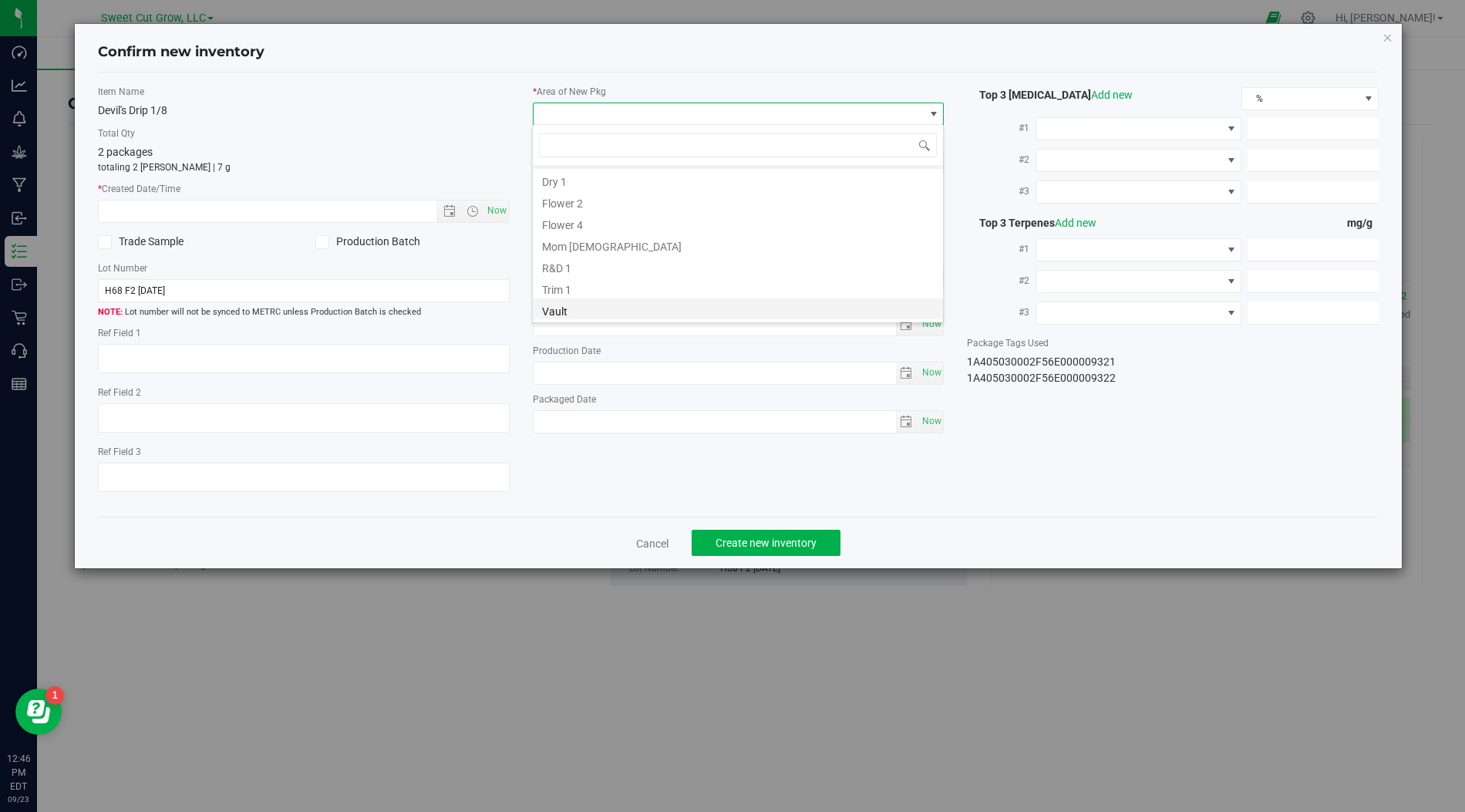
click at [658, 311] on li "Vault" at bounding box center [737, 309] width 410 height 22
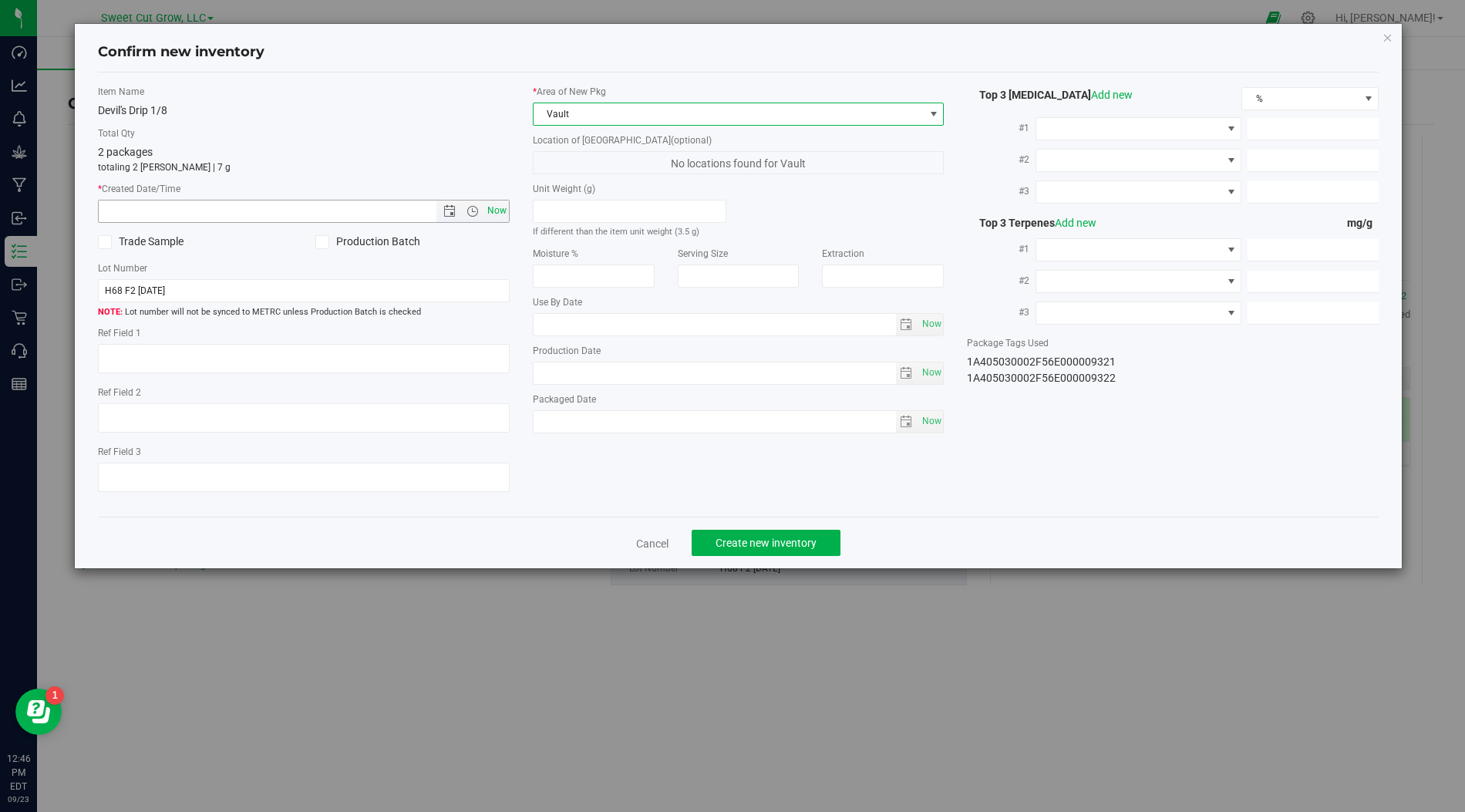
click at [496, 213] on span "Now" at bounding box center [496, 211] width 26 height 23
type input "[DATE] 12:46 PM"
click at [738, 530] on button "Create new inventory" at bounding box center [766, 543] width 149 height 26
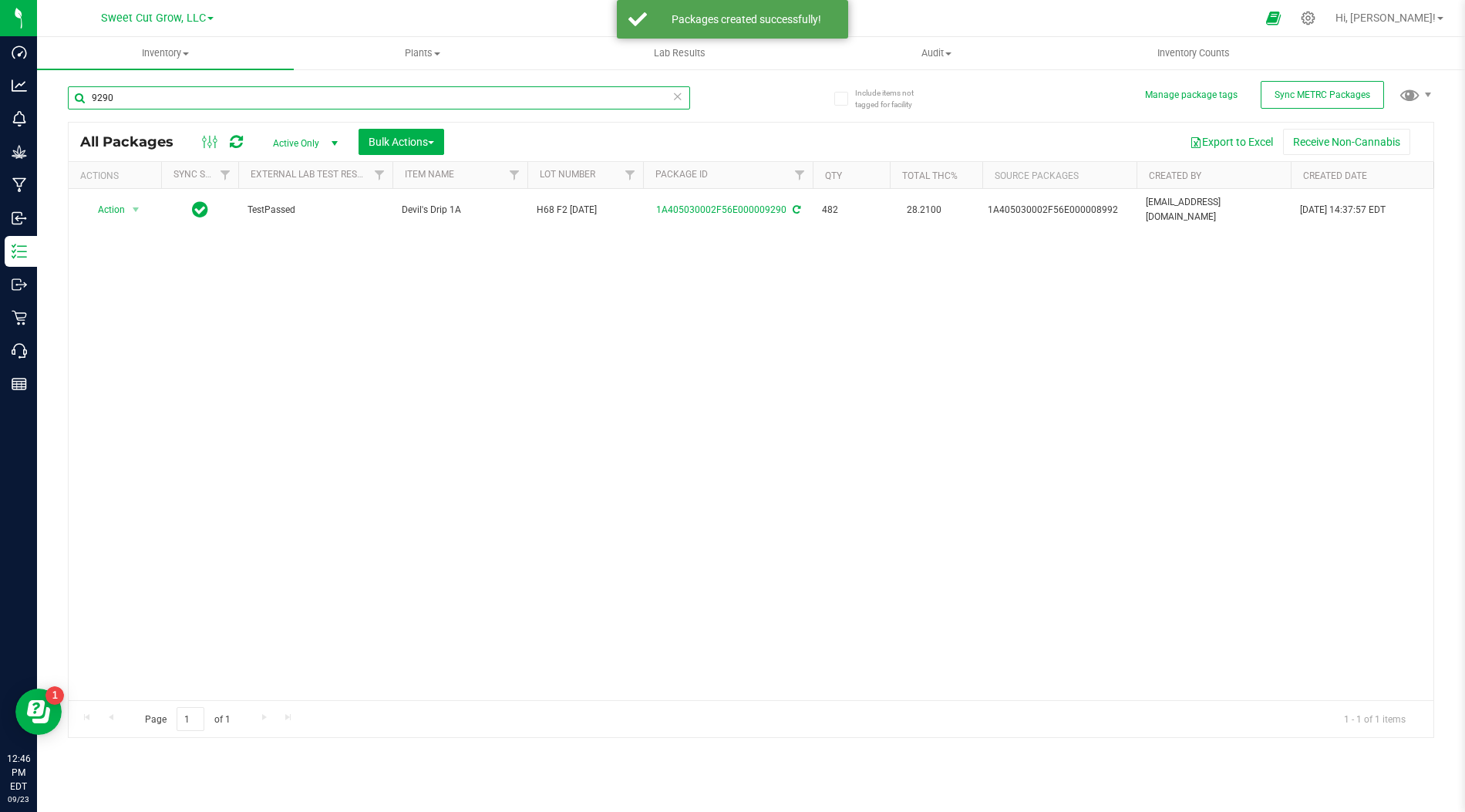
click at [373, 89] on input "9290" at bounding box center [379, 97] width 622 height 23
type input "1/8"
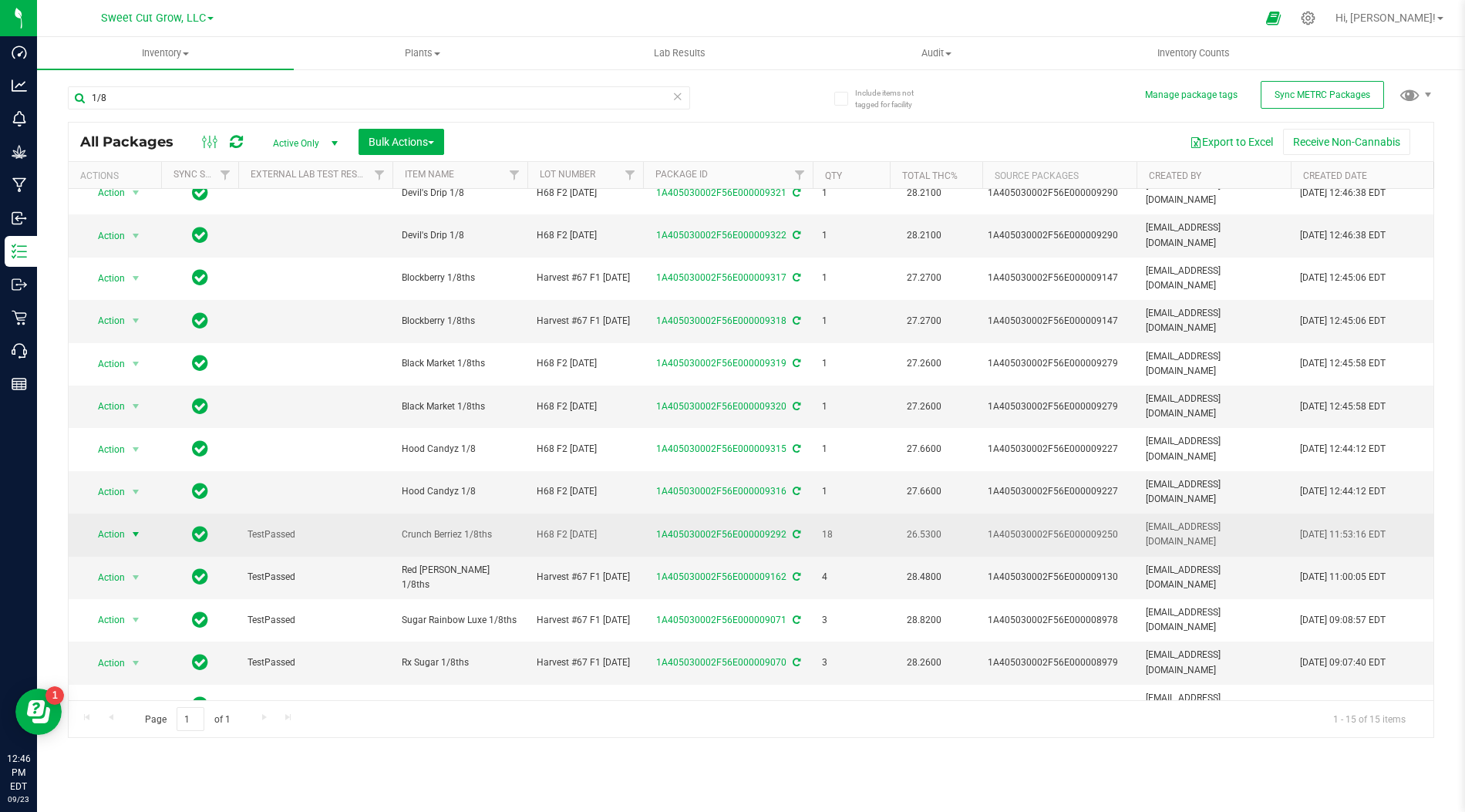
click at [126, 523] on span "select" at bounding box center [136, 534] width 19 height 22
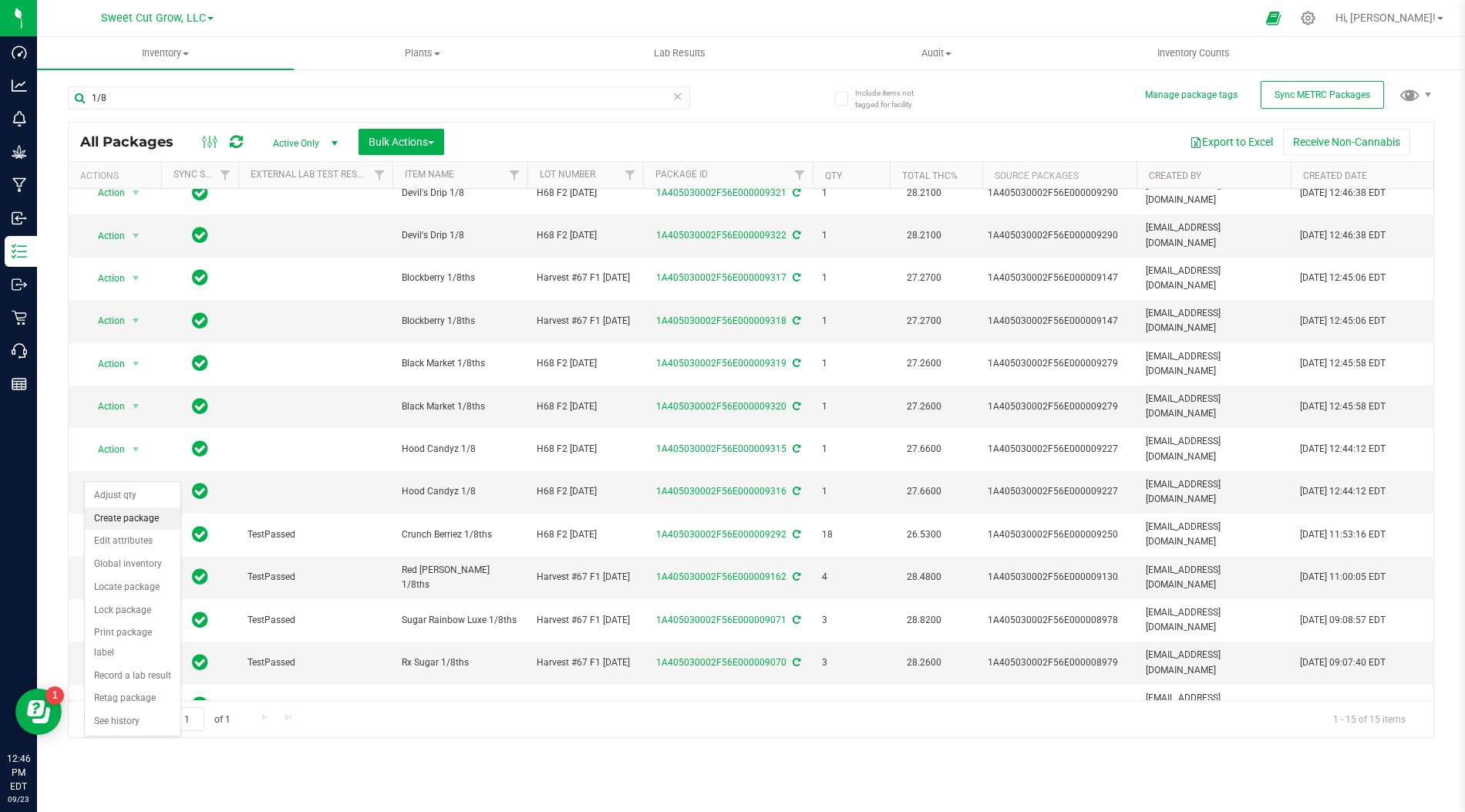
click at [134, 520] on li "Create package" at bounding box center [132, 519] width 96 height 23
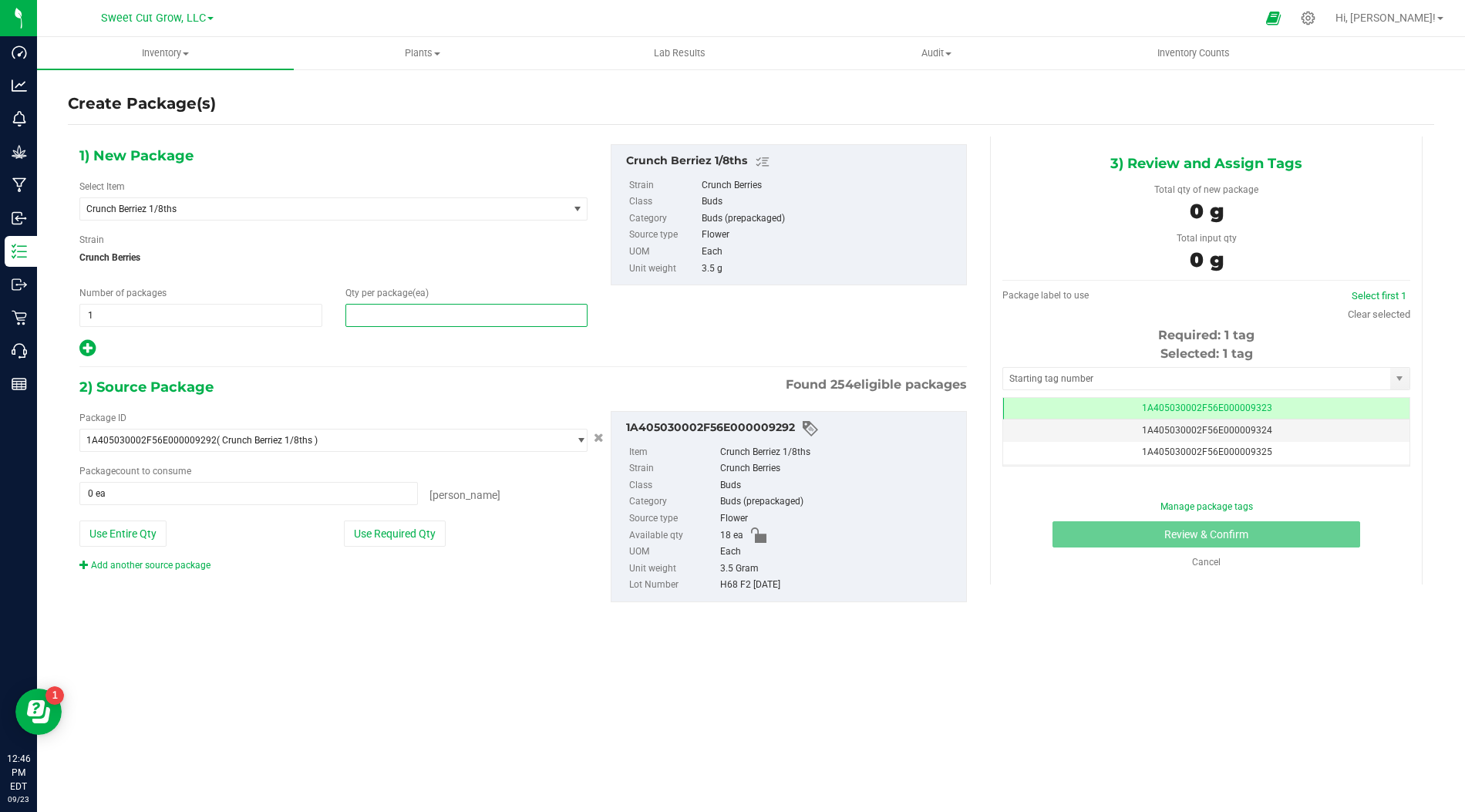
click at [389, 319] on span at bounding box center [467, 315] width 243 height 23
click at [389, 319] on input "text" at bounding box center [467, 315] width 241 height 22
type input "1"
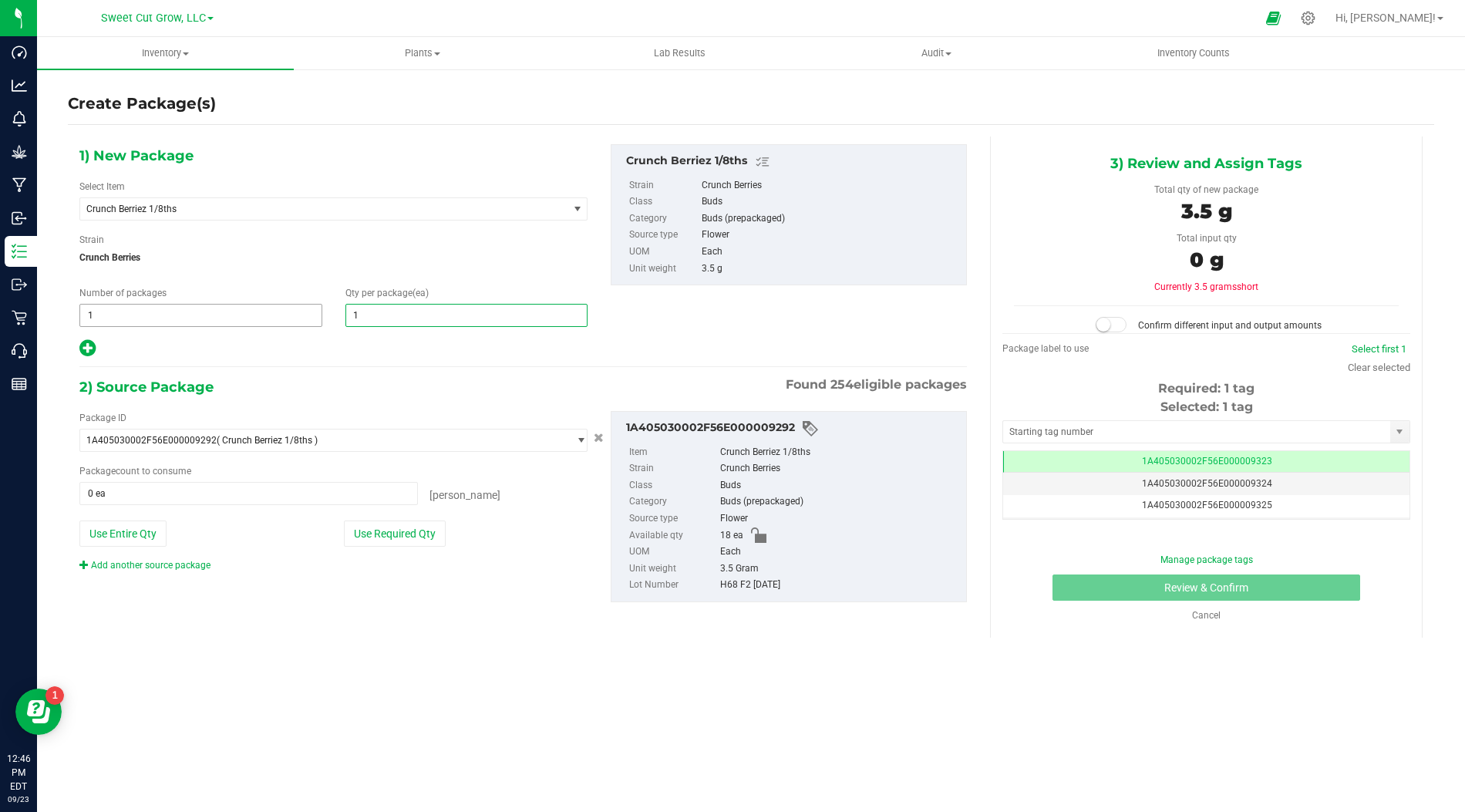
type input "1"
click at [212, 312] on span "1 1" at bounding box center [200, 315] width 243 height 23
click at [212, 312] on input "1" at bounding box center [200, 315] width 241 height 22
type input "2"
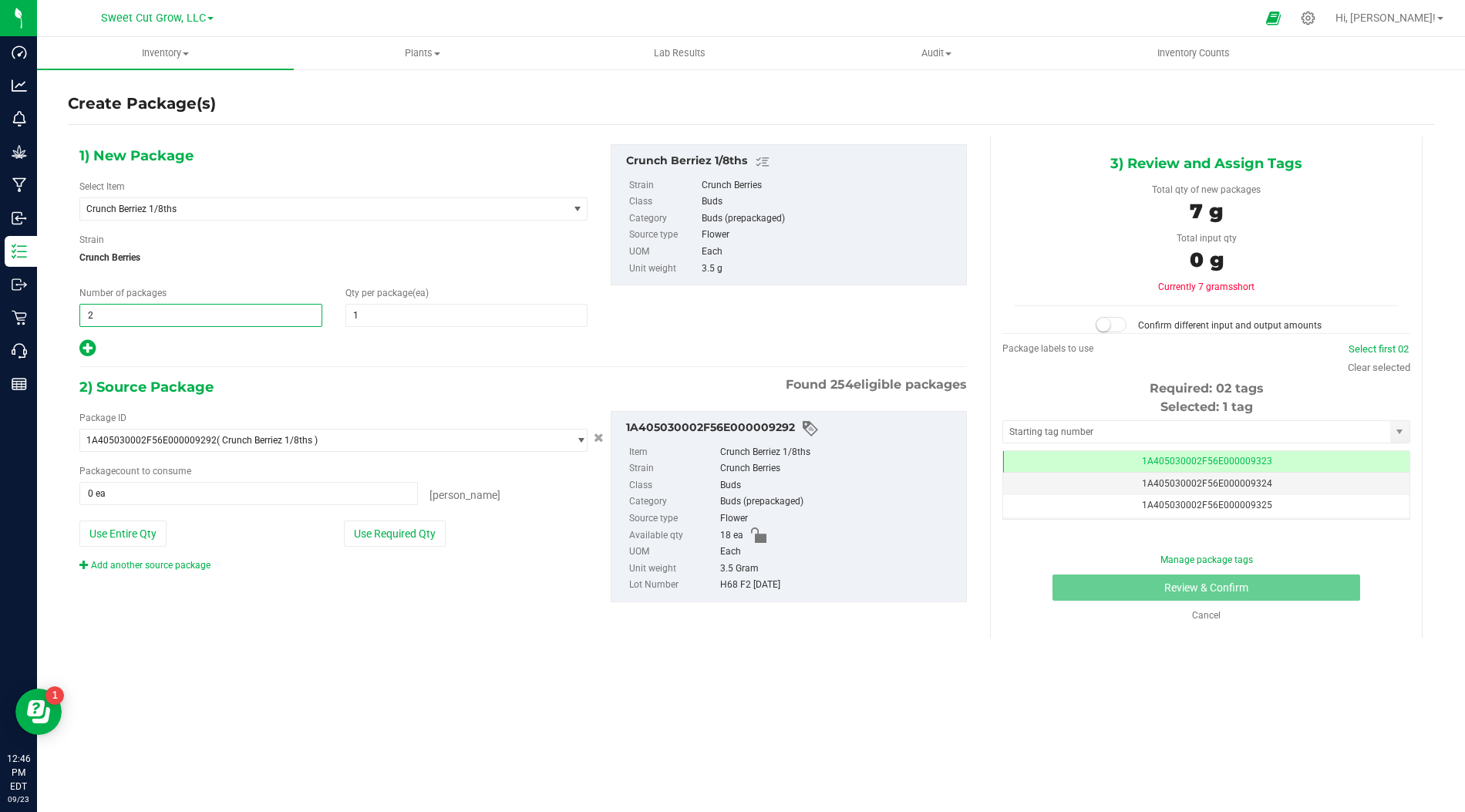
click at [368, 377] on div "2) Source Package Found 254 eligible packages" at bounding box center [523, 386] width 888 height 23
click at [395, 529] on button "Use Required Qty" at bounding box center [394, 534] width 102 height 26
type input "2 ea"
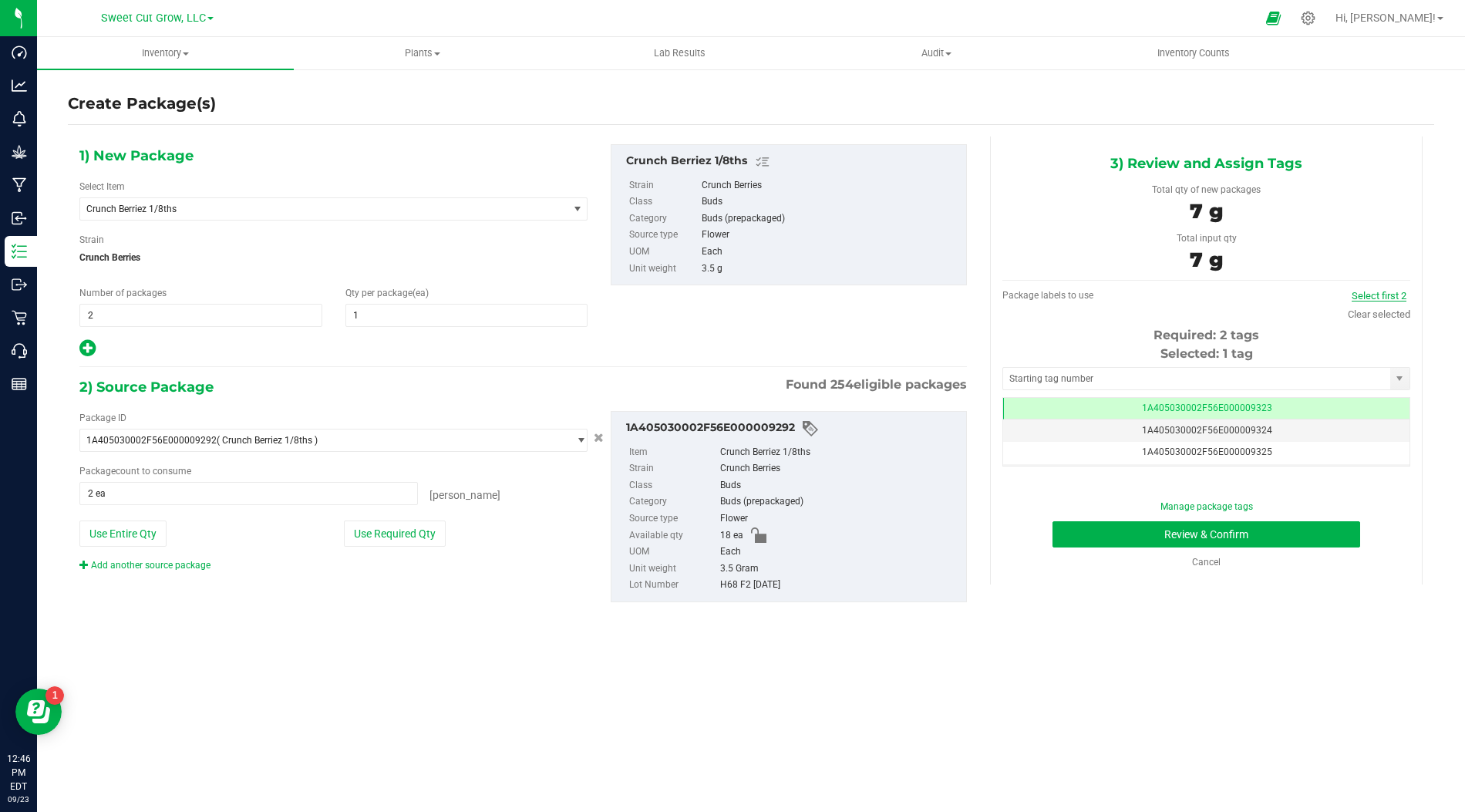
click at [1382, 292] on link "Select first 2" at bounding box center [1379, 295] width 55 height 11
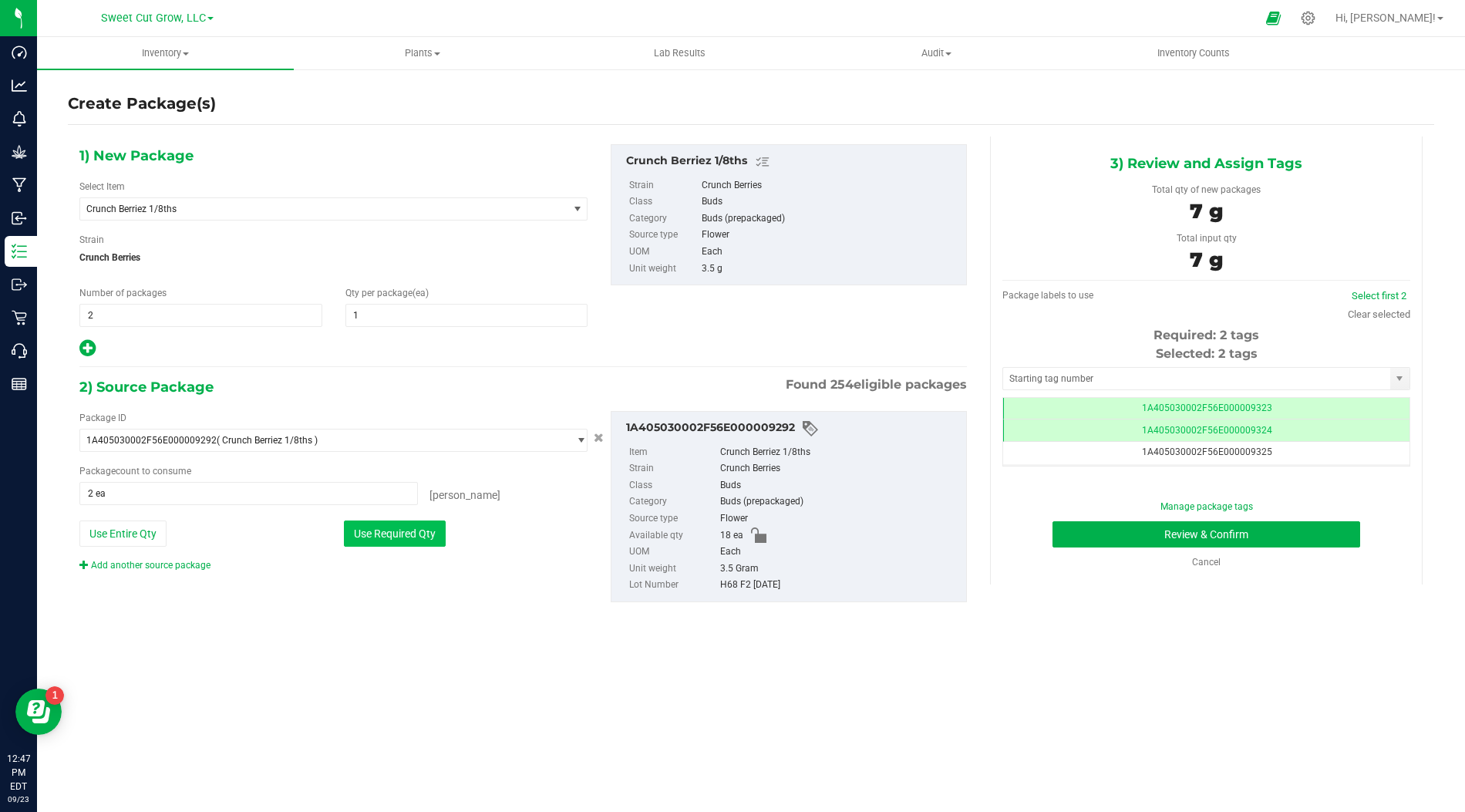
click at [431, 532] on button "Use Required Qty" at bounding box center [394, 534] width 102 height 26
click at [1135, 529] on button "Review & Confirm" at bounding box center [1206, 534] width 307 height 26
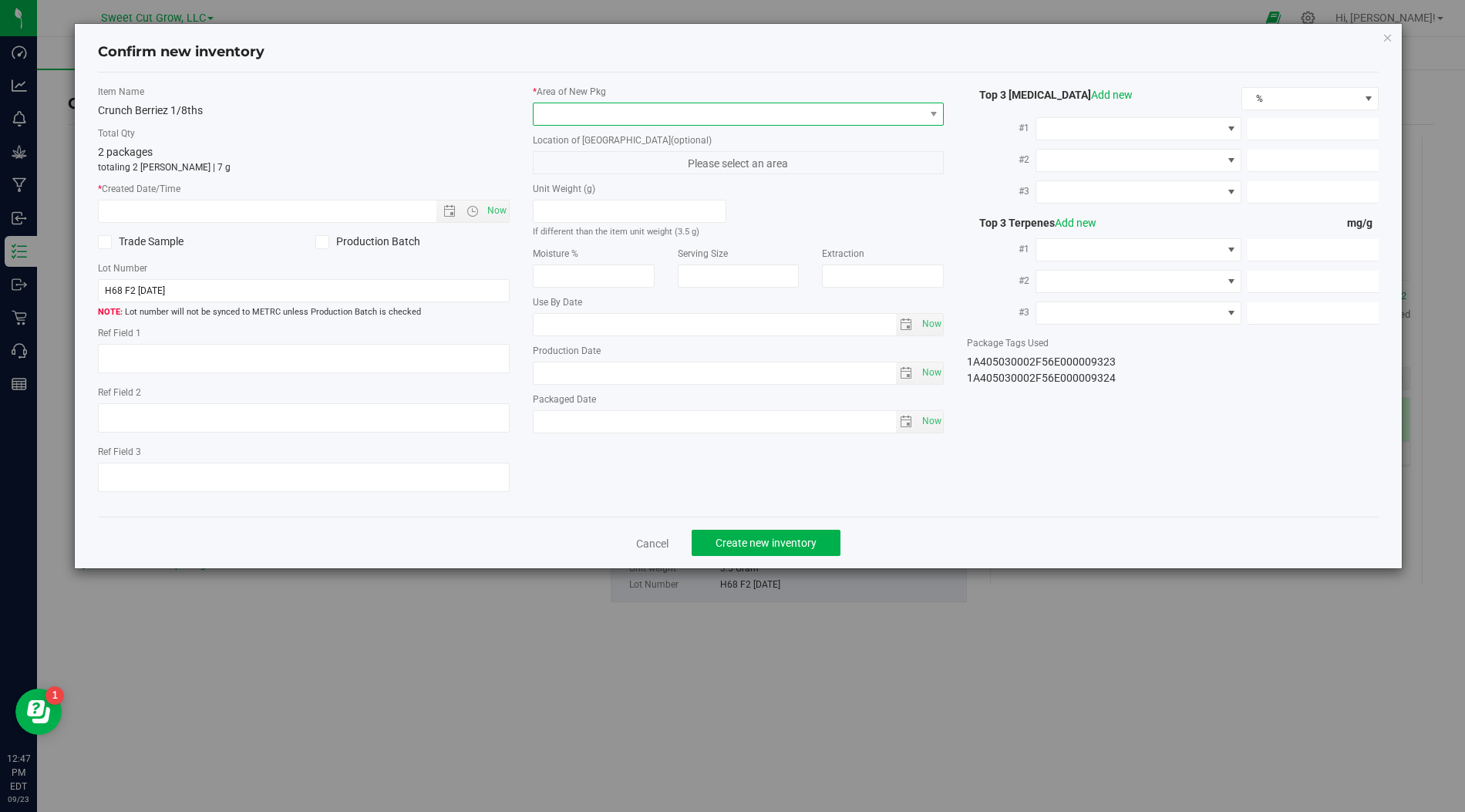
click at [877, 113] on span at bounding box center [729, 114] width 391 height 22
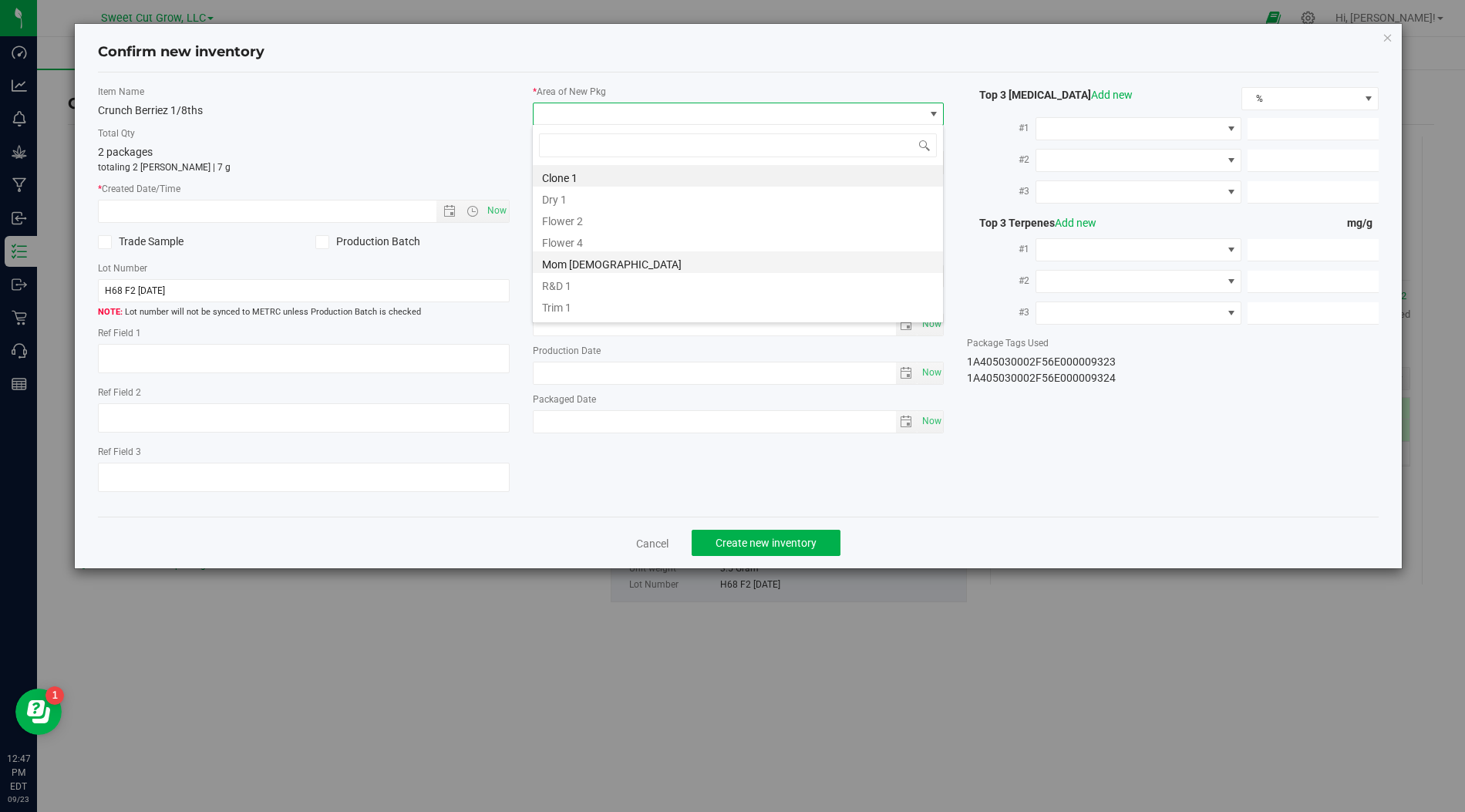
scroll to position [17, 0]
click at [687, 306] on li "Vault" at bounding box center [737, 309] width 410 height 22
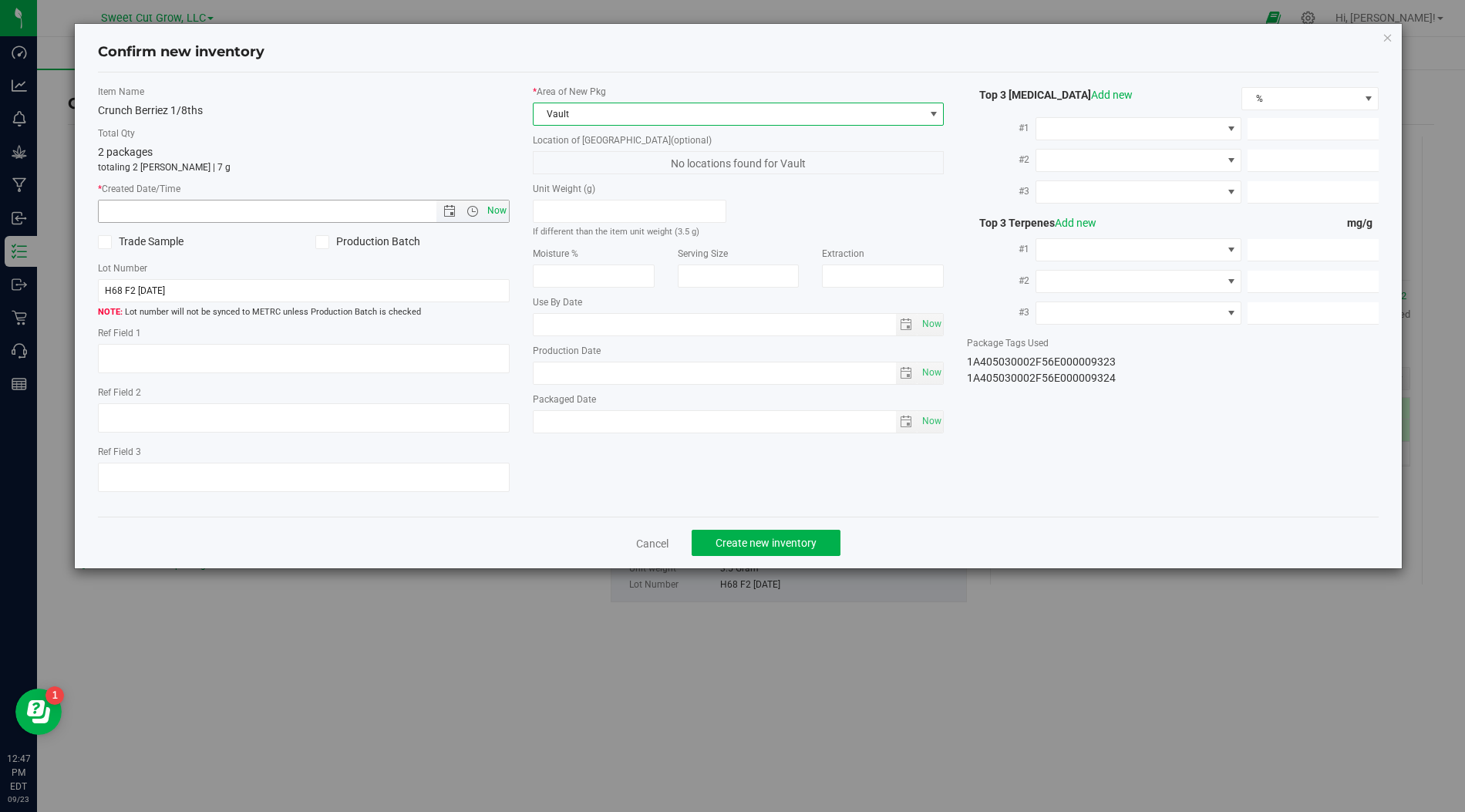
click at [497, 210] on span "Now" at bounding box center [496, 211] width 26 height 23
type input "[DATE] 12:47 PM"
click at [731, 541] on span "Create new inventory" at bounding box center [766, 543] width 101 height 12
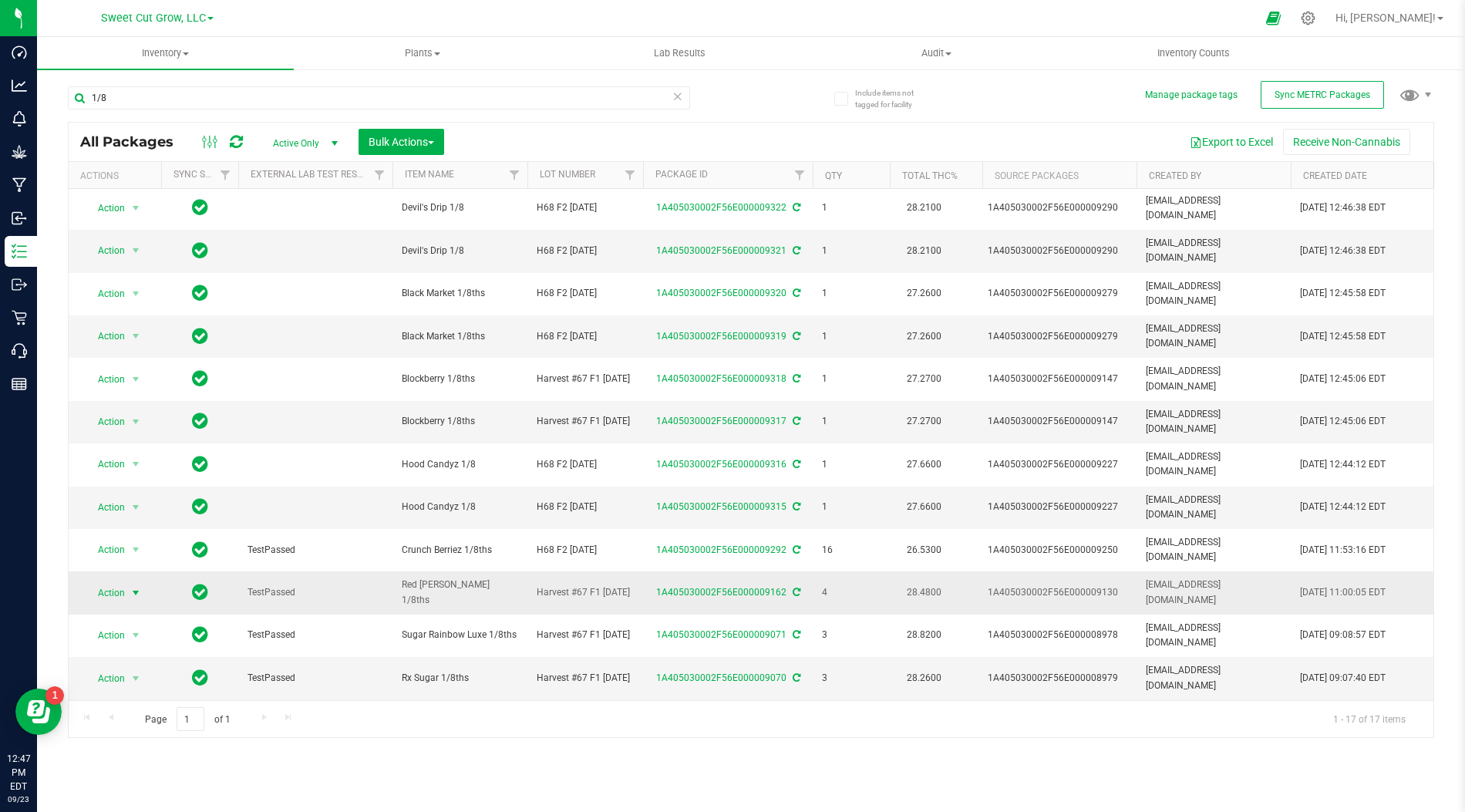
click at [136, 587] on span "select" at bounding box center [136, 593] width 12 height 12
click at [132, 553] on li "Create package" at bounding box center [132, 554] width 96 height 23
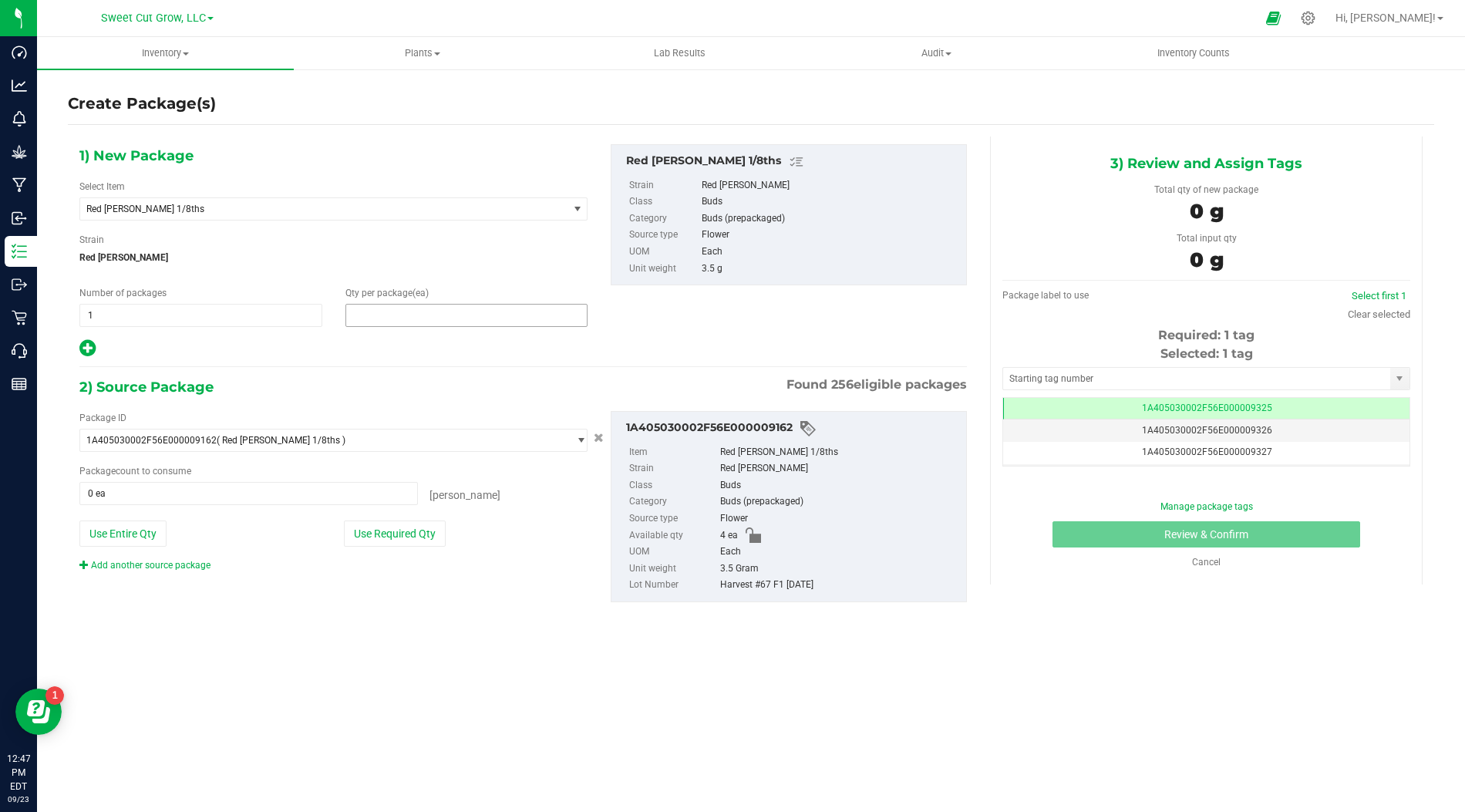
click at [375, 314] on span at bounding box center [467, 315] width 243 height 23
type input "1"
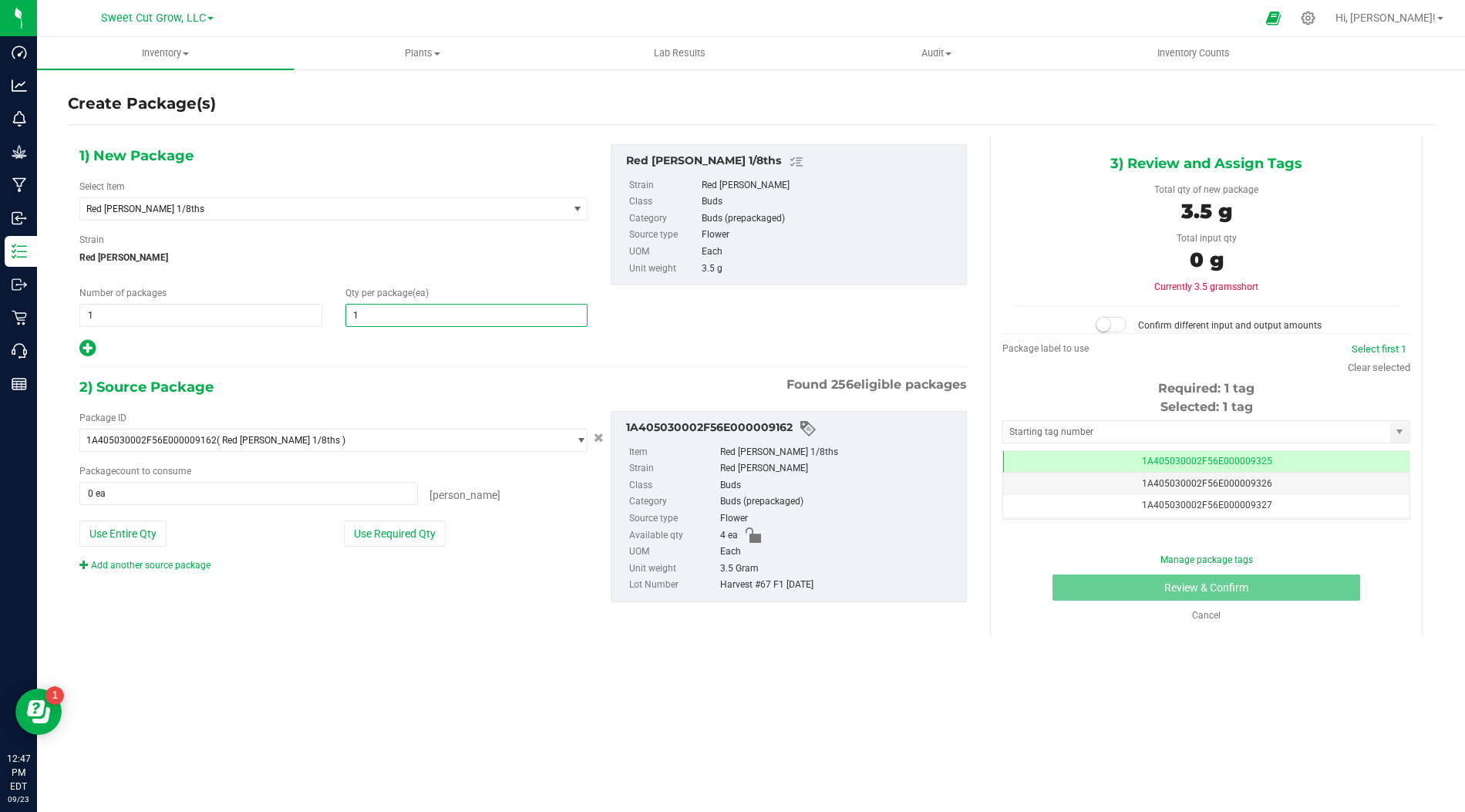
click at [375, 314] on input "1" at bounding box center [467, 315] width 241 height 22
type input "1"
click at [273, 309] on span "1 1" at bounding box center [200, 315] width 243 height 23
type input "2"
click at [273, 309] on input "2" at bounding box center [200, 315] width 241 height 22
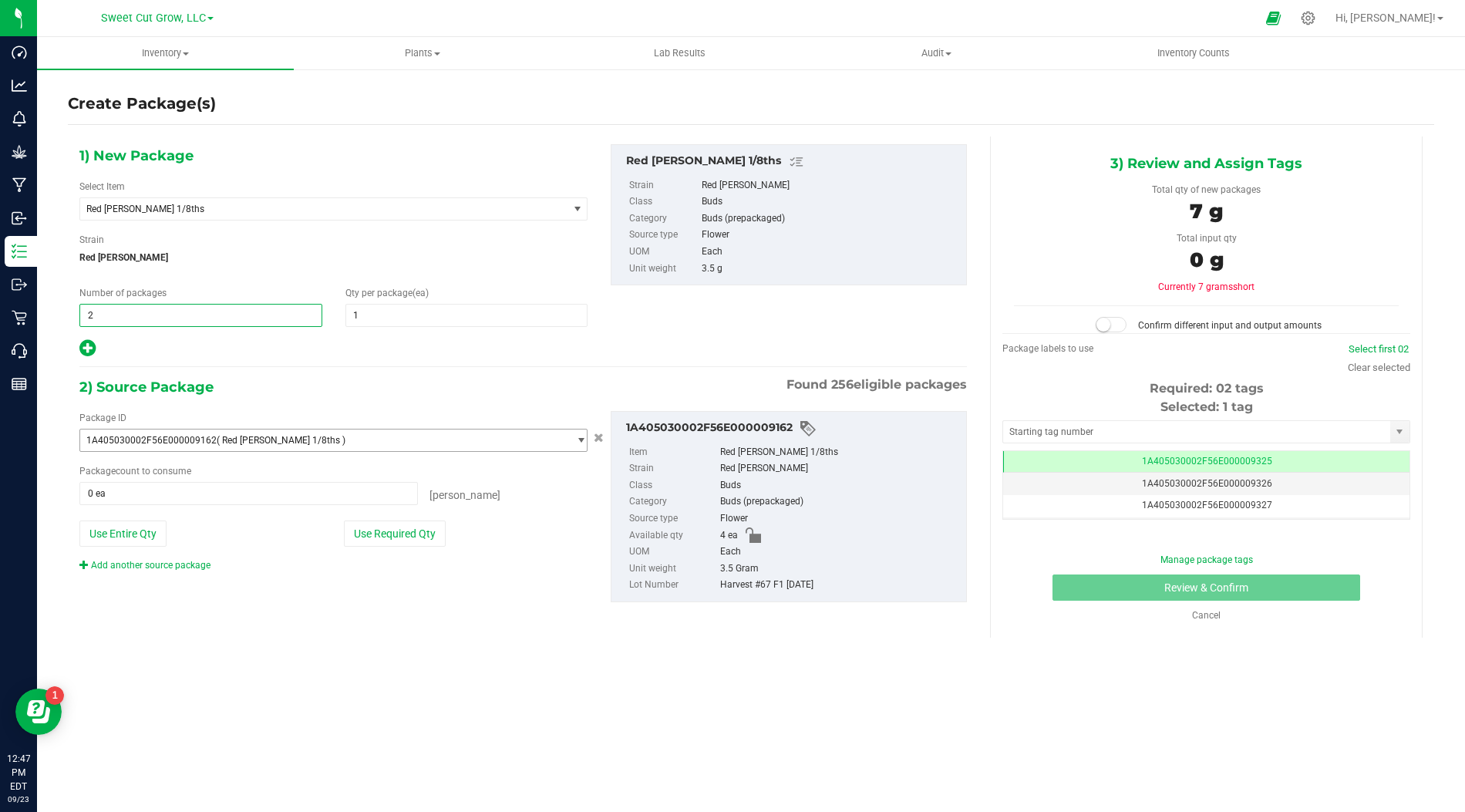
type input "2"
click at [471, 392] on div "2) Source Package Found 256 eligible packages" at bounding box center [523, 386] width 888 height 23
click at [415, 526] on button "Use Required Qty" at bounding box center [394, 534] width 102 height 26
type input "2 ea"
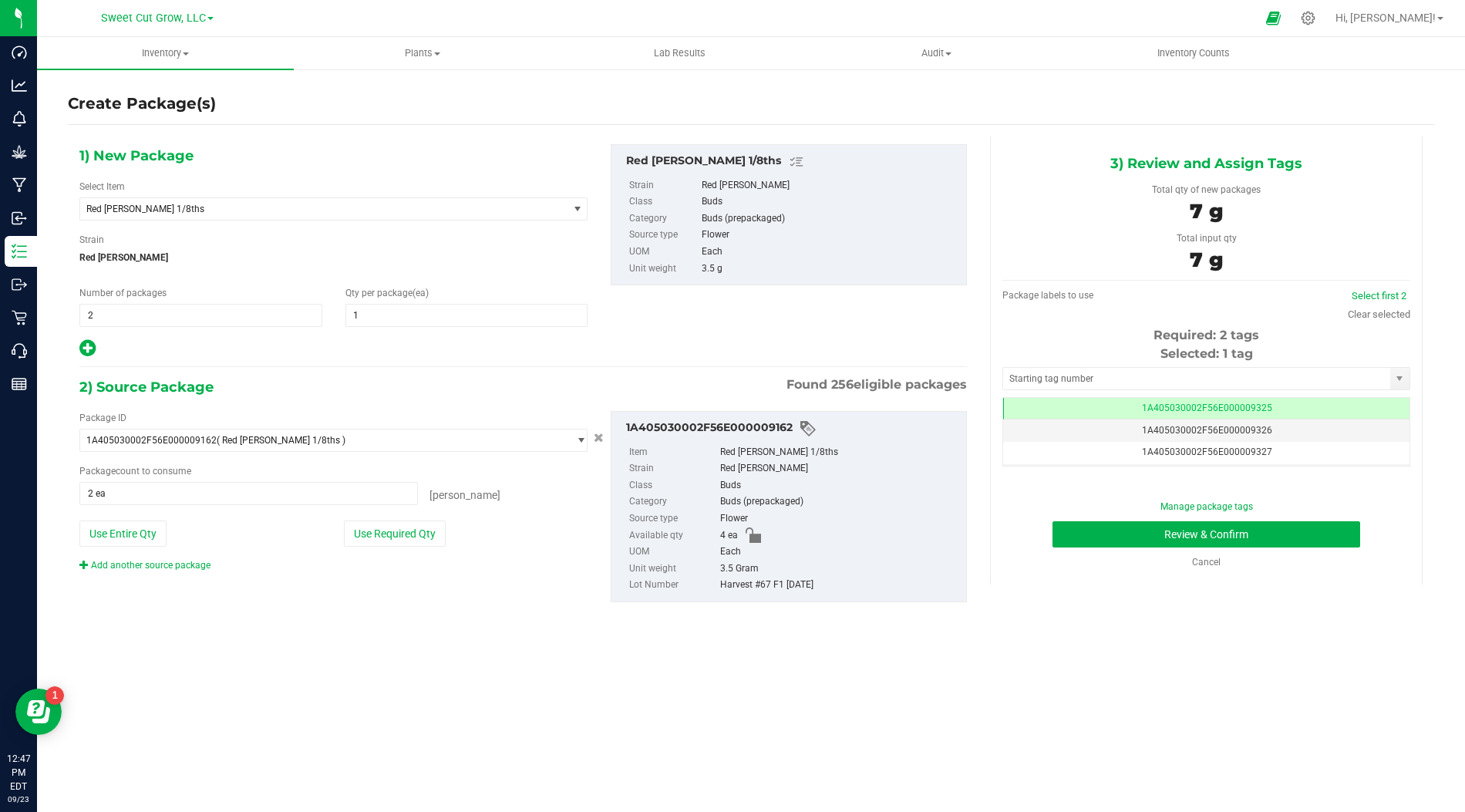
click at [618, 658] on div "Inventory All packages All inventory Waste log Create inventory Plants All plan…" at bounding box center [751, 425] width 1428 height 775
click at [1370, 288] on div "Select first 2" at bounding box center [1379, 296] width 63 height 16
click at [1370, 292] on link "Select first 2" at bounding box center [1379, 295] width 55 height 11
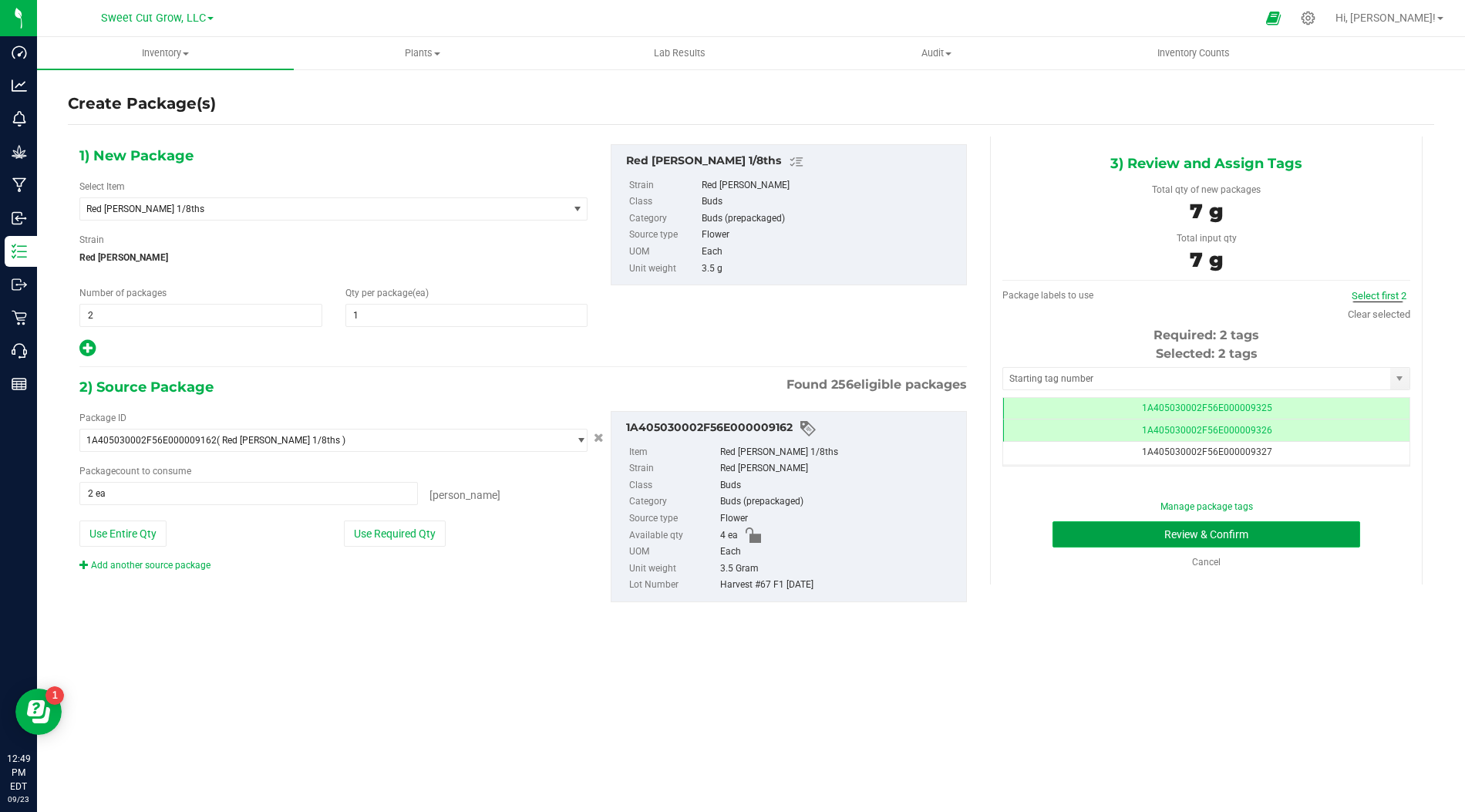
click at [1253, 525] on button "Review & Confirm" at bounding box center [1206, 534] width 307 height 26
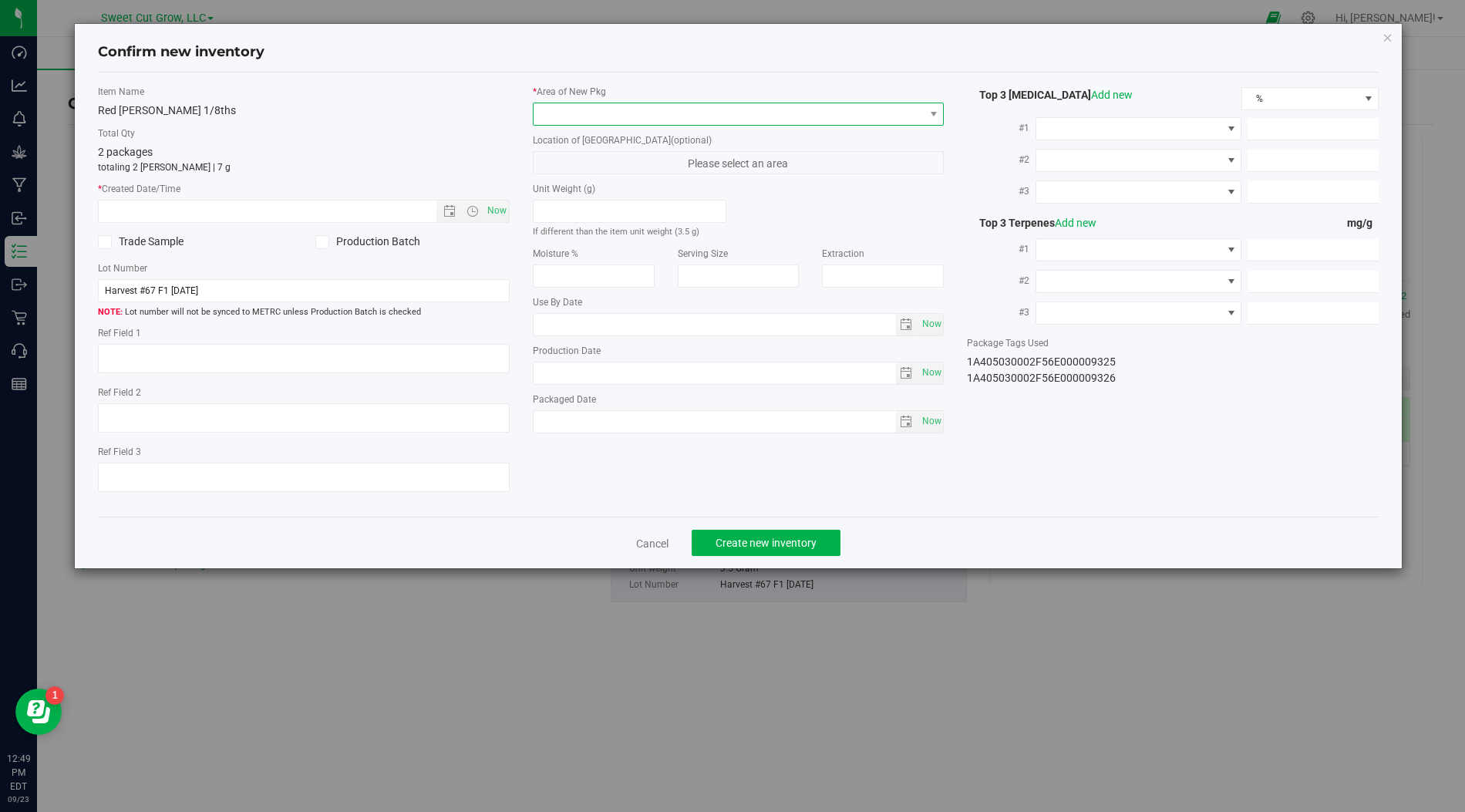
click at [920, 113] on span at bounding box center [729, 114] width 391 height 22
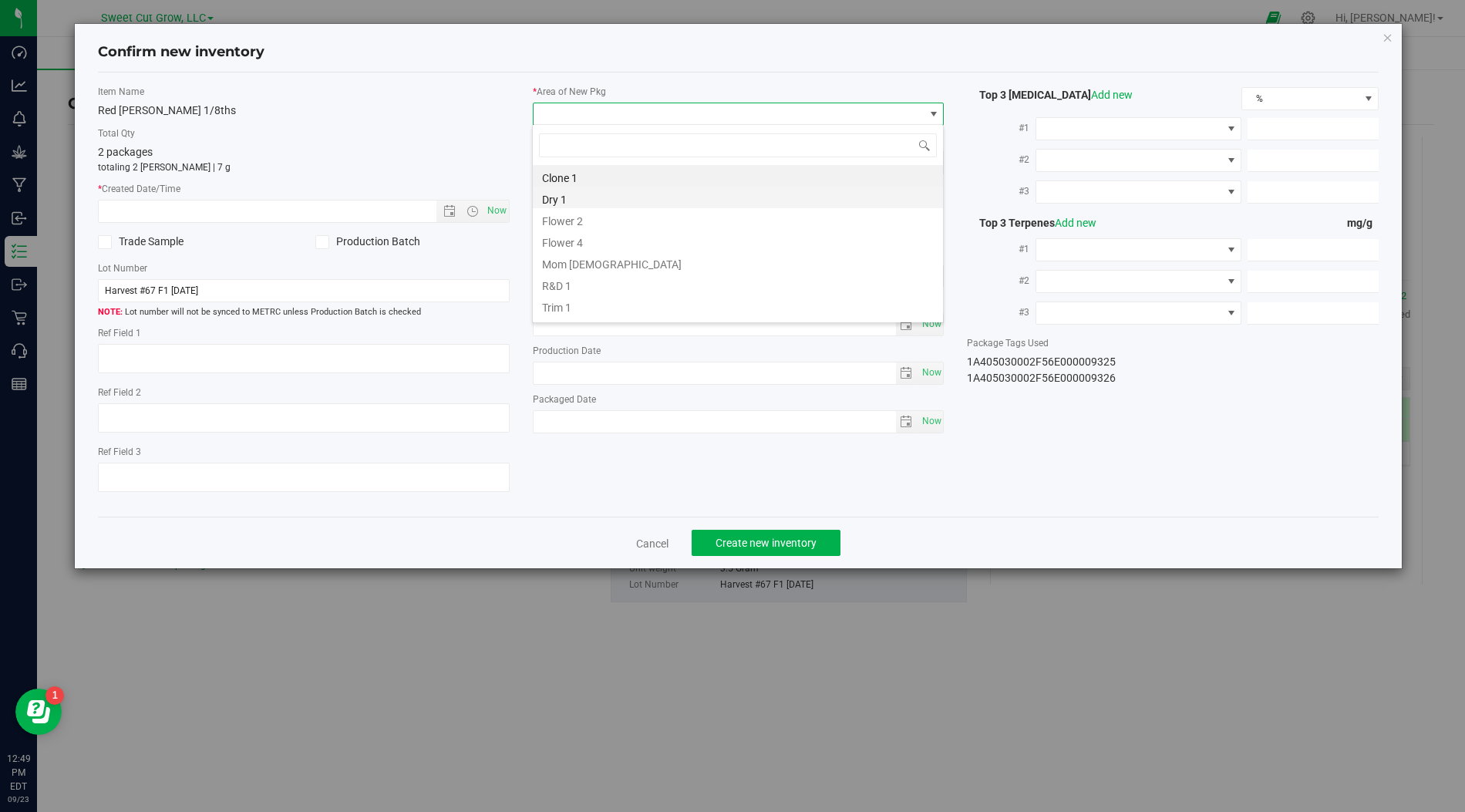
scroll to position [17, 0]
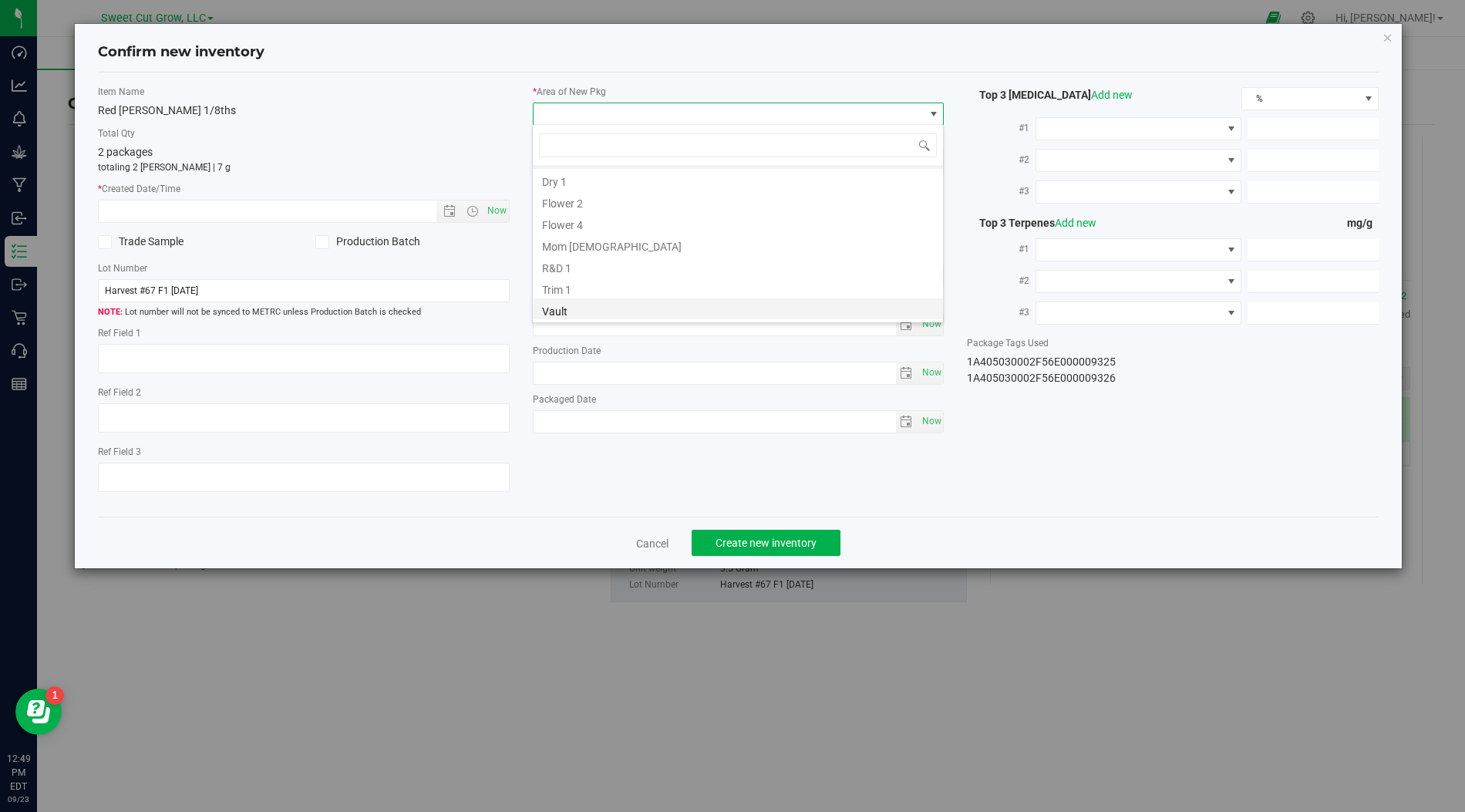
click at [628, 307] on li "Vault" at bounding box center [737, 309] width 410 height 22
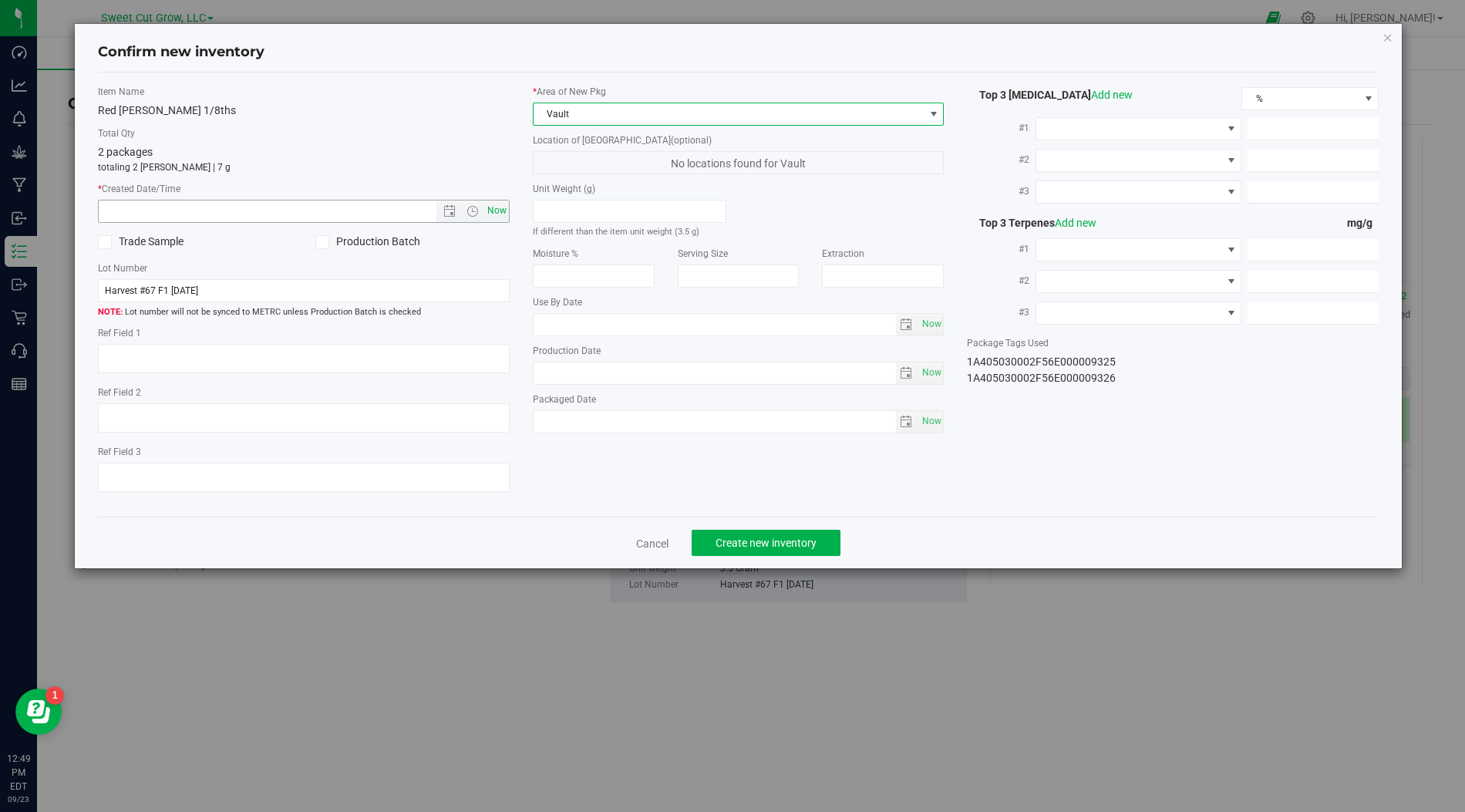
click at [501, 206] on span "Now" at bounding box center [496, 211] width 26 height 23
type input "[DATE] 12:49 PM"
click at [745, 543] on span "Create new inventory" at bounding box center [766, 543] width 101 height 12
